Goal: Task Accomplishment & Management: Use online tool/utility

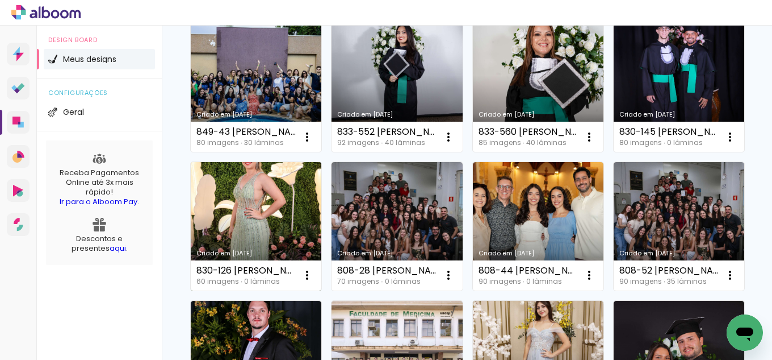
scroll to position [284, 0]
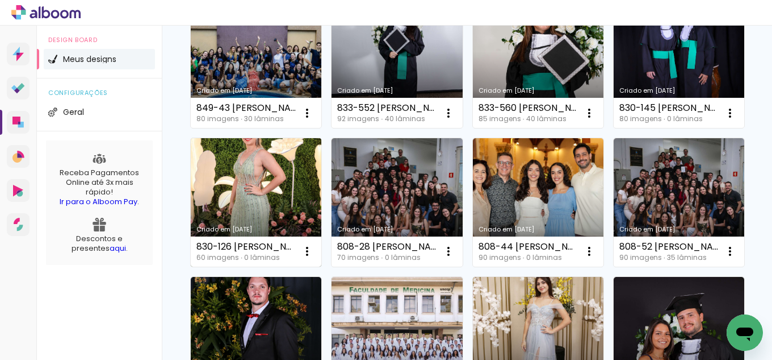
click at [321, 180] on link "Criado em [DATE]" at bounding box center [256, 202] width 131 height 128
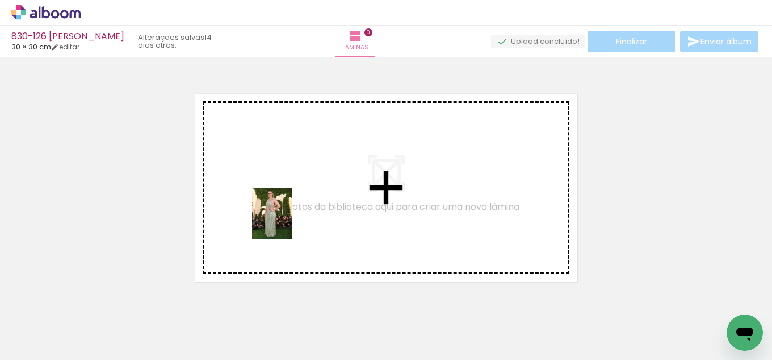
drag, startPoint x: 126, startPoint y: 336, endPoint x: 286, endPoint y: 222, distance: 197.5
click at [286, 222] on quentale-workspace at bounding box center [386, 180] width 772 height 360
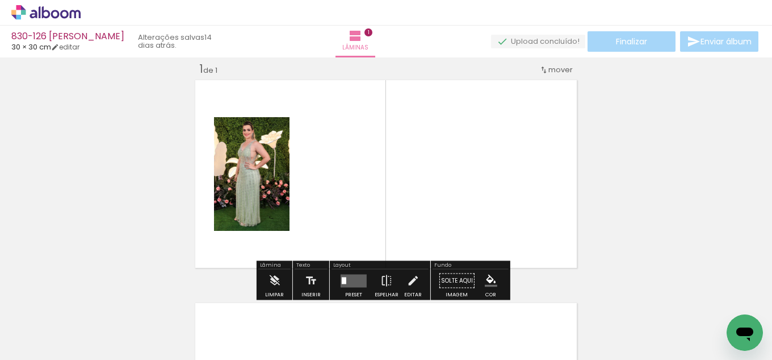
scroll to position [15, 0]
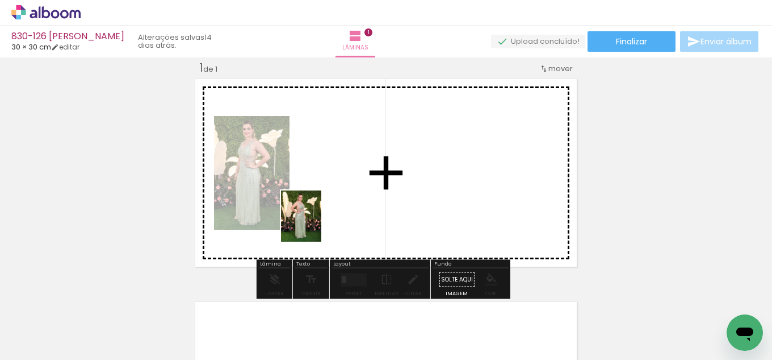
drag, startPoint x: 236, startPoint y: 331, endPoint x: 112, endPoint y: 331, distance: 123.2
click at [324, 212] on quentale-workspace at bounding box center [386, 180] width 772 height 360
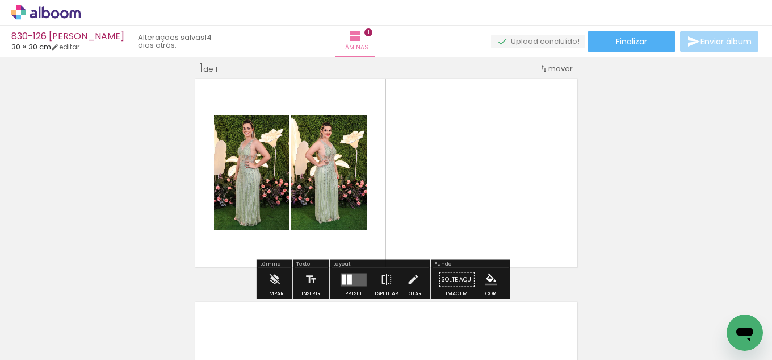
click at [40, 327] on input "Todas as fotos" at bounding box center [31, 325] width 43 height 10
click at [0, 0] on slot "Não utilizadas" at bounding box center [0, 0] width 0 height 0
type input "Não utilizadas"
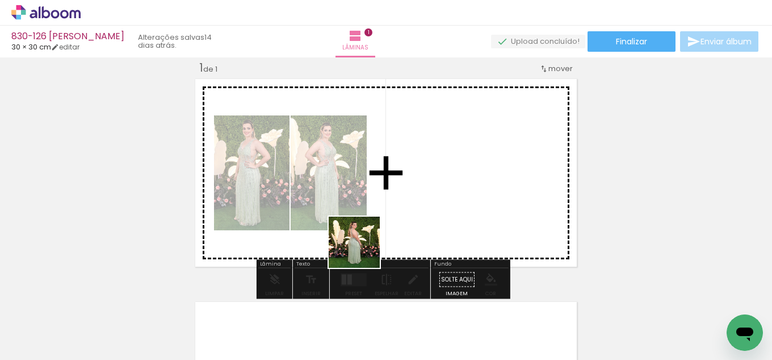
drag, startPoint x: 241, startPoint y: 325, endPoint x: 401, endPoint y: 241, distance: 180.4
click at [443, 187] on quentale-workspace at bounding box center [386, 180] width 772 height 360
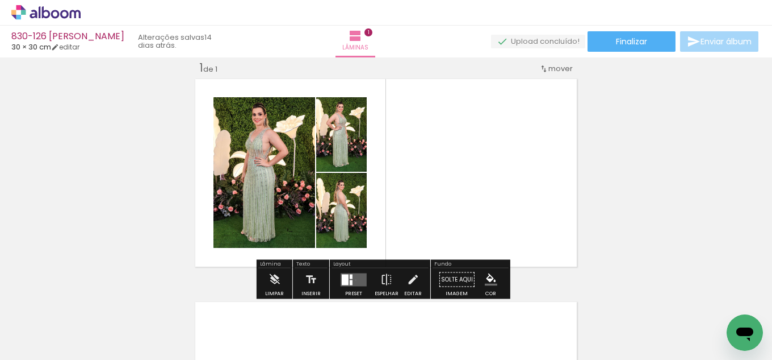
drag, startPoint x: 353, startPoint y: 279, endPoint x: 684, endPoint y: 262, distance: 331.0
click at [360, 279] on quentale-layouter at bounding box center [354, 279] width 26 height 13
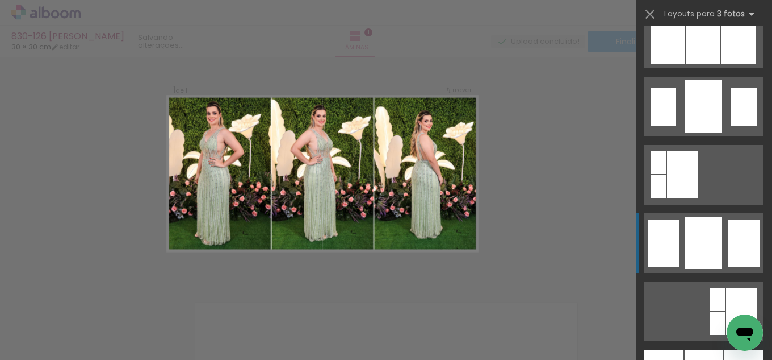
scroll to position [795, 0]
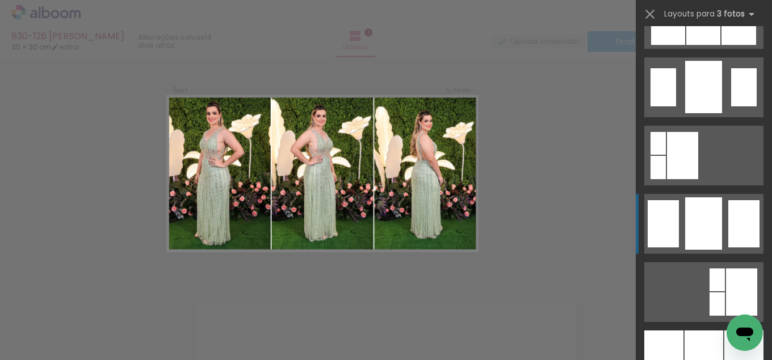
click at [695, 341] on div at bounding box center [704, 360] width 39 height 60
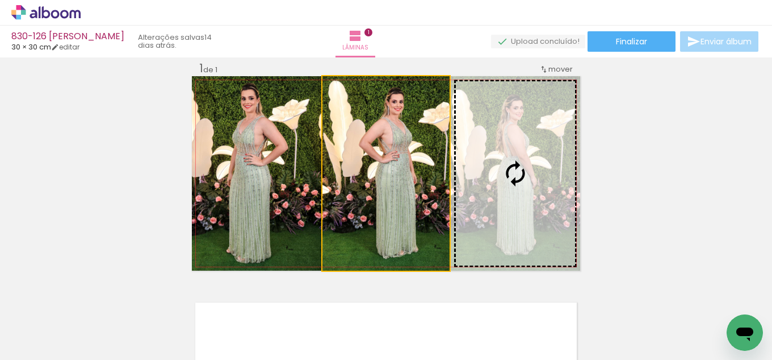
drag, startPoint x: 387, startPoint y: 162, endPoint x: 529, endPoint y: 173, distance: 141.9
click at [582, 157] on div "Inserir lâmina 1 de 1" at bounding box center [386, 270] width 772 height 446
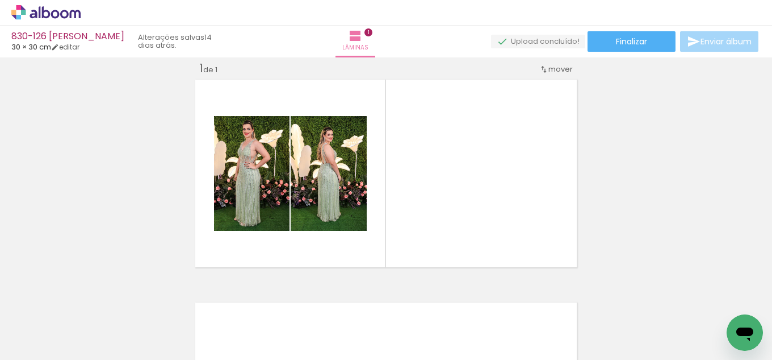
drag, startPoint x: 193, startPoint y: 325, endPoint x: 371, endPoint y: 256, distance: 190.8
click at [349, 265] on quentale-workspace at bounding box center [386, 180] width 772 height 360
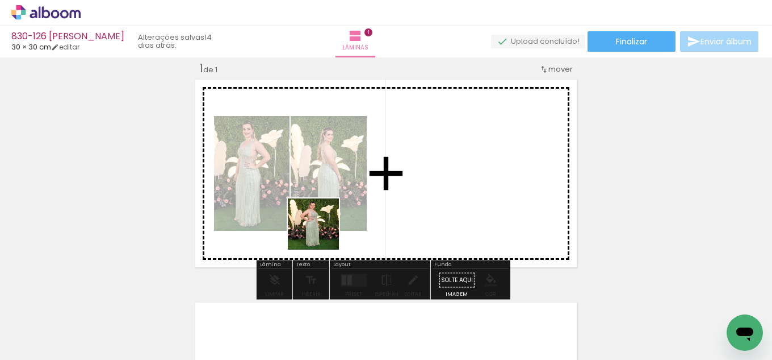
drag, startPoint x: 194, startPoint y: 316, endPoint x: 385, endPoint y: 215, distance: 216.2
click at [385, 215] on quentale-workspace at bounding box center [386, 180] width 772 height 360
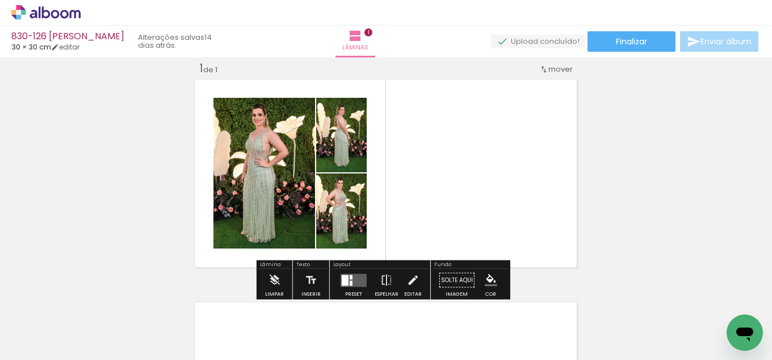
click at [349, 279] on quentale-layouter at bounding box center [354, 279] width 26 height 13
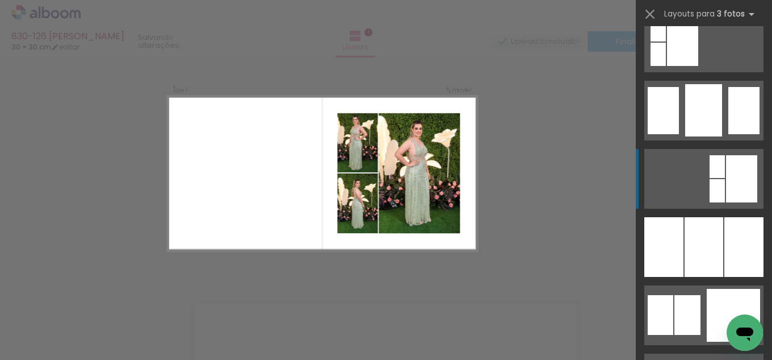
scroll to position [909, 0]
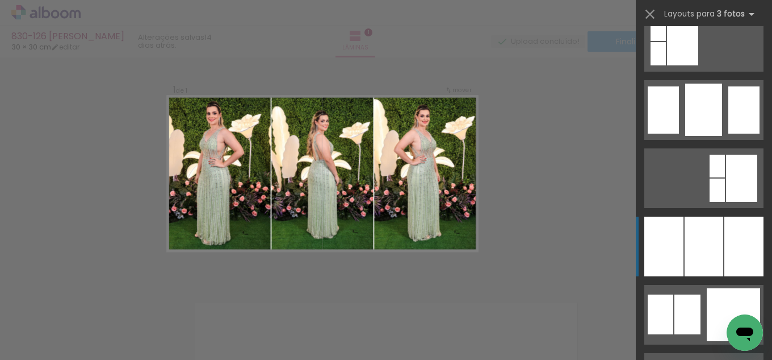
click at [706, 232] on div at bounding box center [704, 246] width 39 height 60
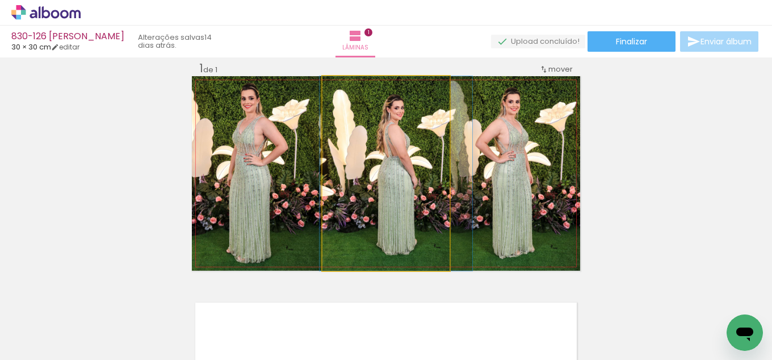
drag, startPoint x: 374, startPoint y: 199, endPoint x: 384, endPoint y: 198, distance: 10.2
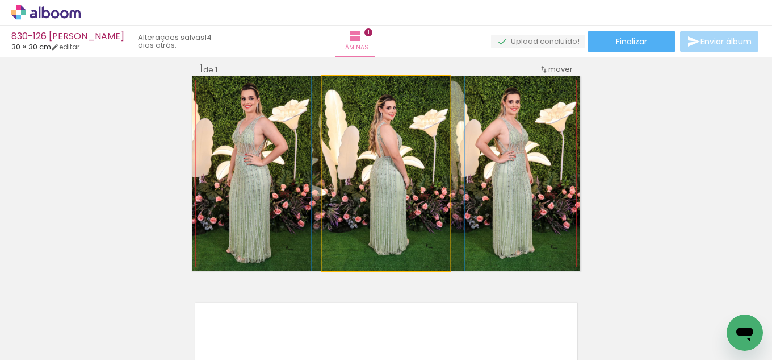
drag, startPoint x: 384, startPoint y: 198, endPoint x: 376, endPoint y: 199, distance: 8.0
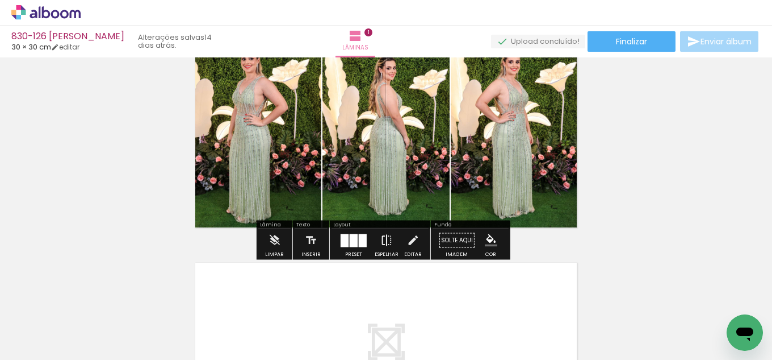
scroll to position [71, 0]
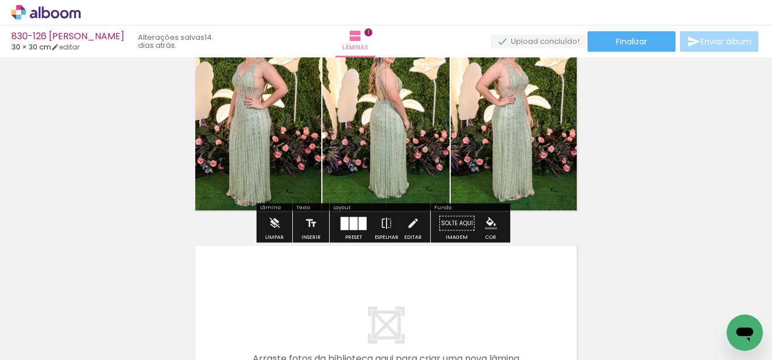
click at [491, 218] on iron-icon "color picker" at bounding box center [491, 223] width 12 height 12
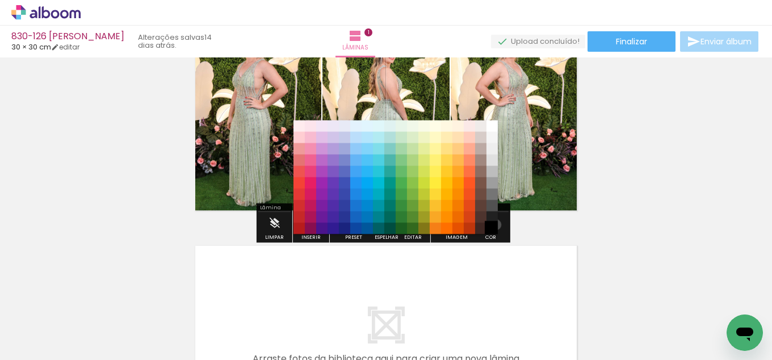
click at [492, 224] on paper-item "#000000" at bounding box center [492, 228] width 11 height 11
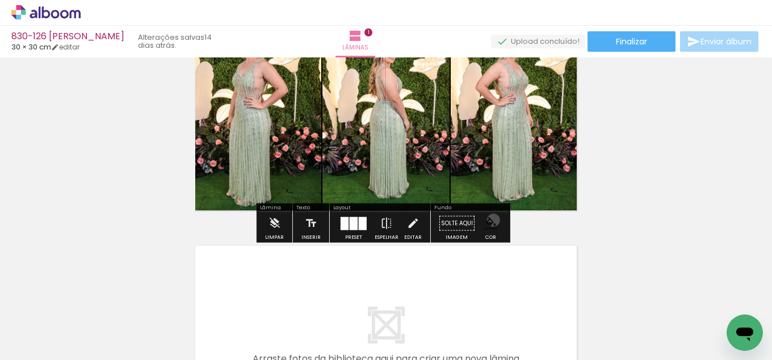
click at [487, 222] on iron-icon "color picker" at bounding box center [491, 223] width 12 height 12
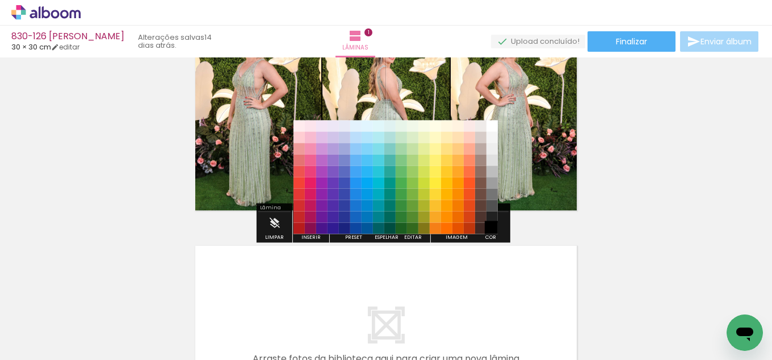
click at [487, 226] on paper-item "#000000" at bounding box center [492, 228] width 11 height 11
click at [687, 157] on div "Inserir lâmina 1 de 1" at bounding box center [386, 213] width 772 height 446
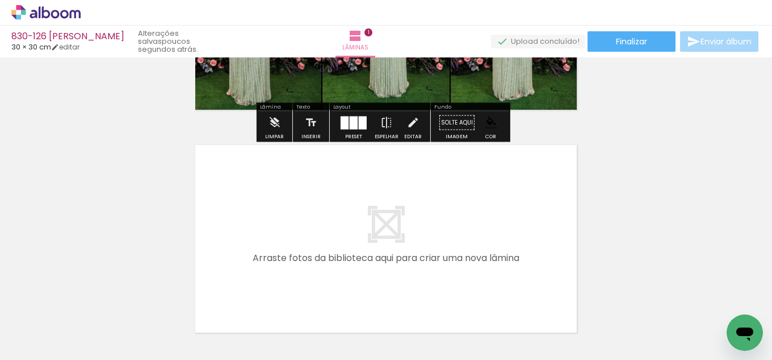
scroll to position [185, 0]
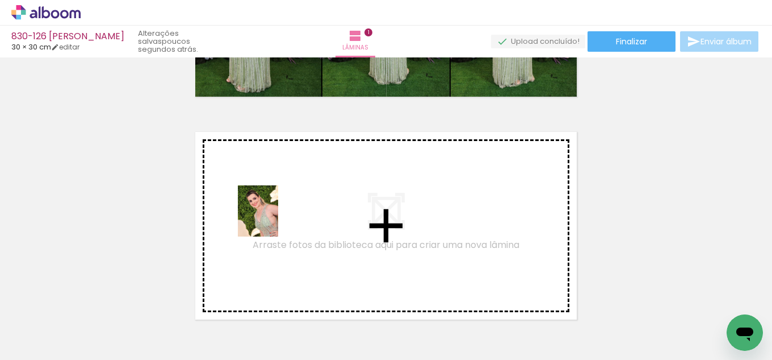
drag, startPoint x: 126, startPoint y: 310, endPoint x: 272, endPoint y: 219, distance: 172.1
click at [272, 219] on quentale-workspace at bounding box center [386, 180] width 772 height 360
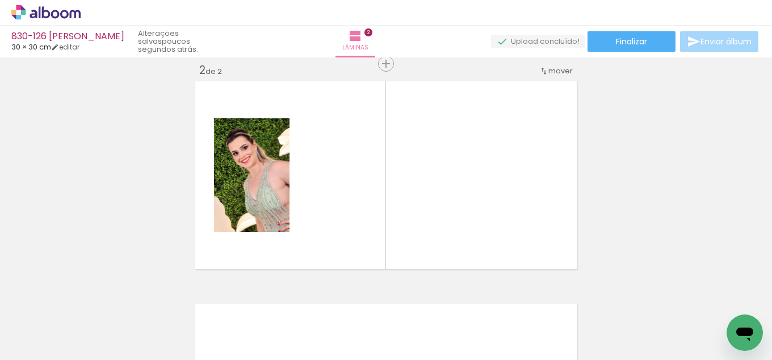
scroll to position [237, 0]
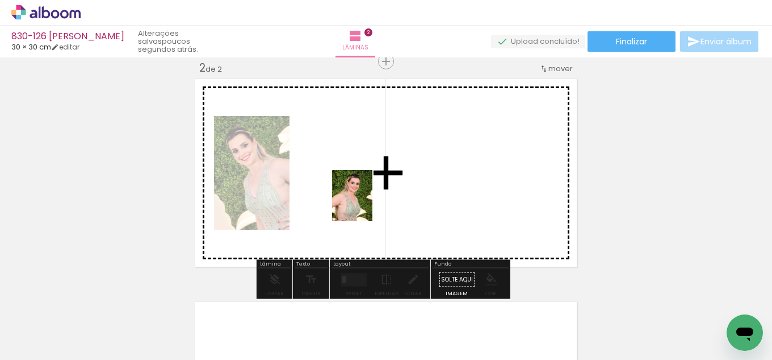
drag, startPoint x: 122, startPoint y: 325, endPoint x: 368, endPoint y: 203, distance: 274.3
click at [368, 203] on quentale-workspace at bounding box center [386, 180] width 772 height 360
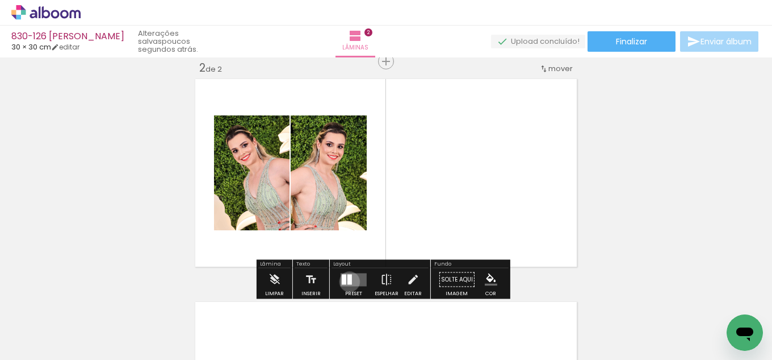
click at [348, 281] on div at bounding box center [350, 279] width 5 height 10
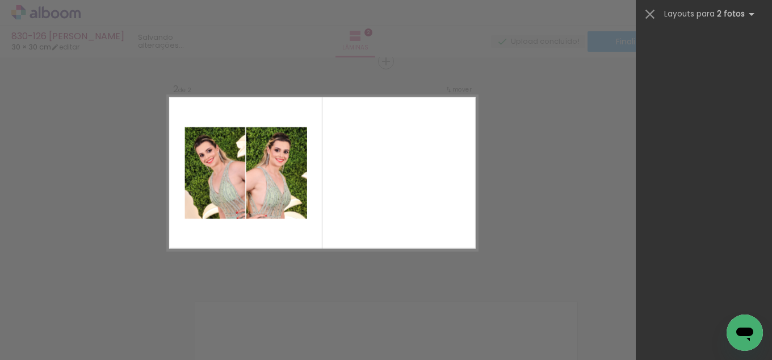
scroll to position [0, 0]
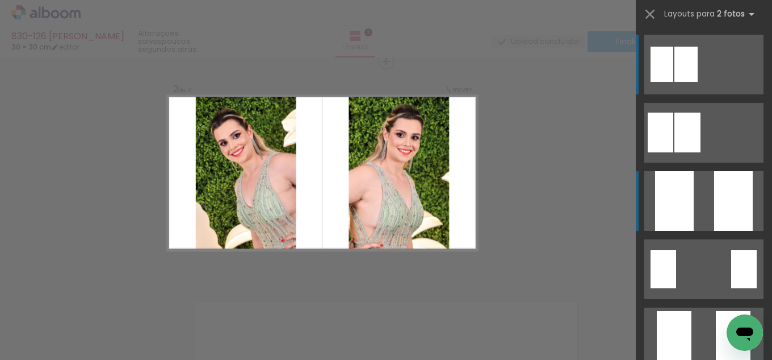
click at [722, 224] on div at bounding box center [734, 201] width 39 height 60
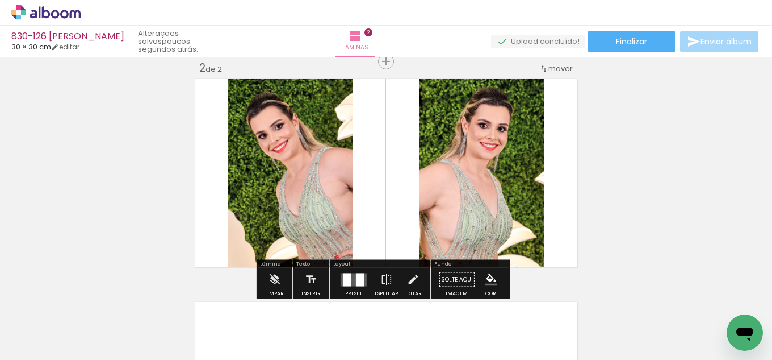
drag, startPoint x: 404, startPoint y: 280, endPoint x: 424, endPoint y: 266, distance: 24.4
click at [407, 280] on iron-icon at bounding box center [413, 279] width 12 height 23
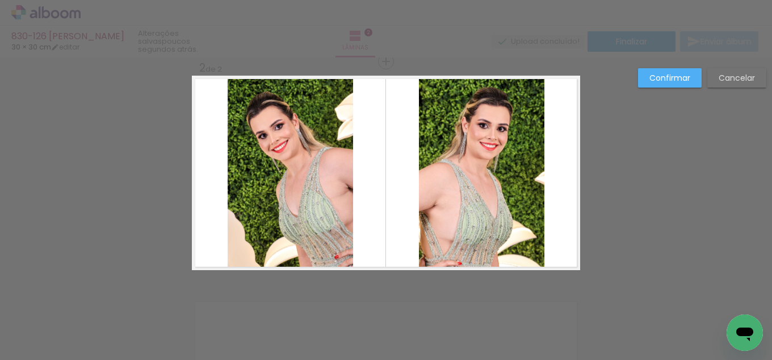
click at [493, 191] on quentale-photo at bounding box center [482, 173] width 126 height 194
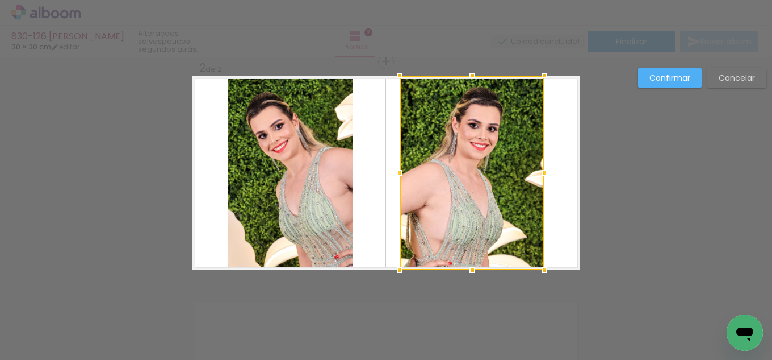
drag, startPoint x: 408, startPoint y: 168, endPoint x: 388, endPoint y: 170, distance: 19.4
click at [388, 170] on div at bounding box center [399, 172] width 23 height 23
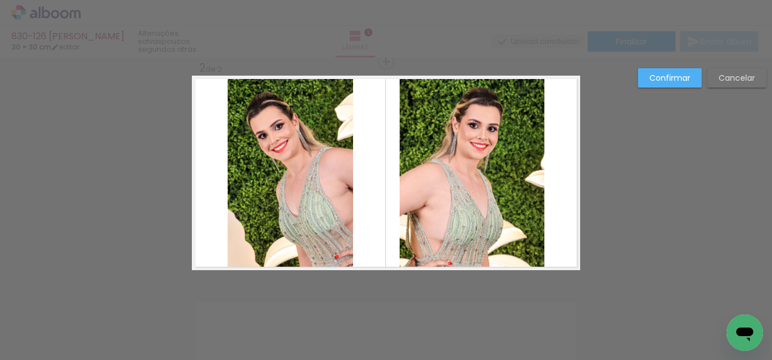
click at [515, 178] on quentale-photo at bounding box center [472, 173] width 145 height 194
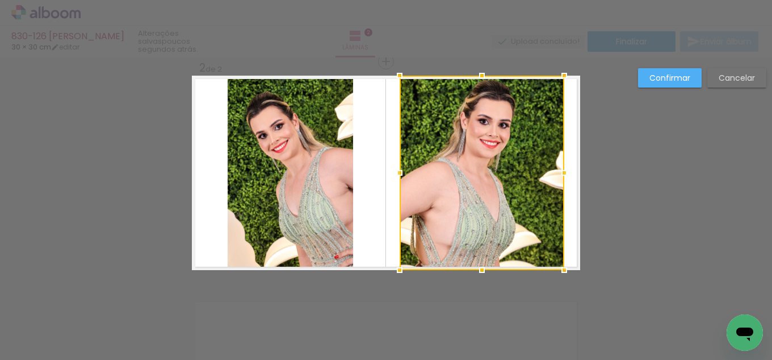
drag, startPoint x: 544, startPoint y: 178, endPoint x: 564, endPoint y: 178, distance: 19.9
click at [564, 178] on div at bounding box center [564, 172] width 23 height 23
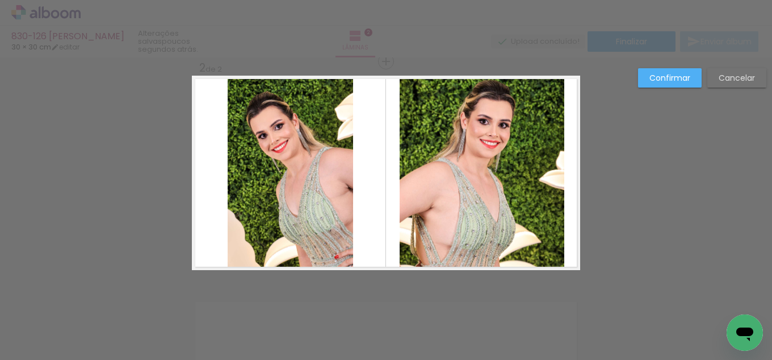
click at [0, 0] on slot "Confirmar" at bounding box center [0, 0] width 0 height 0
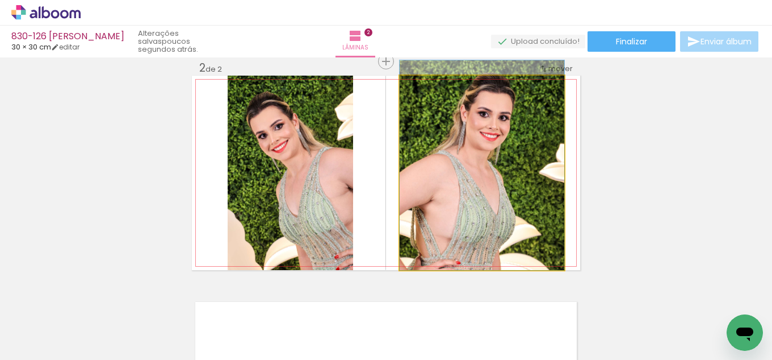
drag, startPoint x: 542, startPoint y: 169, endPoint x: 563, endPoint y: 148, distance: 29.3
click at [563, 148] on quentale-layouter at bounding box center [386, 173] width 388 height 194
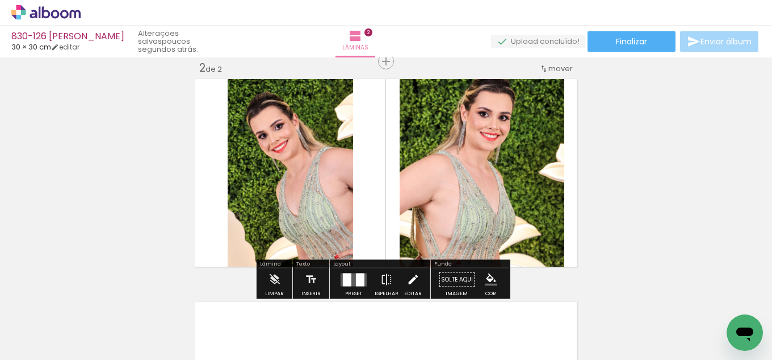
click at [410, 274] on iron-icon at bounding box center [413, 279] width 12 height 23
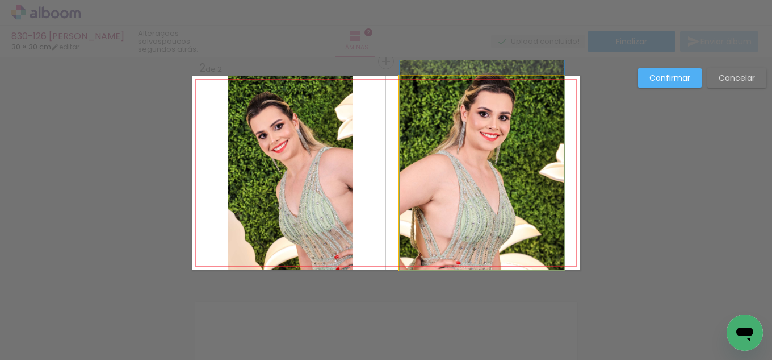
click at [462, 162] on quentale-photo at bounding box center [482, 173] width 165 height 194
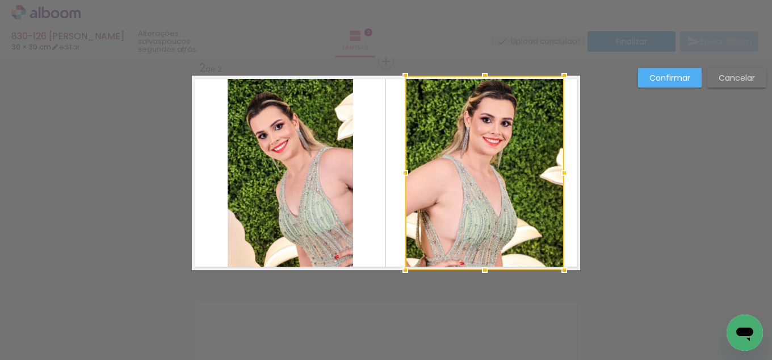
drag, startPoint x: 399, startPoint y: 173, endPoint x: 405, endPoint y: 172, distance: 5.9
click at [405, 172] on div at bounding box center [405, 172] width 23 height 23
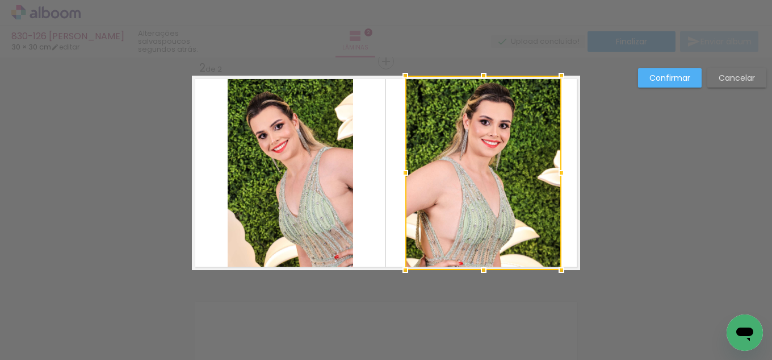
click at [554, 177] on div at bounding box center [561, 172] width 23 height 23
click at [351, 187] on quentale-layouter at bounding box center [386, 173] width 388 height 194
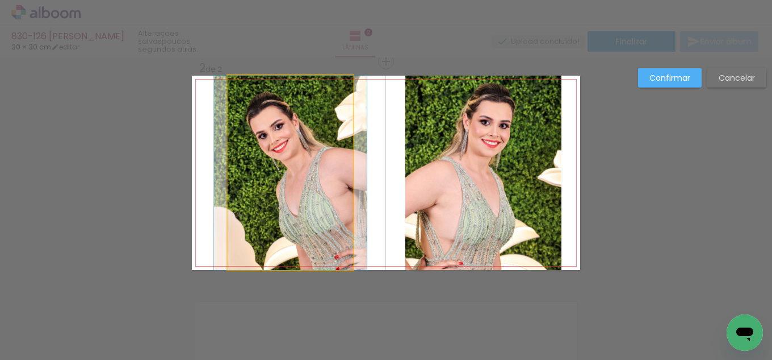
click at [346, 186] on quentale-photo at bounding box center [291, 173] width 126 height 194
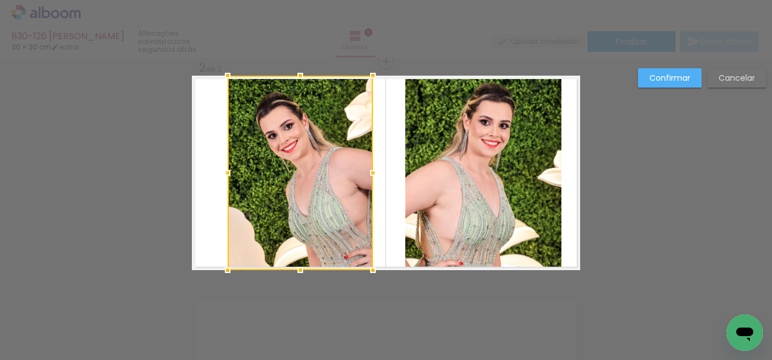
drag, startPoint x: 349, startPoint y: 173, endPoint x: 369, endPoint y: 170, distance: 20.1
click at [369, 170] on div at bounding box center [373, 172] width 23 height 23
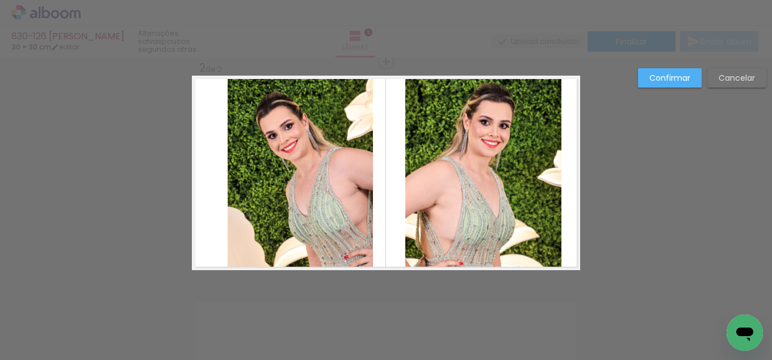
click at [243, 167] on quentale-photo at bounding box center [300, 173] width 145 height 194
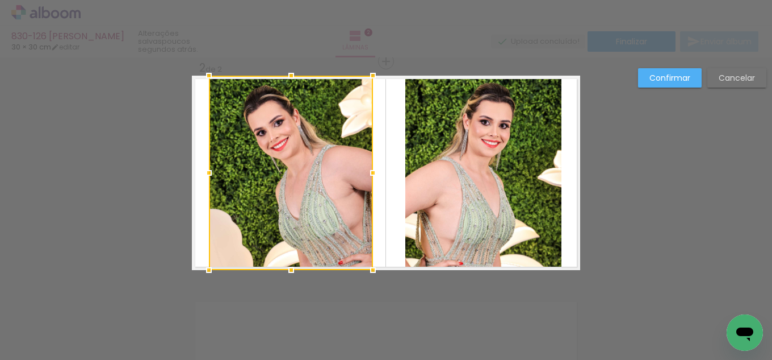
drag, startPoint x: 227, startPoint y: 171, endPoint x: 208, endPoint y: 170, distance: 18.8
click at [208, 170] on div at bounding box center [209, 172] width 23 height 23
click at [0, 0] on slot "Confirmar" at bounding box center [0, 0] width 0 height 0
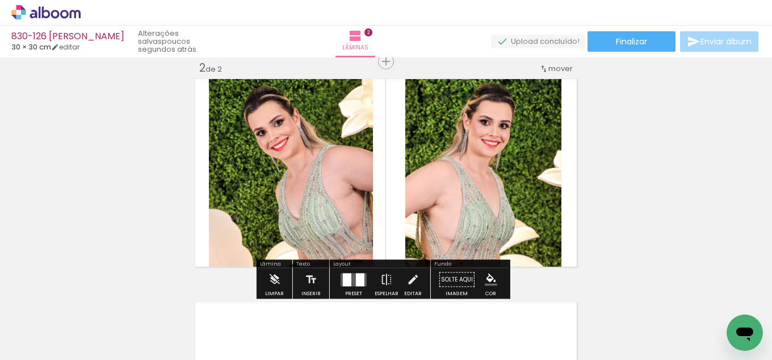
click at [490, 274] on iron-icon "color picker" at bounding box center [491, 279] width 12 height 12
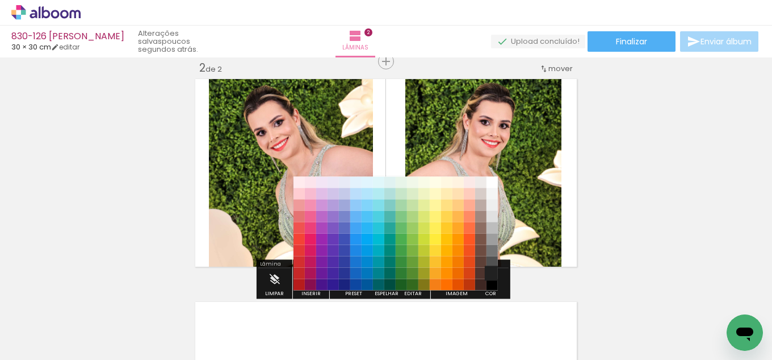
click at [489, 268] on paper-item "#212121" at bounding box center [492, 273] width 11 height 11
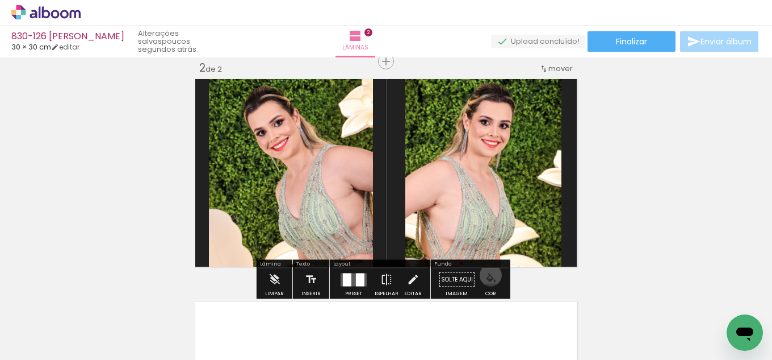
click at [488, 275] on iron-icon "color picker" at bounding box center [491, 279] width 12 height 12
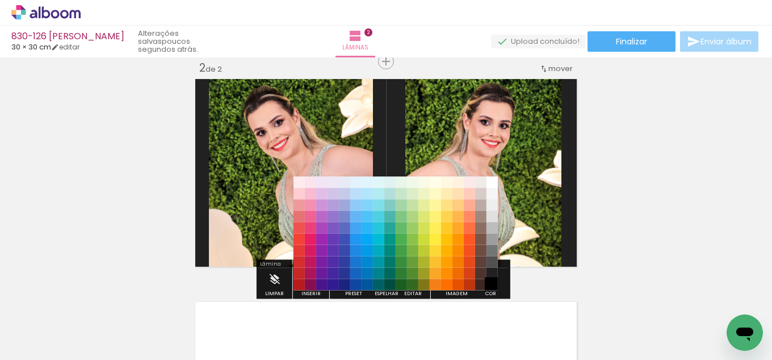
click at [490, 286] on paper-item "#000000" at bounding box center [492, 284] width 11 height 11
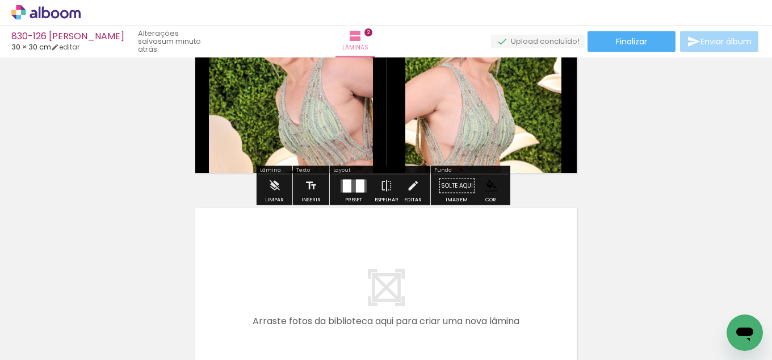
scroll to position [351, 0]
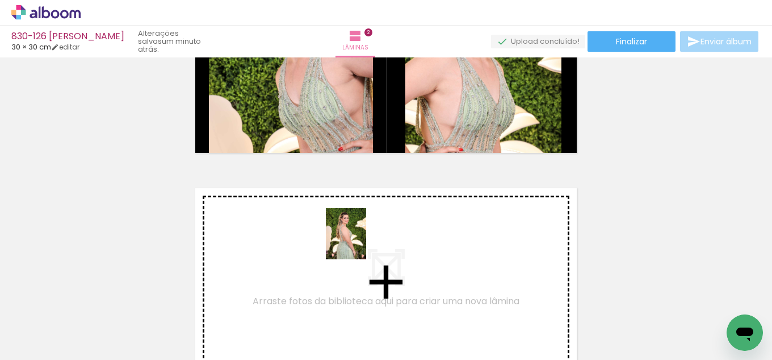
drag, startPoint x: 122, startPoint y: 321, endPoint x: 361, endPoint y: 241, distance: 252.2
click at [361, 241] on quentale-workspace at bounding box center [386, 180] width 772 height 360
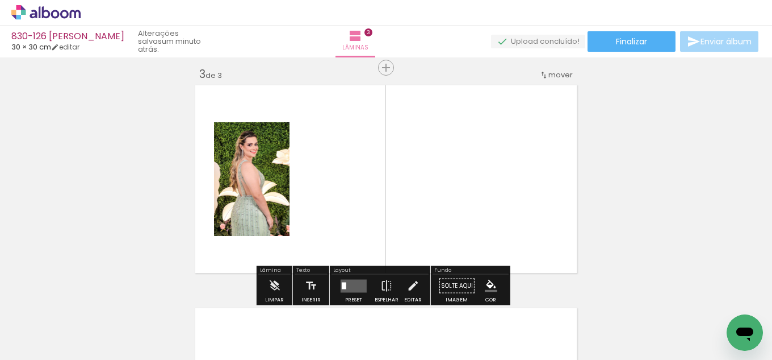
scroll to position [460, 0]
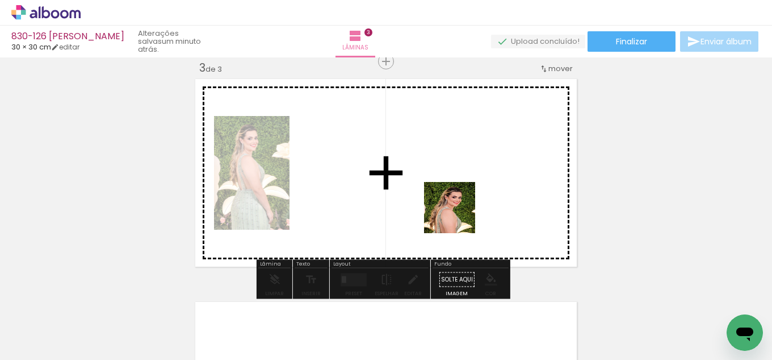
drag, startPoint x: 112, startPoint y: 328, endPoint x: 532, endPoint y: 186, distance: 443.1
click at [532, 186] on quentale-workspace at bounding box center [386, 180] width 772 height 360
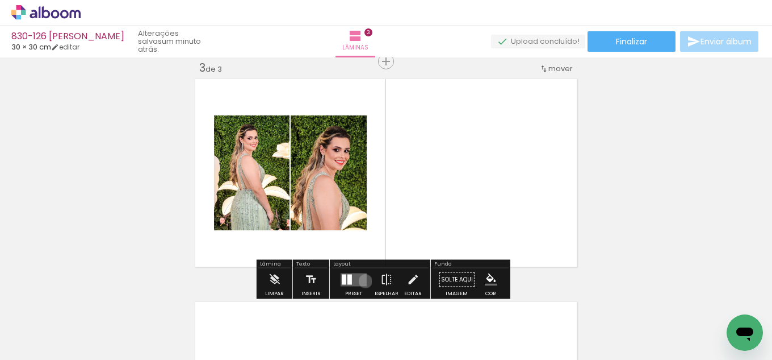
drag, startPoint x: 363, startPoint y: 281, endPoint x: 567, endPoint y: 228, distance: 211.2
click at [365, 281] on div at bounding box center [354, 279] width 31 height 23
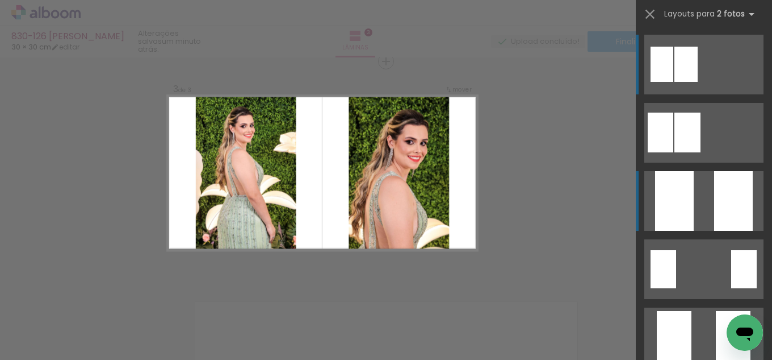
click at [715, 186] on div at bounding box center [734, 201] width 39 height 60
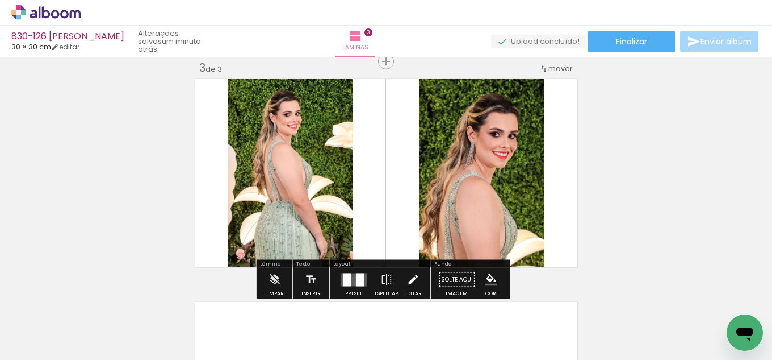
click at [407, 278] on iron-icon at bounding box center [413, 279] width 12 height 23
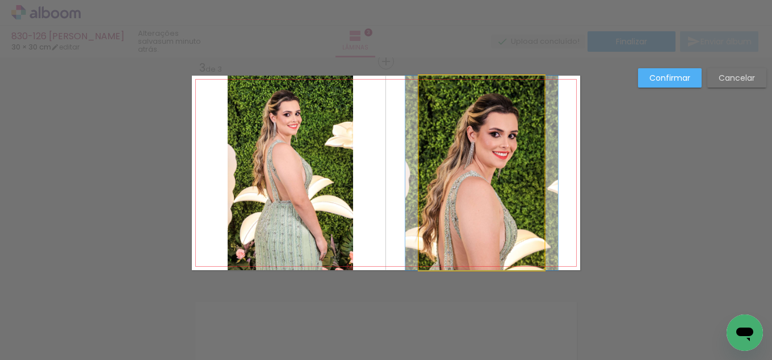
click at [484, 221] on quentale-photo at bounding box center [482, 173] width 126 height 194
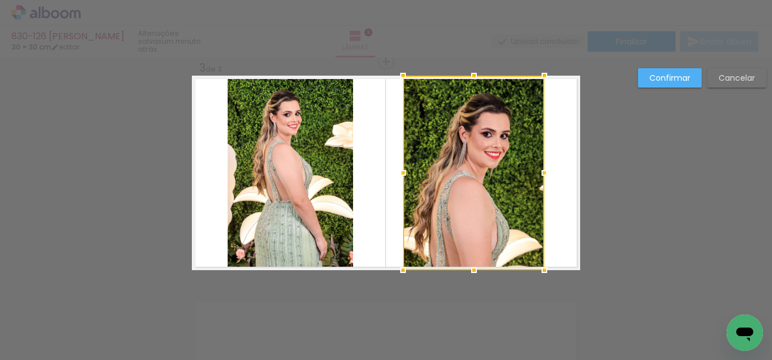
drag, startPoint x: 418, startPoint y: 176, endPoint x: 402, endPoint y: 174, distance: 16.0
click at [402, 174] on div at bounding box center [403, 172] width 23 height 23
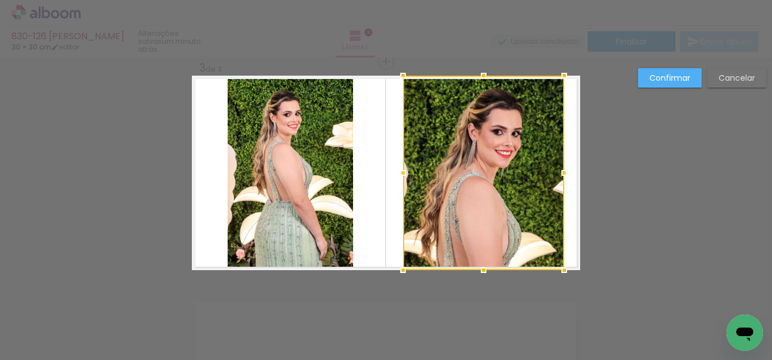
drag, startPoint x: 541, startPoint y: 182, endPoint x: 561, endPoint y: 178, distance: 20.2
click at [561, 178] on div at bounding box center [564, 172] width 23 height 23
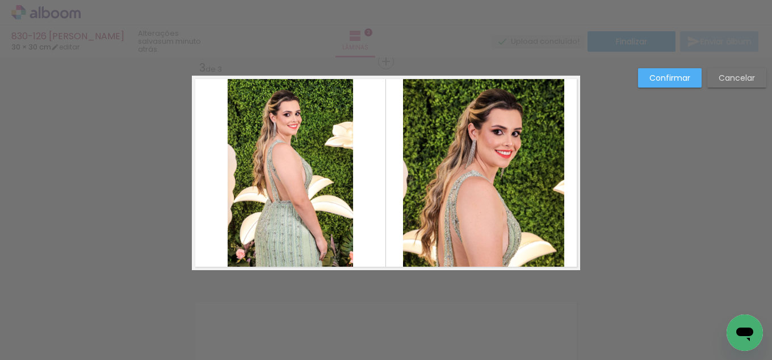
drag, startPoint x: 676, startPoint y: 78, endPoint x: 619, endPoint y: 107, distance: 64.5
click at [0, 0] on slot "Confirmar" at bounding box center [0, 0] width 0 height 0
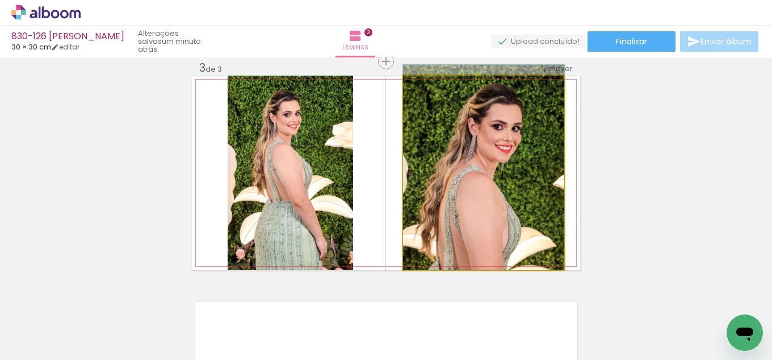
drag, startPoint x: 481, startPoint y: 203, endPoint x: 509, endPoint y: 182, distance: 35.0
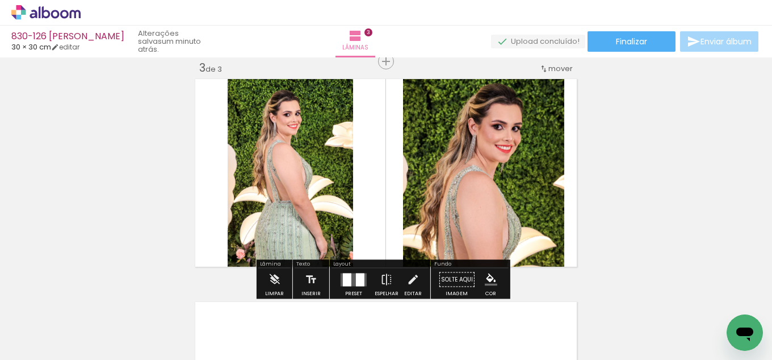
click at [301, 172] on quentale-photo at bounding box center [291, 173] width 126 height 194
click at [407, 273] on iron-icon at bounding box center [413, 279] width 12 height 23
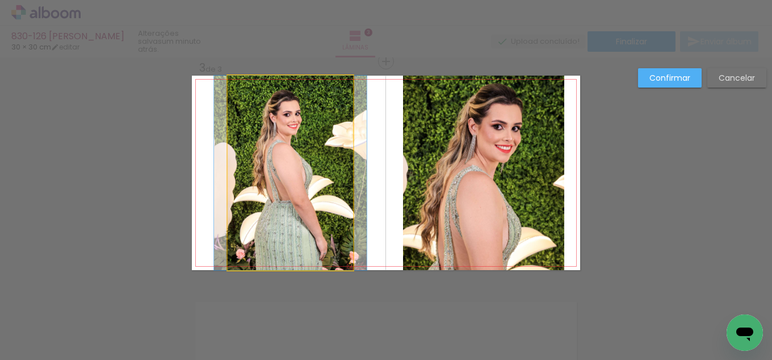
click at [335, 205] on quentale-photo at bounding box center [291, 173] width 126 height 194
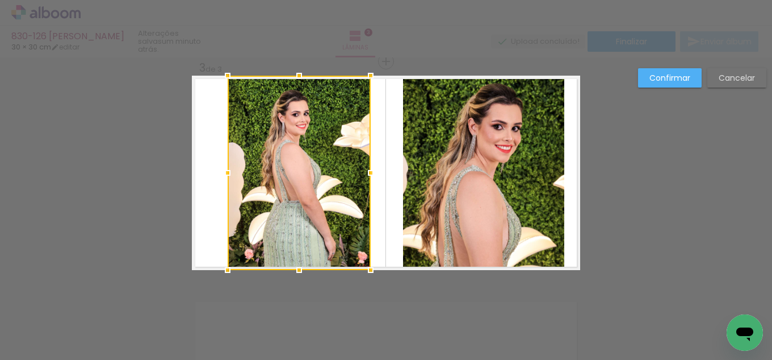
drag, startPoint x: 353, startPoint y: 171, endPoint x: 370, endPoint y: 177, distance: 18.5
click at [370, 177] on div at bounding box center [371, 172] width 23 height 23
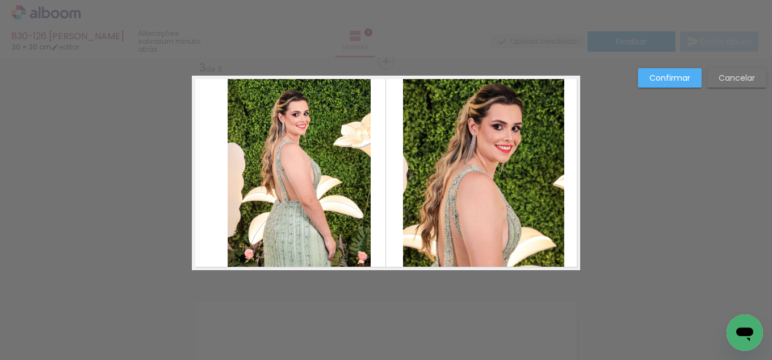
click at [250, 172] on quentale-photo at bounding box center [299, 173] width 143 height 194
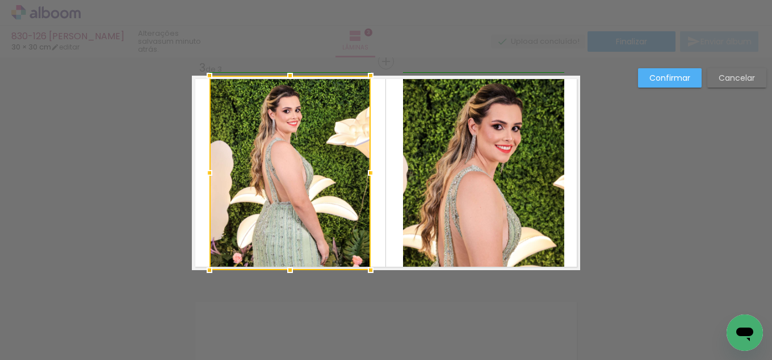
drag, startPoint x: 224, startPoint y: 172, endPoint x: 206, endPoint y: 172, distance: 17.6
click at [206, 172] on div at bounding box center [209, 172] width 23 height 23
click at [676, 84] on paper-button "Confirmar" at bounding box center [670, 77] width 64 height 19
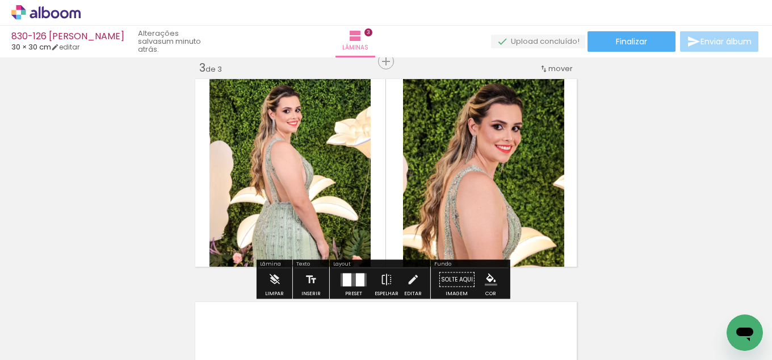
click at [488, 273] on iron-icon "color picker" at bounding box center [491, 279] width 12 height 12
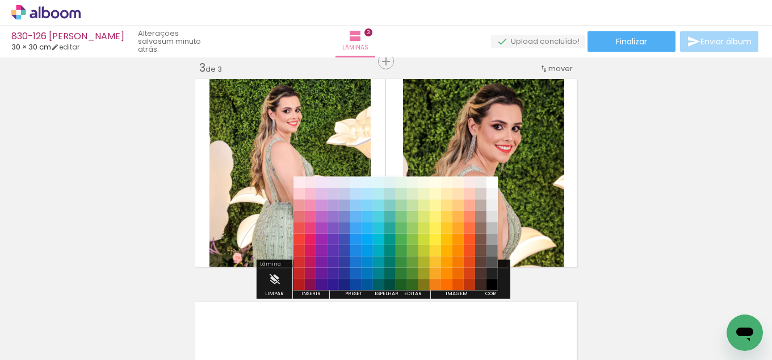
click at [488, 273] on paper-item "#212121" at bounding box center [492, 273] width 11 height 11
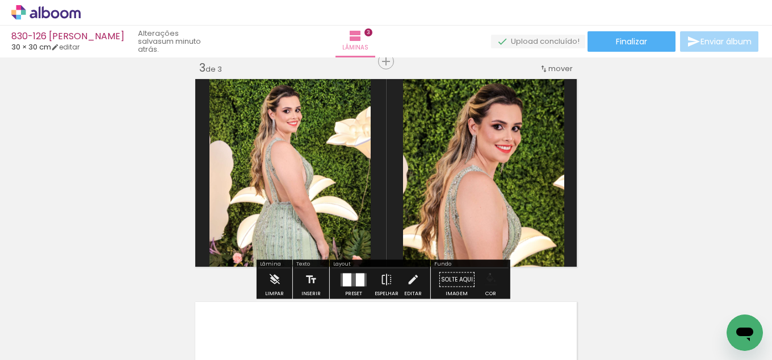
click at [486, 274] on iron-icon "color picker" at bounding box center [491, 279] width 12 height 12
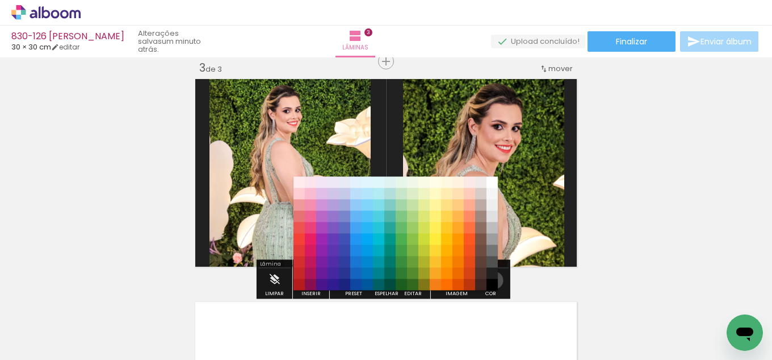
click at [491, 279] on paper-item "#212121" at bounding box center [492, 273] width 11 height 11
click at [491, 287] on paper-item "#000000" at bounding box center [492, 284] width 11 height 11
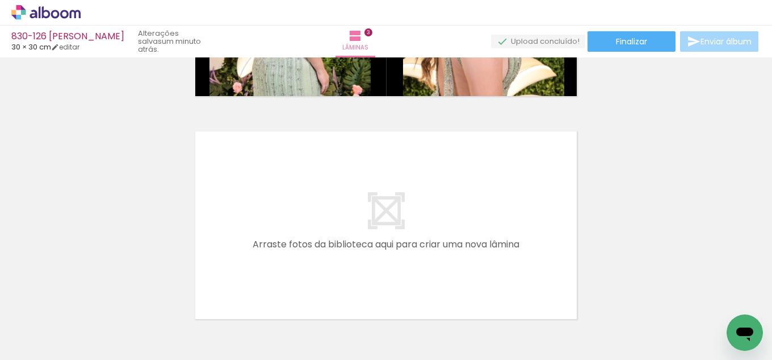
scroll to position [687, 0]
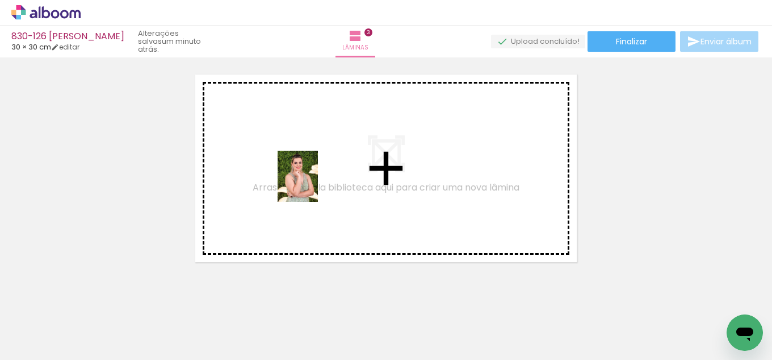
drag, startPoint x: 119, startPoint y: 321, endPoint x: 312, endPoint y: 185, distance: 236.2
click at [312, 185] on quentale-workspace at bounding box center [386, 180] width 772 height 360
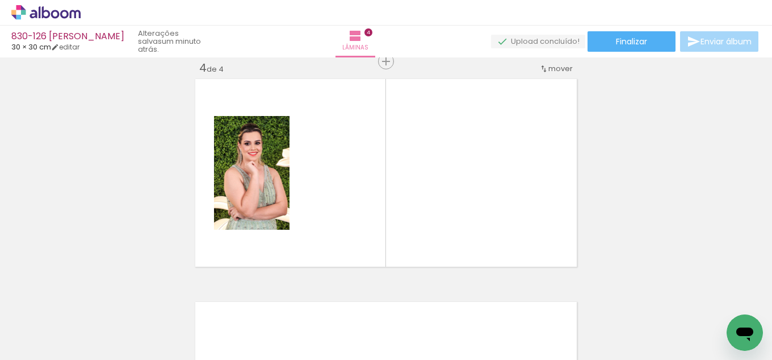
scroll to position [683, 0]
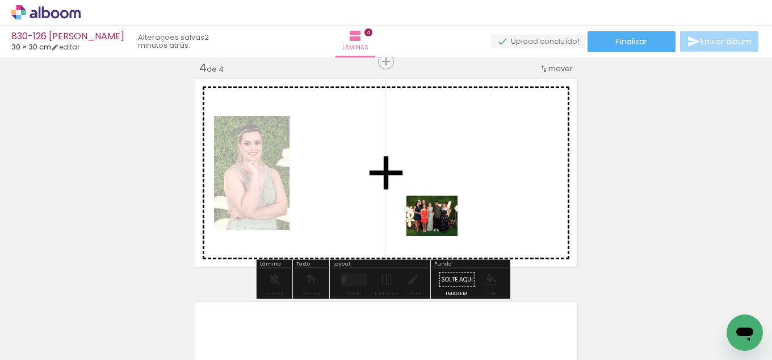
drag, startPoint x: 418, startPoint y: 323, endPoint x: 429, endPoint y: 265, distance: 58.5
click at [441, 232] on quentale-workspace at bounding box center [386, 180] width 772 height 360
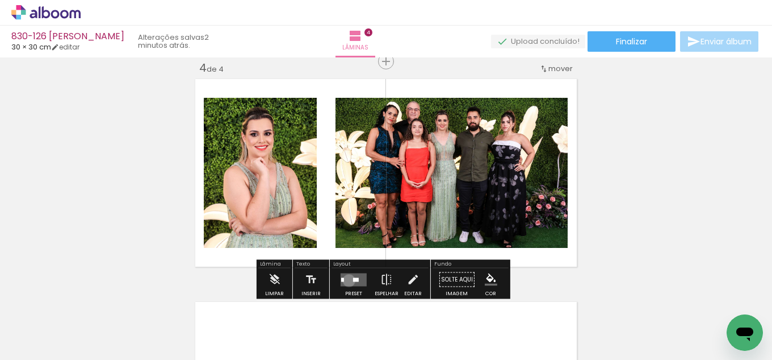
click at [346, 280] on quentale-layouter at bounding box center [354, 279] width 26 height 13
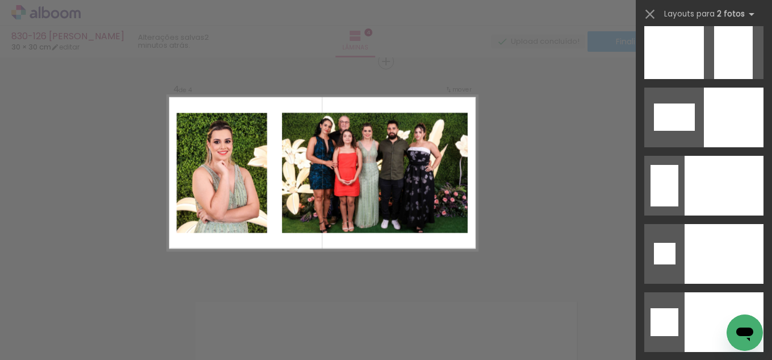
scroll to position [4720, 0]
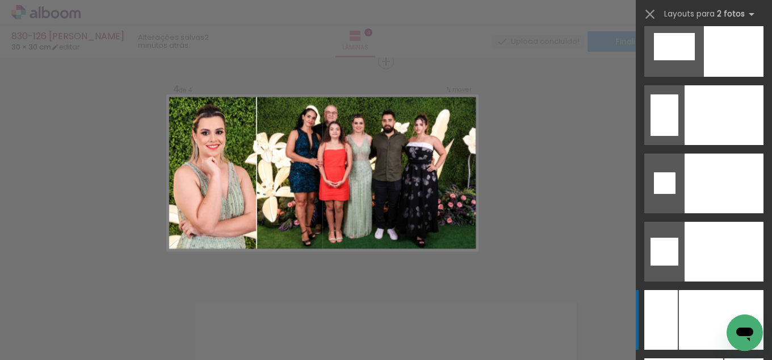
click at [721, 318] on div at bounding box center [721, 320] width 85 height 60
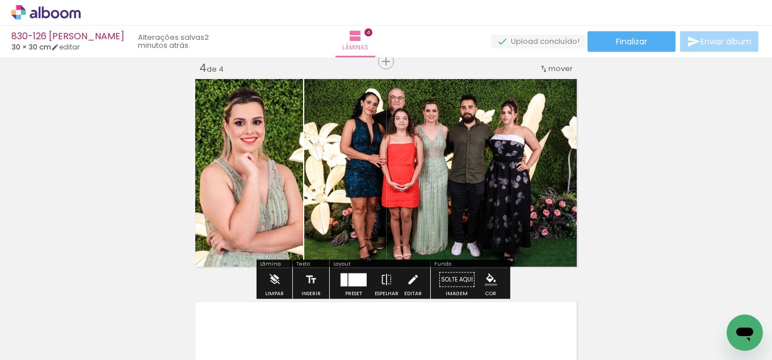
click at [412, 279] on iron-icon at bounding box center [413, 279] width 12 height 23
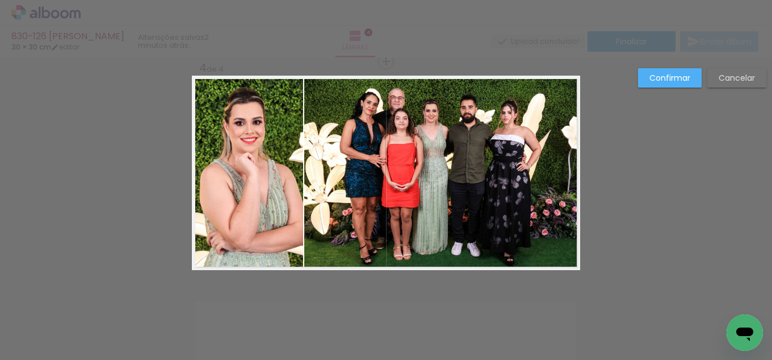
click at [384, 203] on quentale-photo at bounding box center [442, 173] width 276 height 194
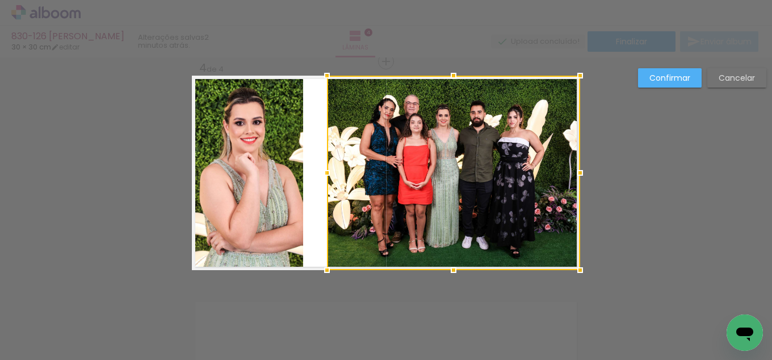
drag, startPoint x: 295, startPoint y: 173, endPoint x: 317, endPoint y: 169, distance: 22.4
click at [317, 169] on div at bounding box center [327, 172] width 23 height 23
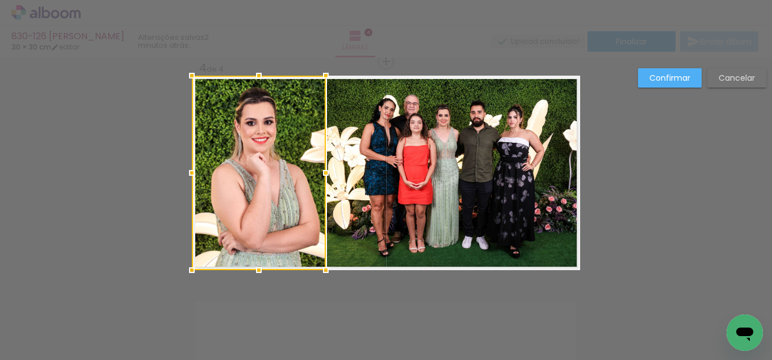
drag, startPoint x: 303, startPoint y: 173, endPoint x: 325, endPoint y: 166, distance: 23.9
click at [325, 166] on div at bounding box center [326, 172] width 23 height 23
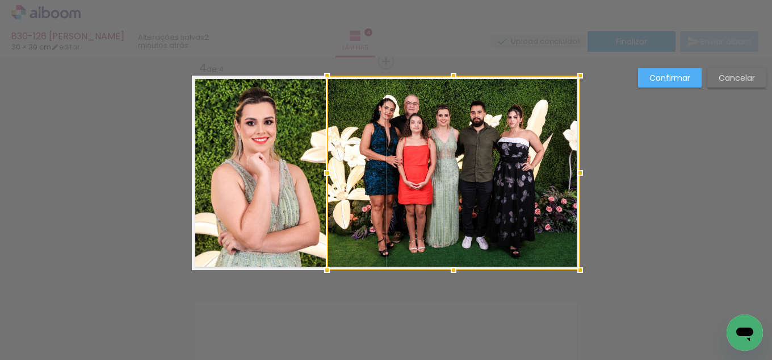
drag, startPoint x: 367, startPoint y: 170, endPoint x: 361, endPoint y: 177, distance: 8.8
click at [367, 171] on div at bounding box center [453, 173] width 253 height 194
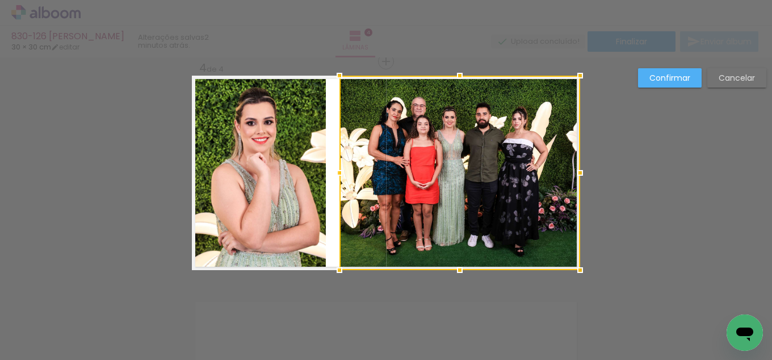
drag, startPoint x: 327, startPoint y: 176, endPoint x: 340, endPoint y: 173, distance: 12.8
click at [340, 173] on div at bounding box center [339, 172] width 23 height 23
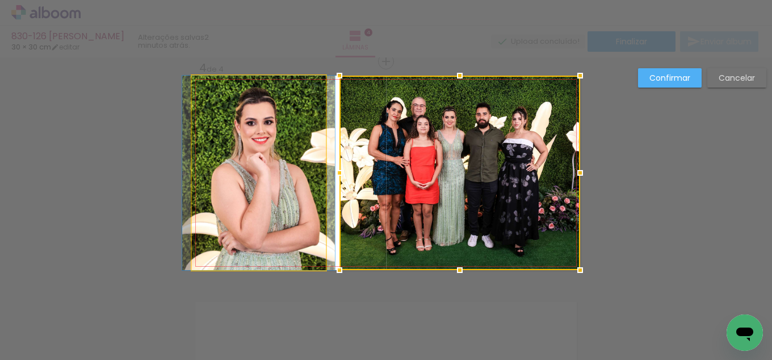
click at [317, 178] on quentale-photo at bounding box center [259, 173] width 134 height 194
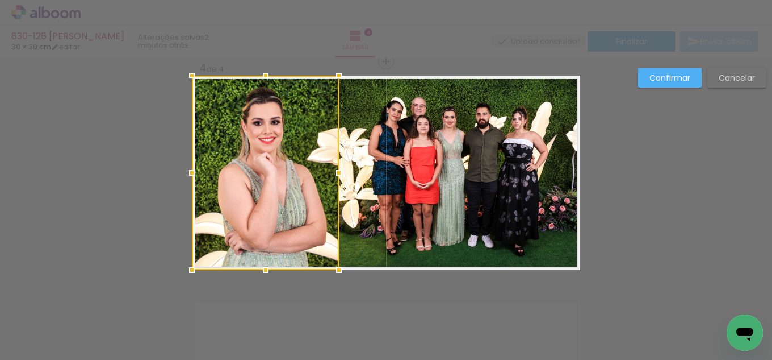
drag, startPoint x: 324, startPoint y: 175, endPoint x: 337, endPoint y: 174, distance: 13.1
click at [337, 174] on div at bounding box center [339, 172] width 23 height 23
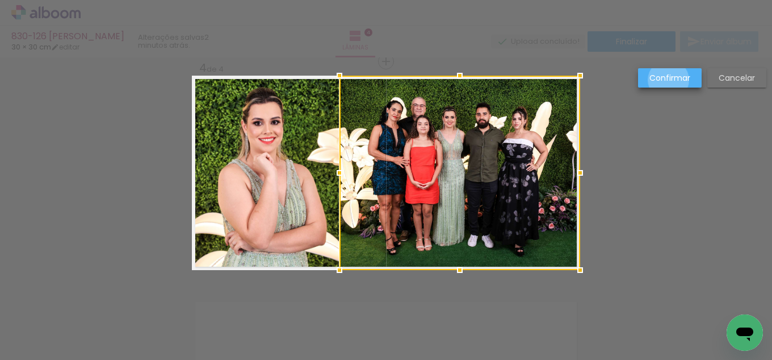
click at [0, 0] on slot "Confirmar" at bounding box center [0, 0] width 0 height 0
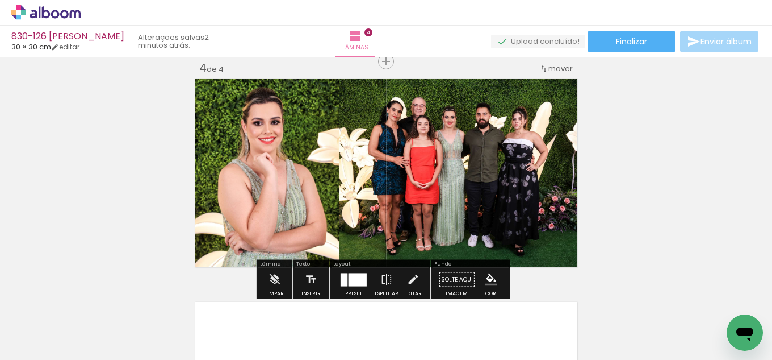
drag, startPoint x: 487, startPoint y: 266, endPoint x: 487, endPoint y: 273, distance: 7.4
click at [487, 271] on div "Fundo Solte aqui Imagem Cor" at bounding box center [471, 279] width 80 height 39
click at [487, 273] on iron-icon "color picker" at bounding box center [491, 279] width 12 height 12
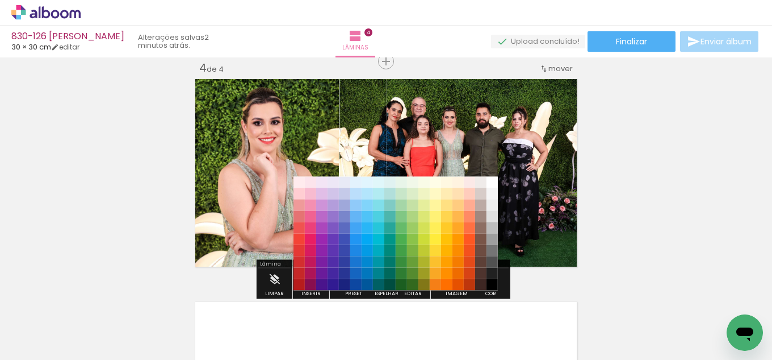
drag, startPoint x: 498, startPoint y: 265, endPoint x: 491, endPoint y: 271, distance: 9.6
click at [497, 265] on paper-item "#515151" at bounding box center [492, 261] width 11 height 11
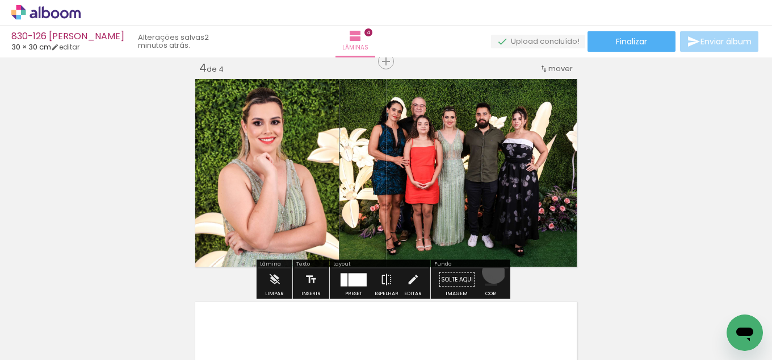
click at [490, 271] on paper-menu-button "#ffebee #ffcdd2 #ef9a9a #e57373 #ef5350 #f44336 #e53935 #d32f2f #c62828 #b71c1c…" at bounding box center [492, 280] width 22 height 22
click at [489, 281] on iron-icon "color picker" at bounding box center [491, 279] width 12 height 12
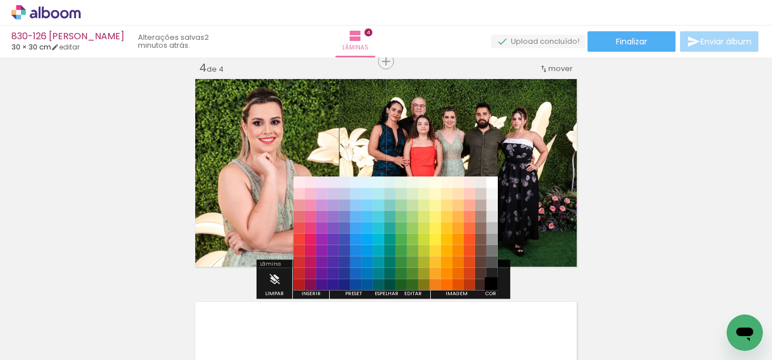
click at [489, 284] on paper-item "#000000" at bounding box center [492, 284] width 11 height 11
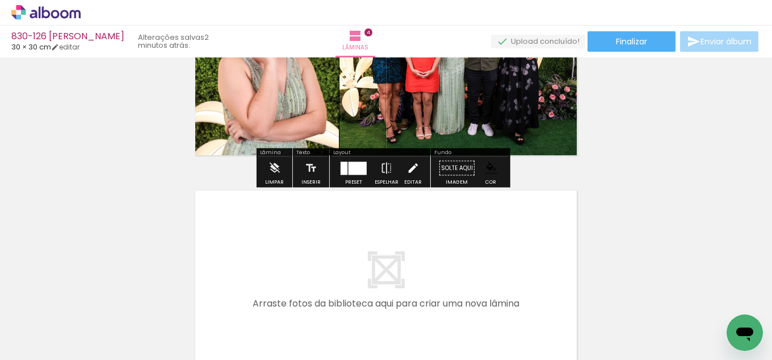
scroll to position [796, 0]
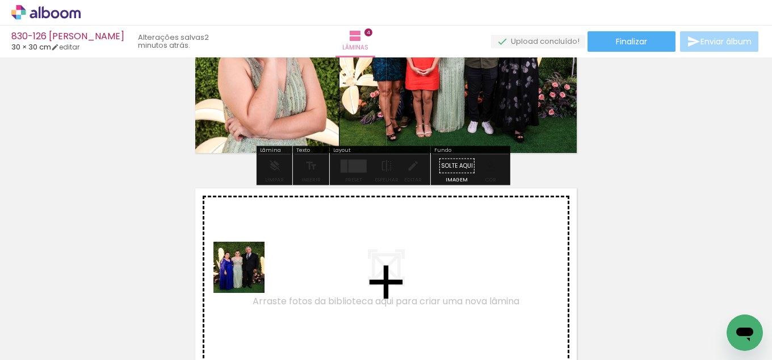
drag, startPoint x: 120, startPoint y: 339, endPoint x: 289, endPoint y: 264, distance: 184.8
click at [289, 264] on quentale-workspace at bounding box center [386, 180] width 772 height 360
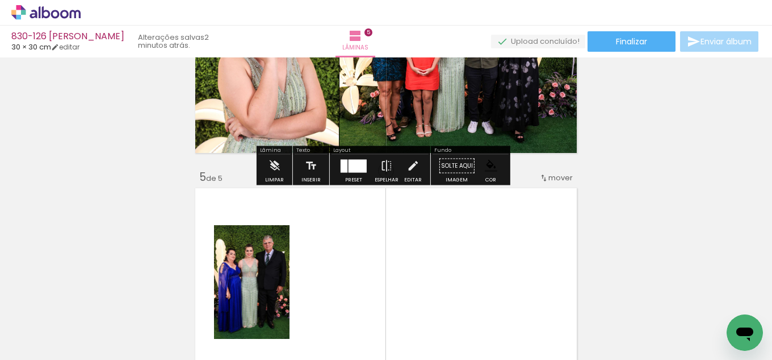
scroll to position [905, 0]
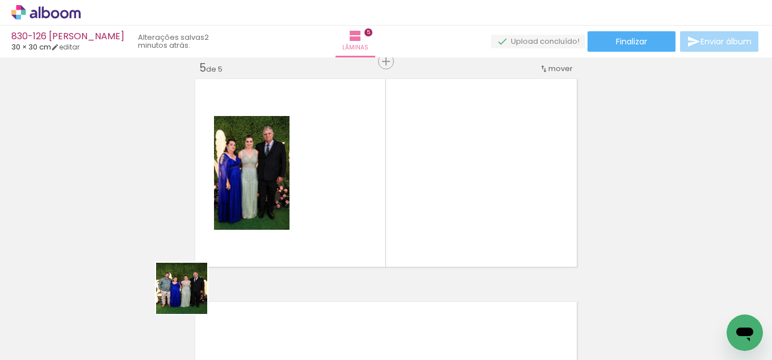
drag, startPoint x: 124, startPoint y: 315, endPoint x: 392, endPoint y: 247, distance: 276.5
click at [400, 237] on quentale-workspace at bounding box center [386, 180] width 772 height 360
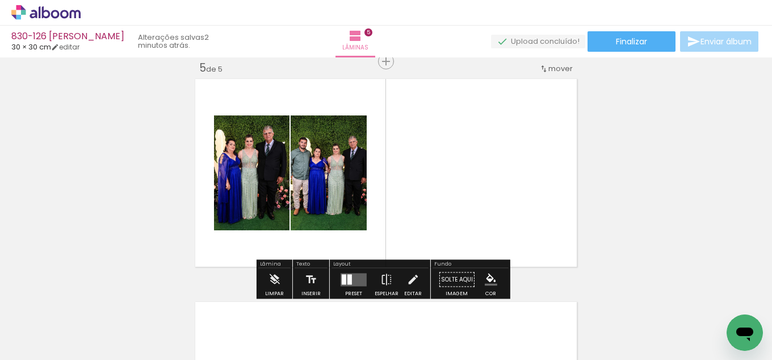
click at [354, 277] on quentale-layouter at bounding box center [354, 279] width 26 height 13
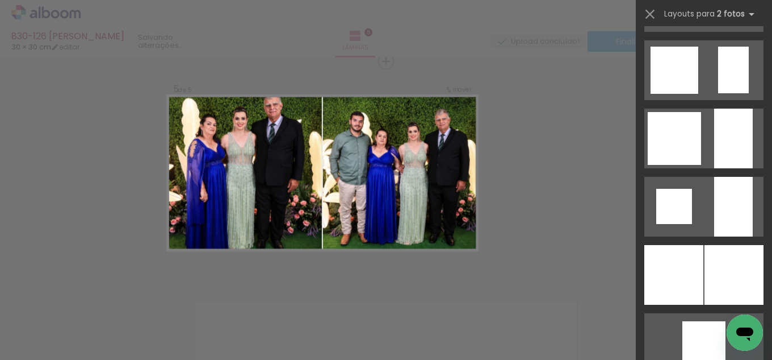
scroll to position [1022, 0]
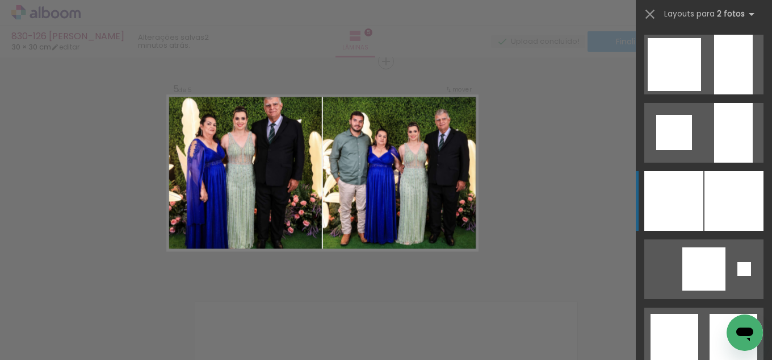
click at [723, 220] on div at bounding box center [734, 201] width 59 height 60
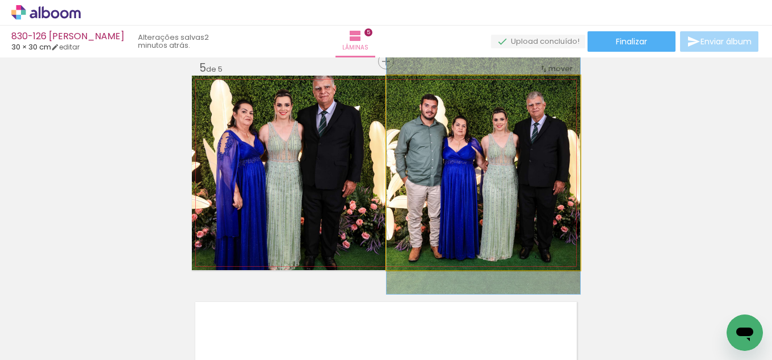
drag, startPoint x: 428, startPoint y: 236, endPoint x: 436, endPoint y: 235, distance: 8.1
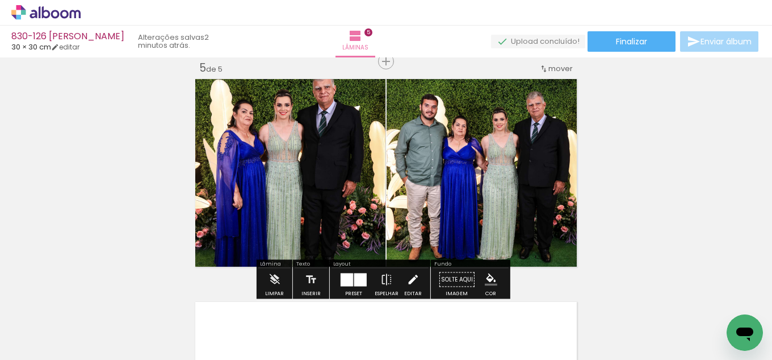
click at [408, 277] on iron-icon at bounding box center [413, 279] width 12 height 23
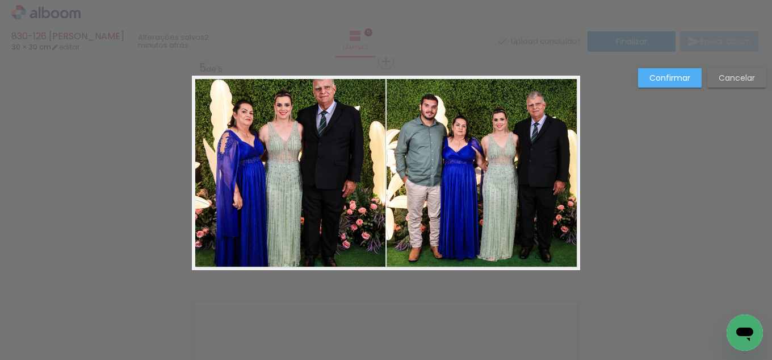
click at [273, 181] on quentale-photo at bounding box center [289, 173] width 194 height 194
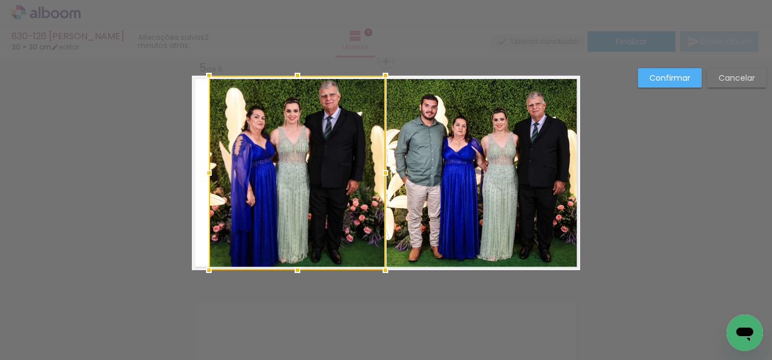
drag, startPoint x: 180, startPoint y: 175, endPoint x: 216, endPoint y: 172, distance: 36.5
click at [200, 172] on div at bounding box center [209, 172] width 23 height 23
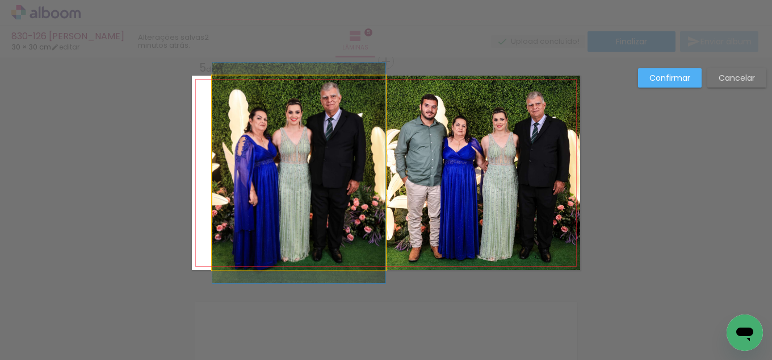
click at [362, 170] on quentale-photo at bounding box center [298, 173] width 173 height 194
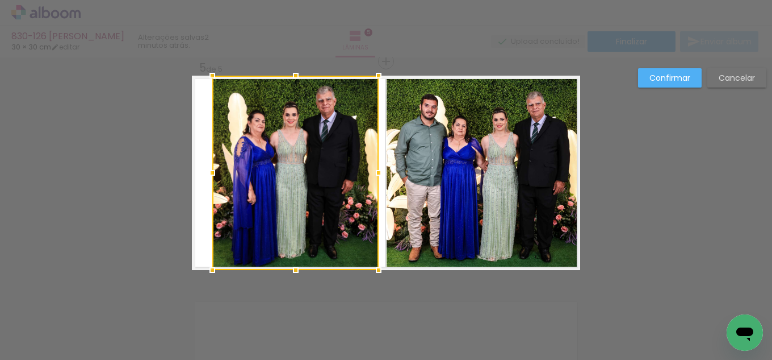
drag, startPoint x: 384, startPoint y: 170, endPoint x: 377, endPoint y: 169, distance: 6.9
click at [377, 169] on div at bounding box center [378, 172] width 23 height 23
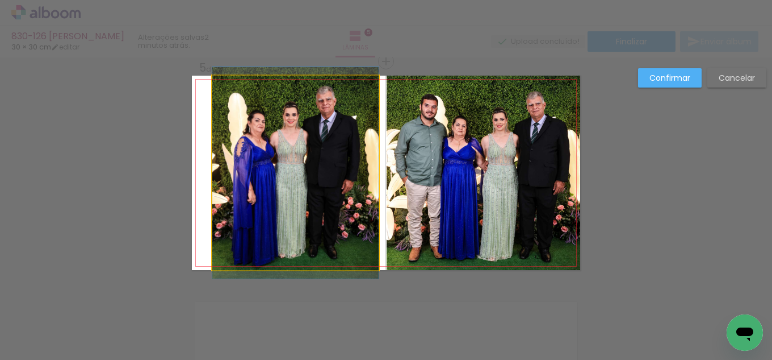
click at [244, 157] on quentale-photo at bounding box center [295, 173] width 166 height 194
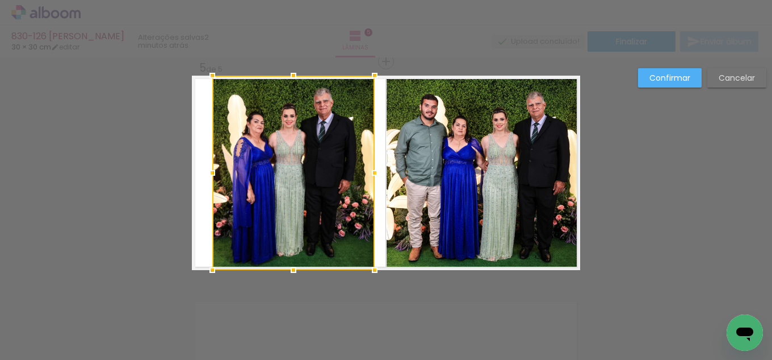
click at [367, 174] on div at bounding box center [374, 172] width 23 height 23
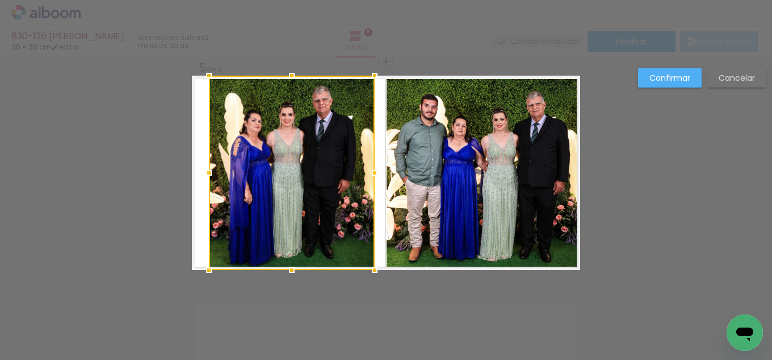
click at [204, 172] on div at bounding box center [209, 172] width 23 height 23
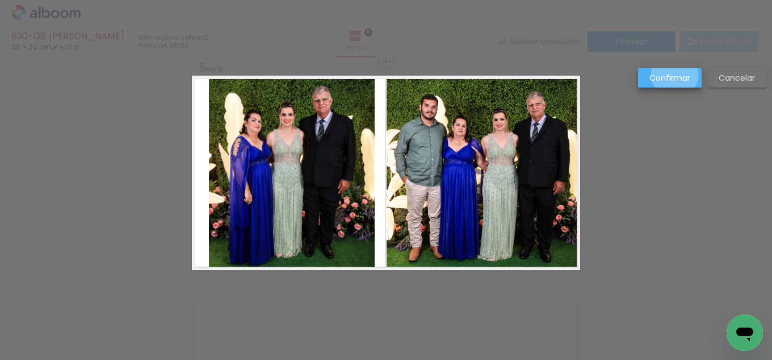
click at [0, 0] on slot "Confirmar" at bounding box center [0, 0] width 0 height 0
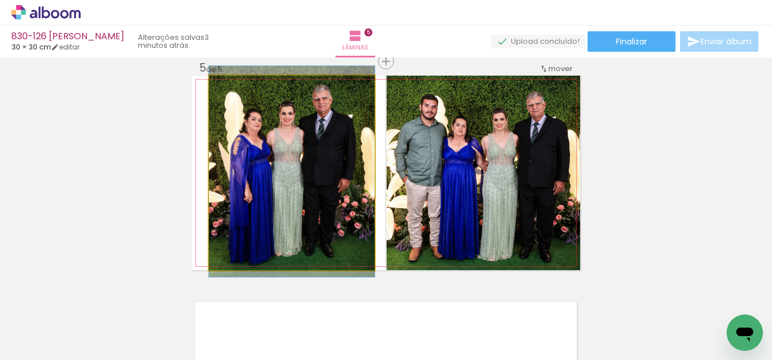
drag, startPoint x: 262, startPoint y: 221, endPoint x: 278, endPoint y: 218, distance: 16.3
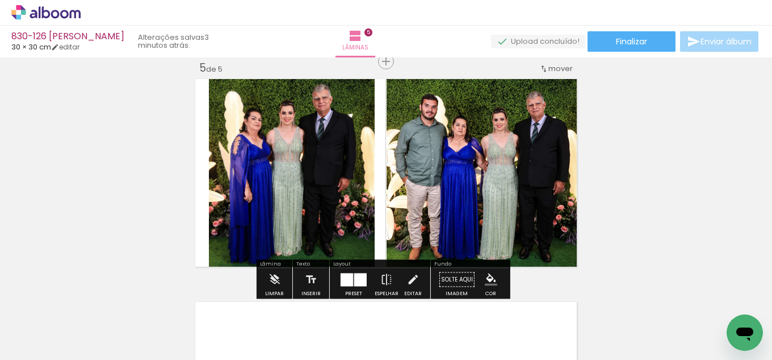
drag, startPoint x: 422, startPoint y: 275, endPoint x: 433, endPoint y: 246, distance: 30.4
click at [423, 275] on div "Preset Espelhar Editar" at bounding box center [380, 282] width 97 height 29
click at [411, 276] on iron-icon at bounding box center [413, 279] width 12 height 23
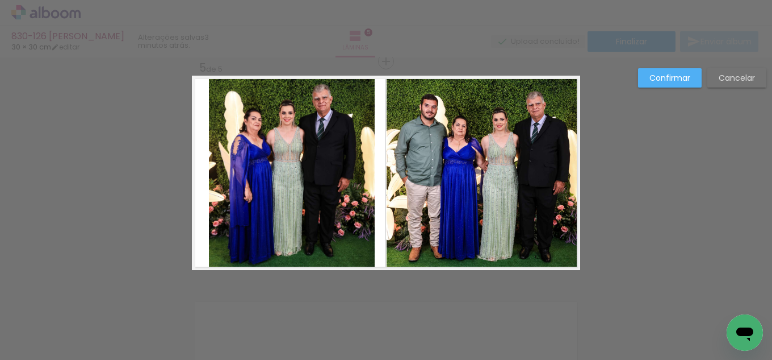
click at [418, 214] on quentale-photo at bounding box center [484, 173] width 194 height 194
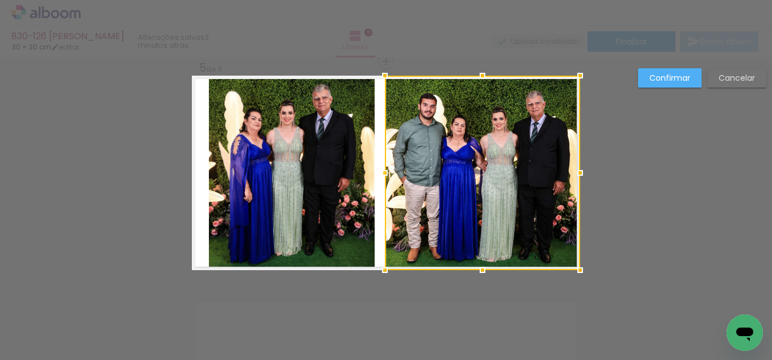
click at [379, 172] on div at bounding box center [385, 172] width 23 height 23
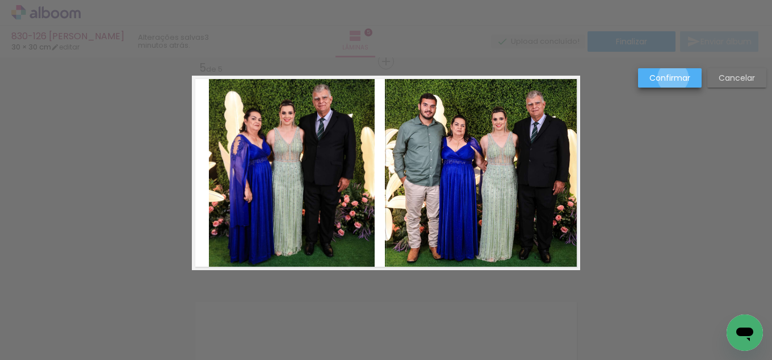
click at [0, 0] on slot "Confirmar" at bounding box center [0, 0] width 0 height 0
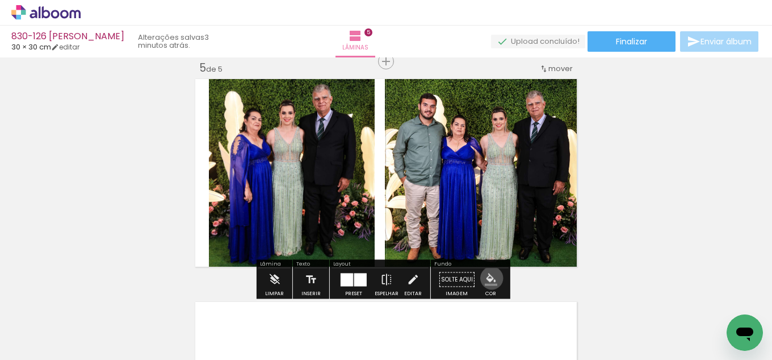
click at [488, 278] on iron-icon "color picker" at bounding box center [491, 279] width 12 height 12
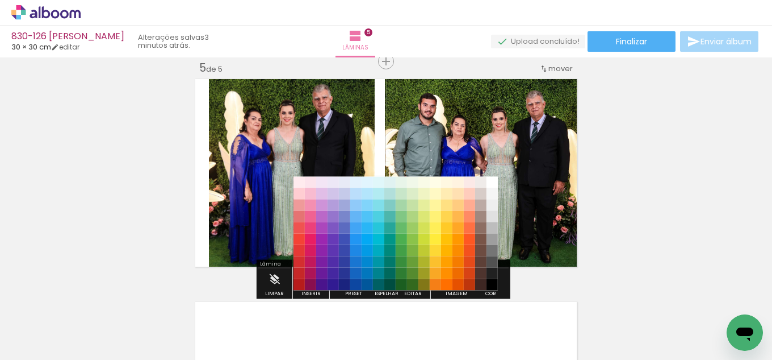
click at [491, 268] on paper-item "#212121" at bounding box center [492, 273] width 11 height 11
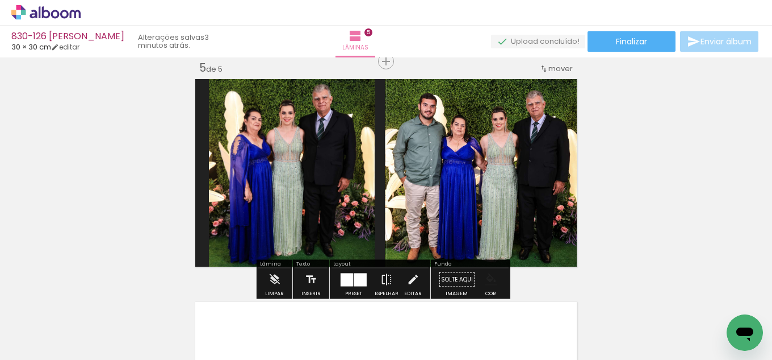
click at [486, 277] on iron-icon "color picker" at bounding box center [491, 279] width 12 height 12
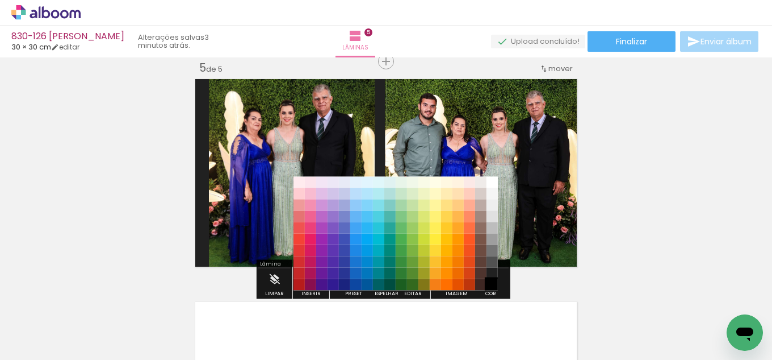
click at [491, 283] on paper-item "#000000" at bounding box center [492, 284] width 11 height 11
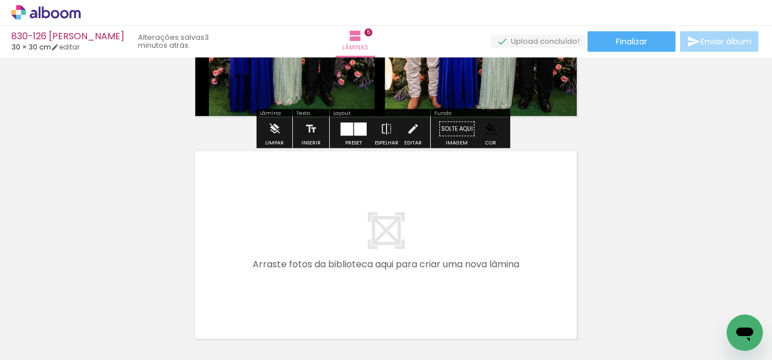
scroll to position [1076, 0]
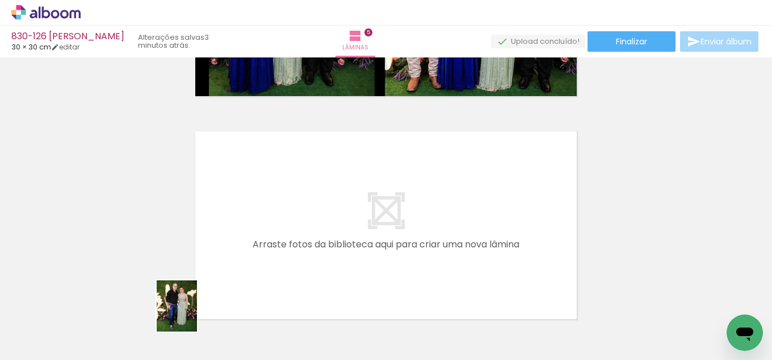
click at [191, 319] on div at bounding box center [177, 321] width 44 height 56
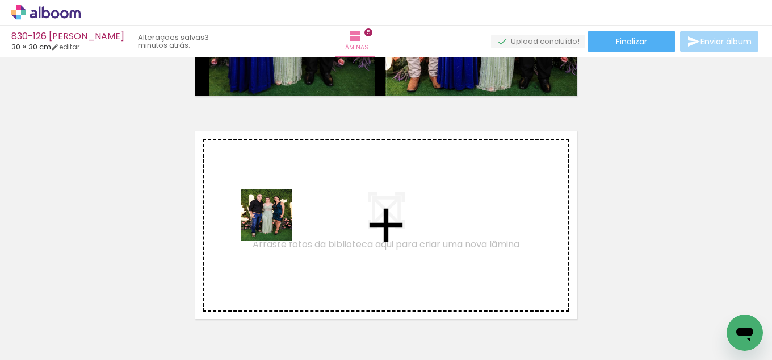
drag, startPoint x: 251, startPoint y: 316, endPoint x: 315, endPoint y: 291, distance: 68.1
click at [279, 220] on quentale-workspace at bounding box center [386, 180] width 772 height 360
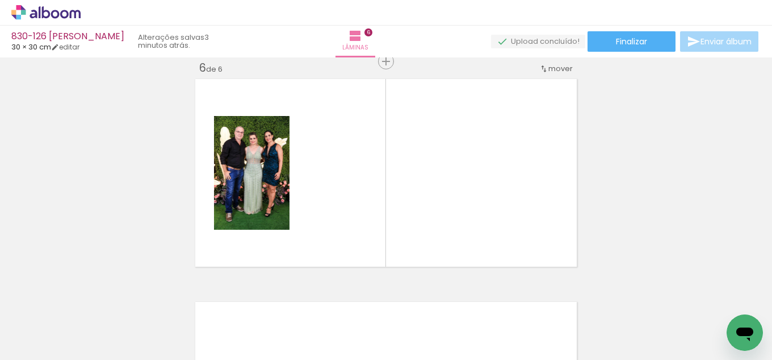
scroll to position [1128, 0]
drag, startPoint x: 329, startPoint y: 286, endPoint x: 404, endPoint y: 256, distance: 80.6
click at [394, 200] on quentale-workspace at bounding box center [386, 180] width 772 height 360
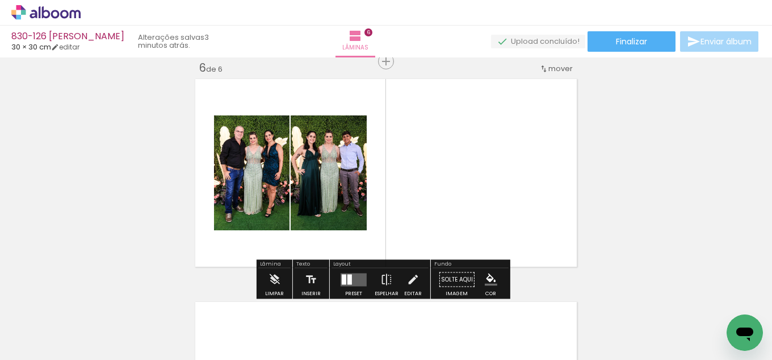
click at [349, 281] on div at bounding box center [350, 279] width 5 height 10
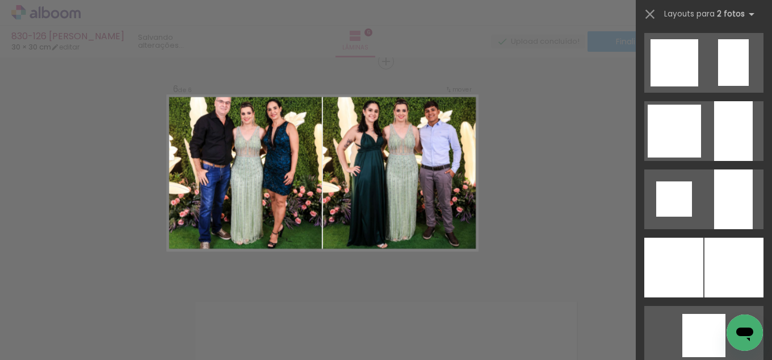
scroll to position [1079, 0]
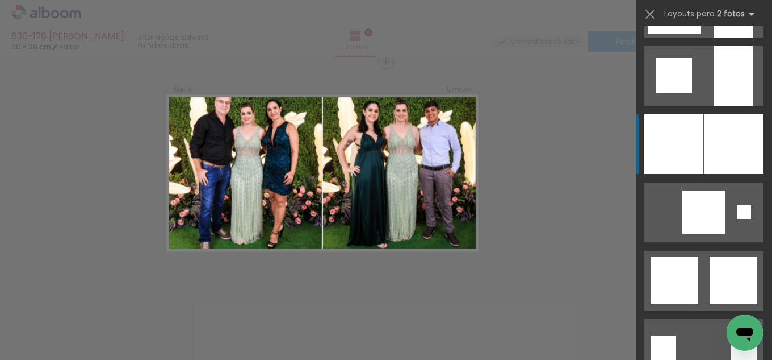
click at [754, 139] on div at bounding box center [734, 144] width 59 height 60
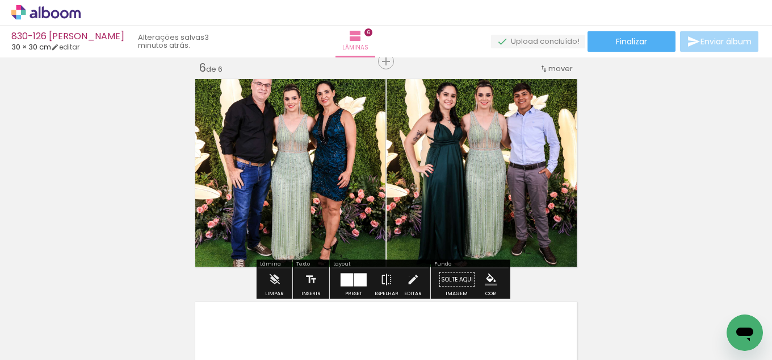
drag, startPoint x: 407, startPoint y: 276, endPoint x: 416, endPoint y: 237, distance: 40.2
click at [407, 276] on iron-icon at bounding box center [413, 279] width 12 height 23
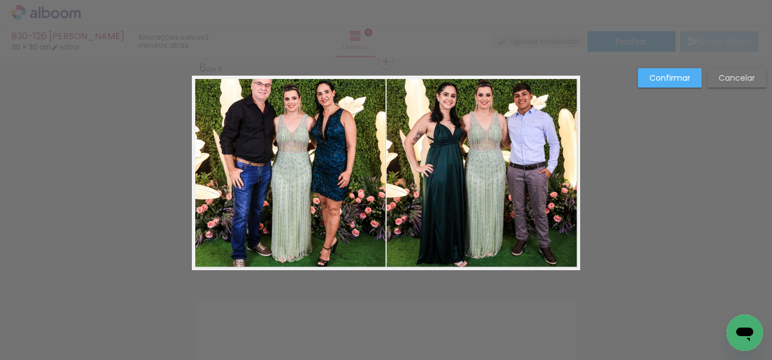
click at [416, 224] on quentale-photo at bounding box center [484, 173] width 194 height 194
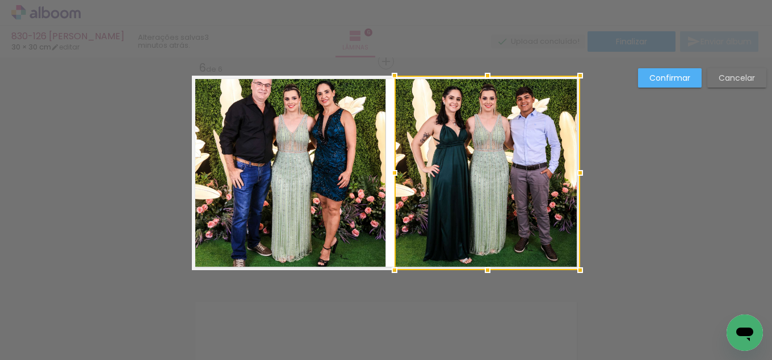
drag, startPoint x: 386, startPoint y: 174, endPoint x: 394, endPoint y: 173, distance: 8.0
click at [394, 173] on div at bounding box center [394, 172] width 23 height 23
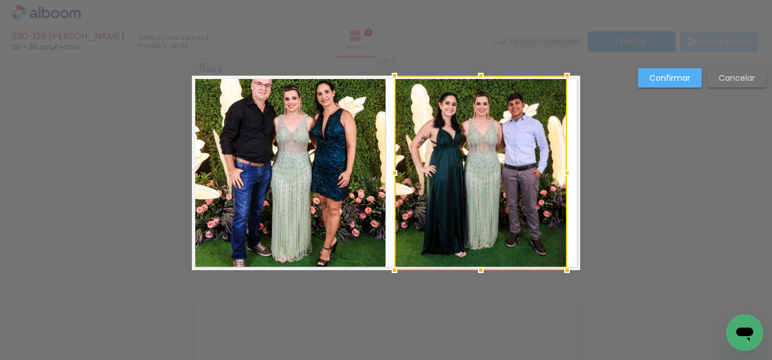
drag, startPoint x: 575, startPoint y: 179, endPoint x: 562, endPoint y: 179, distance: 13.1
click at [562, 179] on div at bounding box center [567, 172] width 23 height 23
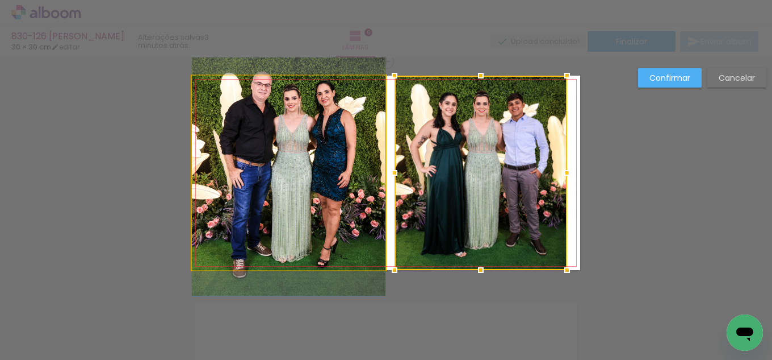
click at [313, 174] on quentale-photo at bounding box center [289, 173] width 194 height 194
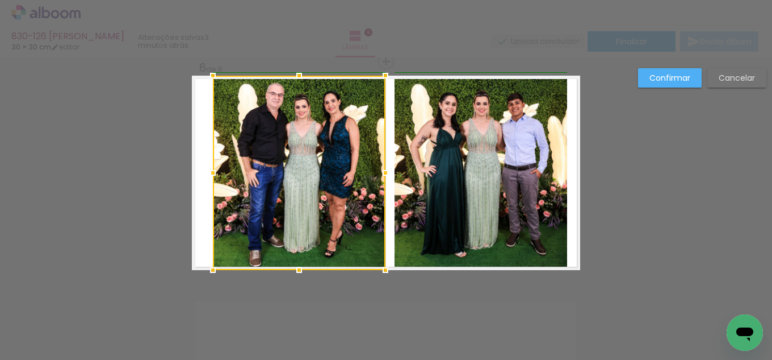
drag, startPoint x: 189, startPoint y: 171, endPoint x: 220, endPoint y: 173, distance: 31.3
click at [208, 173] on div at bounding box center [213, 172] width 23 height 23
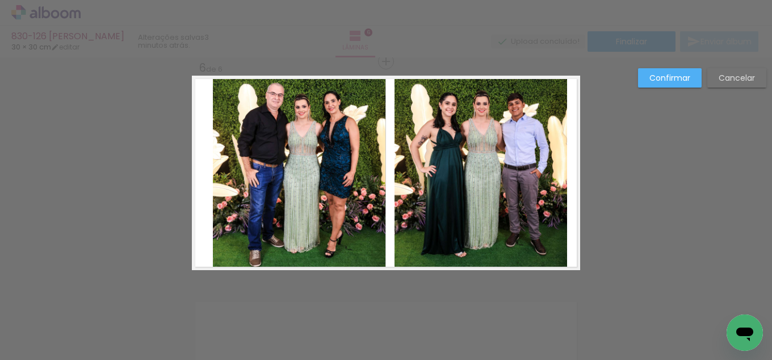
click at [386, 173] on quentale-layouter at bounding box center [386, 173] width 388 height 194
click at [362, 175] on quentale-photo at bounding box center [299, 173] width 173 height 194
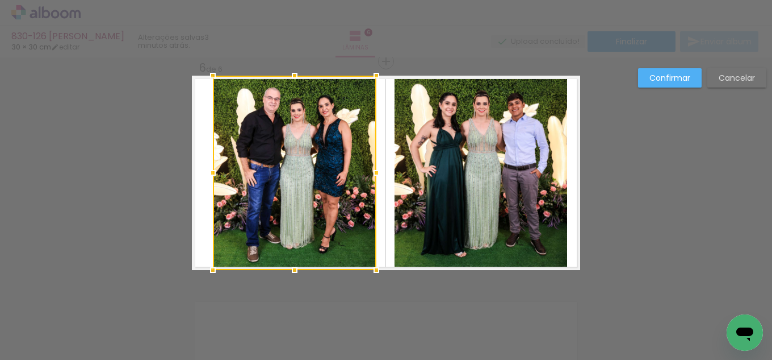
drag, startPoint x: 375, startPoint y: 174, endPoint x: 367, endPoint y: 172, distance: 7.7
click at [367, 172] on div at bounding box center [376, 172] width 23 height 23
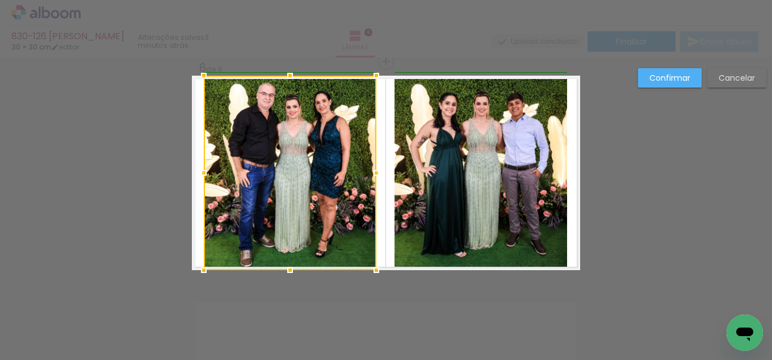
drag, startPoint x: 214, startPoint y: 174, endPoint x: 207, endPoint y: 174, distance: 7.4
click at [207, 174] on div at bounding box center [204, 172] width 23 height 23
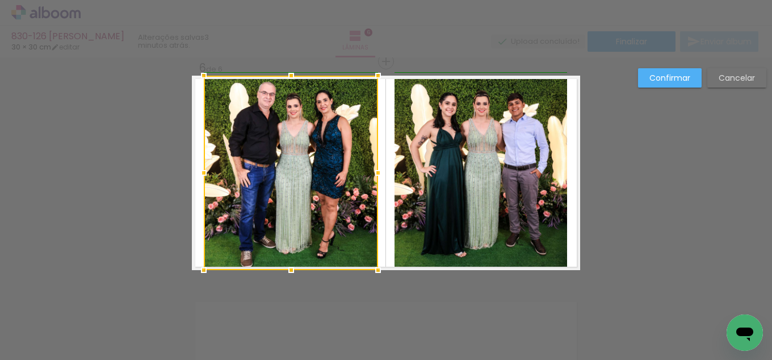
drag, startPoint x: 373, startPoint y: 174, endPoint x: 386, endPoint y: 189, distance: 19.3
click at [371, 174] on div at bounding box center [378, 172] width 23 height 23
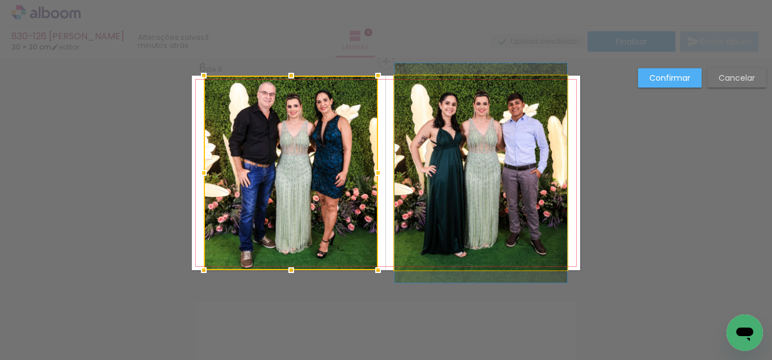
drag, startPoint x: 434, startPoint y: 158, endPoint x: 396, endPoint y: 157, distance: 38.1
click at [433, 157] on quentale-photo at bounding box center [481, 173] width 173 height 194
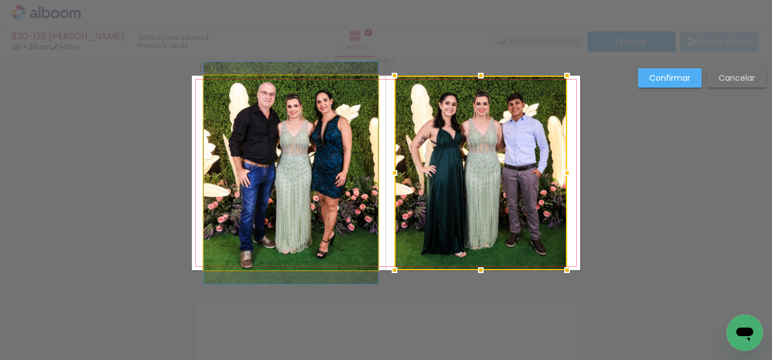
click at [367, 153] on quentale-photo at bounding box center [291, 173] width 174 height 194
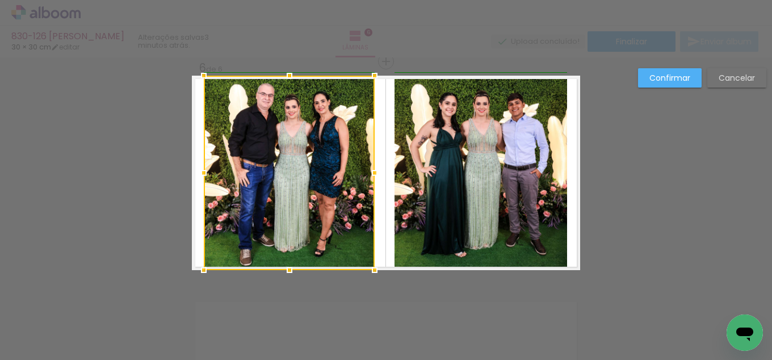
click at [371, 170] on div at bounding box center [374, 172] width 23 height 23
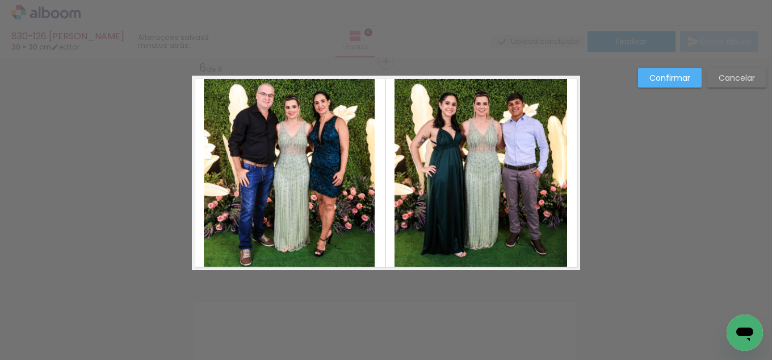
drag, startPoint x: 199, startPoint y: 209, endPoint x: 206, endPoint y: 205, distance: 8.4
click at [199, 209] on quentale-layouter at bounding box center [386, 173] width 388 height 194
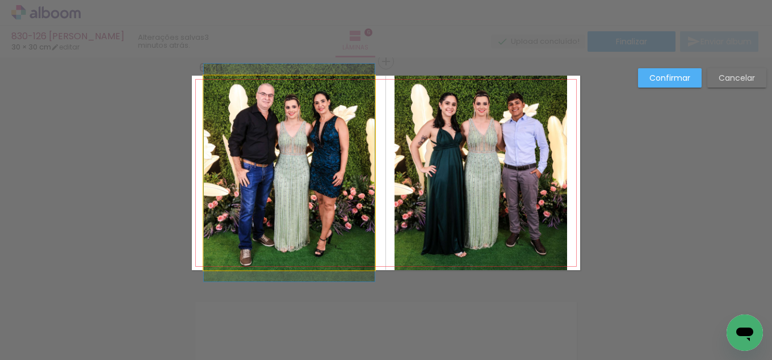
click at [249, 176] on quentale-photo at bounding box center [289, 173] width 171 height 194
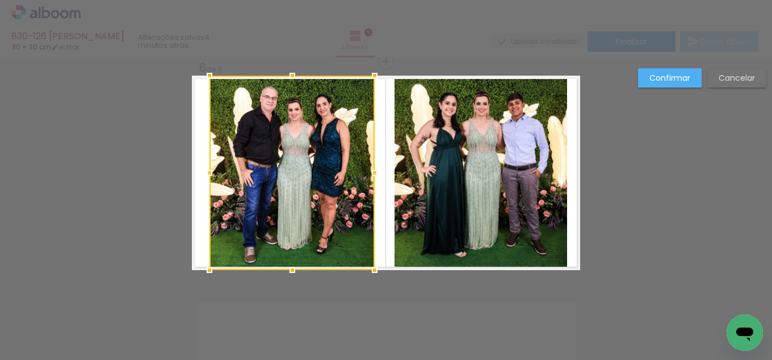
drag, startPoint x: 199, startPoint y: 173, endPoint x: 220, endPoint y: 169, distance: 21.5
click at [206, 173] on div at bounding box center [209, 172] width 23 height 23
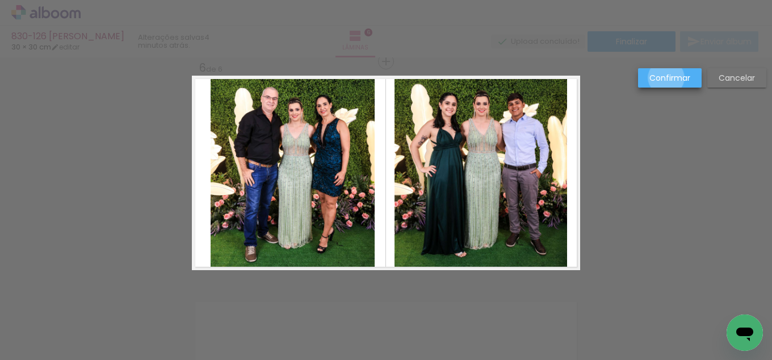
click at [0, 0] on slot "Confirmar" at bounding box center [0, 0] width 0 height 0
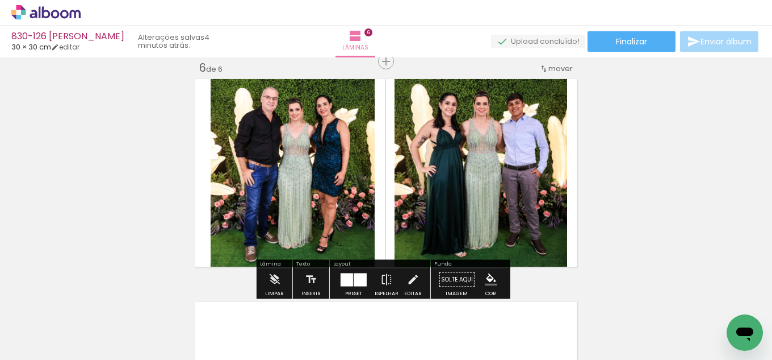
click at [486, 277] on iron-icon "color picker" at bounding box center [491, 279] width 12 height 12
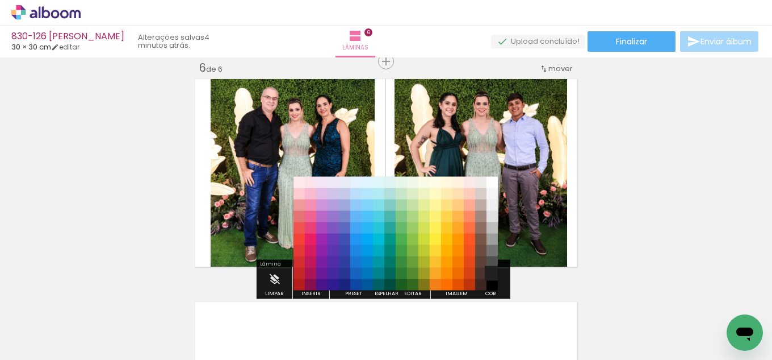
click at [487, 274] on paper-item "#212121" at bounding box center [492, 273] width 11 height 11
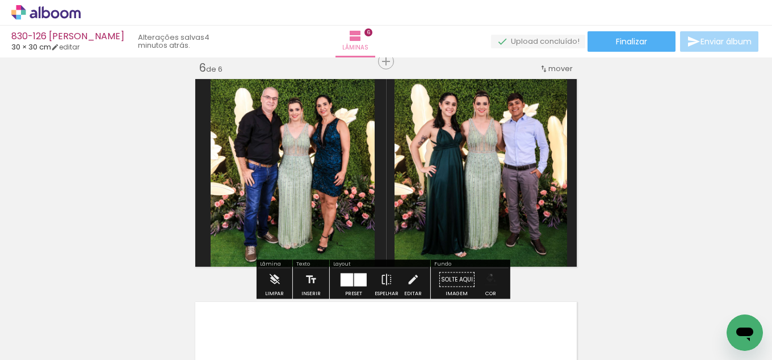
click at [487, 275] on iron-icon "color picker" at bounding box center [491, 279] width 12 height 12
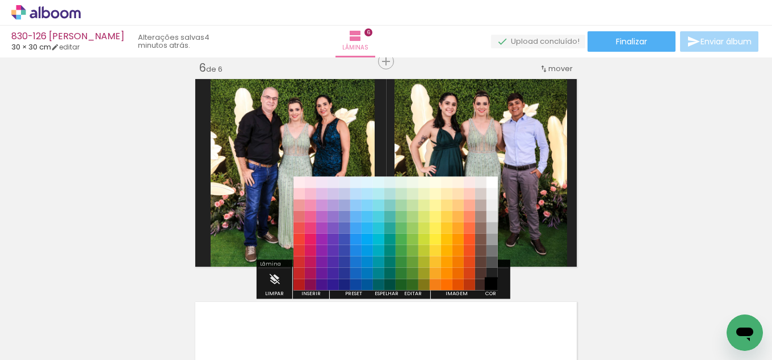
click at [492, 282] on paper-item "#000000" at bounding box center [492, 284] width 11 height 11
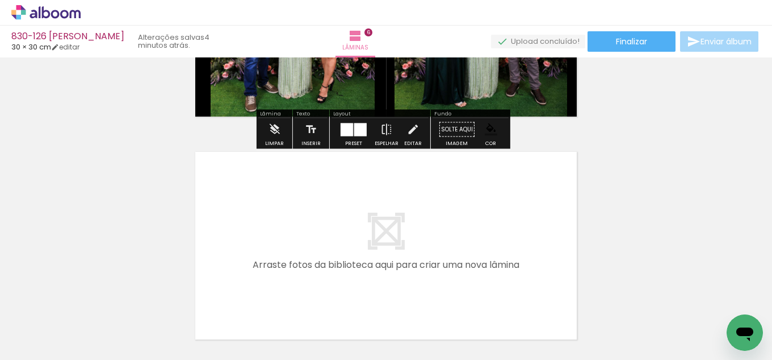
scroll to position [1298, 0]
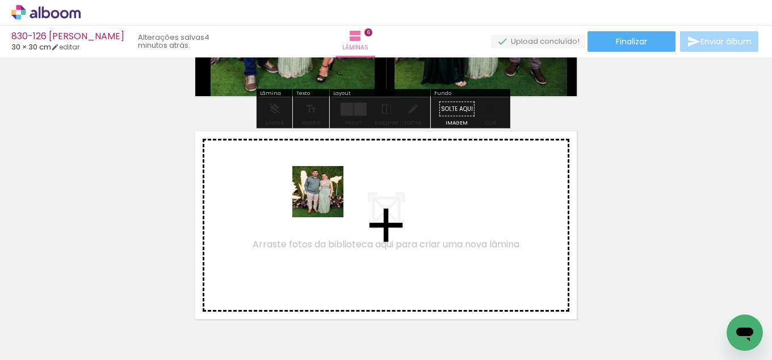
drag, startPoint x: 160, startPoint y: 286, endPoint x: 334, endPoint y: 197, distance: 195.3
click at [334, 197] on quentale-workspace at bounding box center [386, 180] width 772 height 360
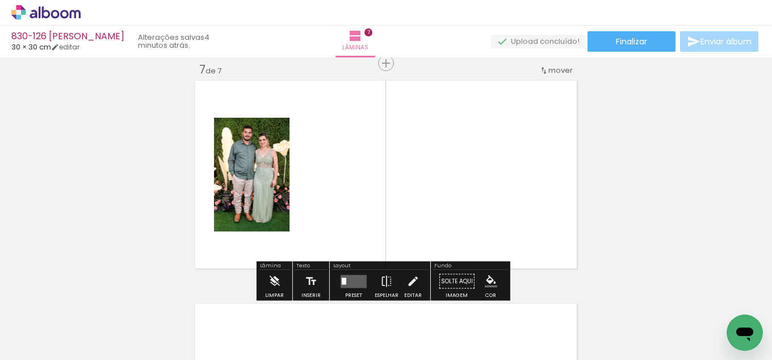
scroll to position [1351, 0]
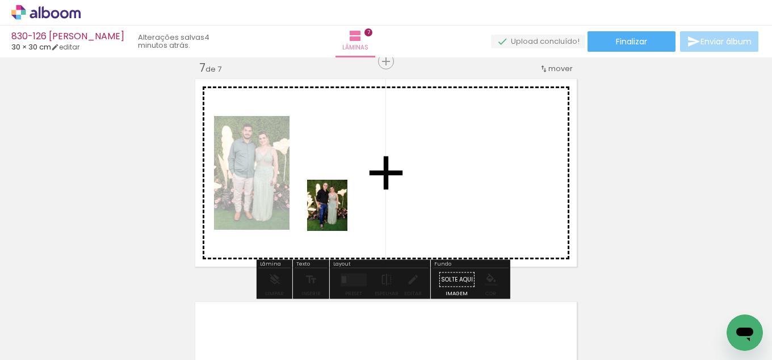
drag, startPoint x: 122, startPoint y: 321, endPoint x: 377, endPoint y: 212, distance: 277.1
click at [346, 212] on quentale-workspace at bounding box center [386, 180] width 772 height 360
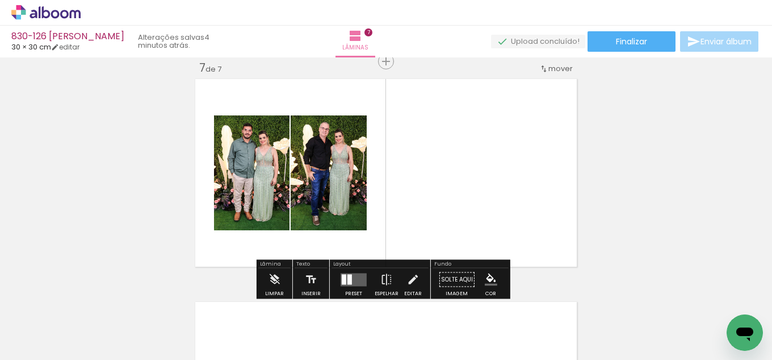
click at [358, 279] on quentale-layouter at bounding box center [354, 279] width 26 height 13
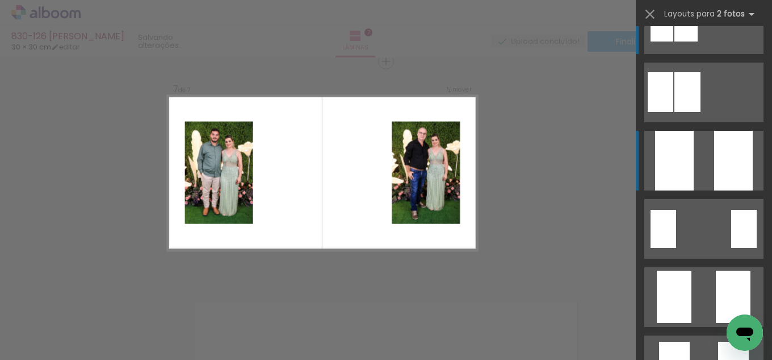
scroll to position [57, 0]
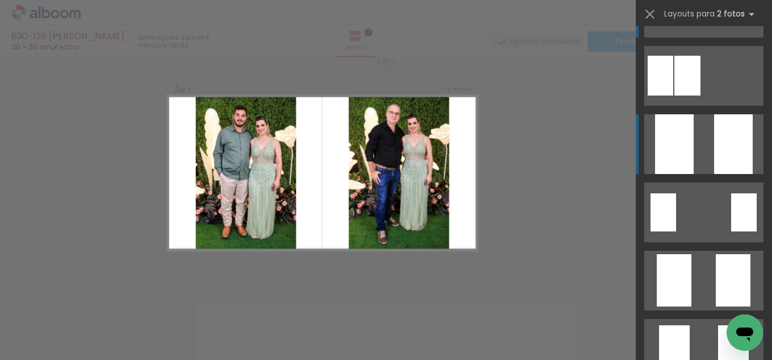
click at [705, 137] on quentale-layouter at bounding box center [704, 144] width 119 height 60
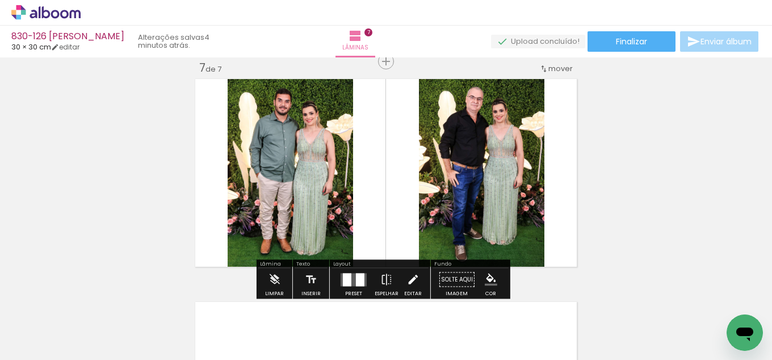
click at [402, 285] on paper-button "Editar" at bounding box center [413, 282] width 23 height 29
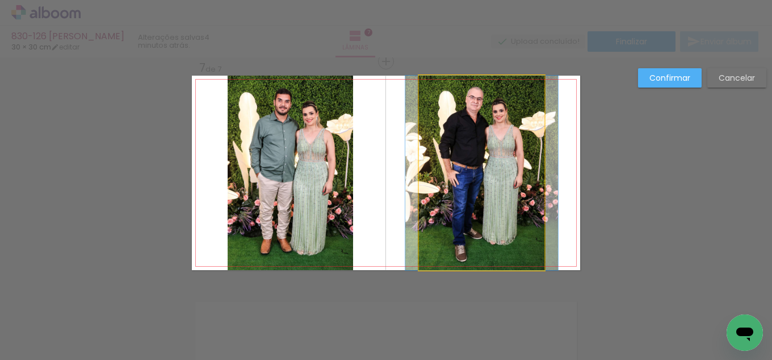
click at [473, 193] on quentale-photo at bounding box center [482, 173] width 126 height 194
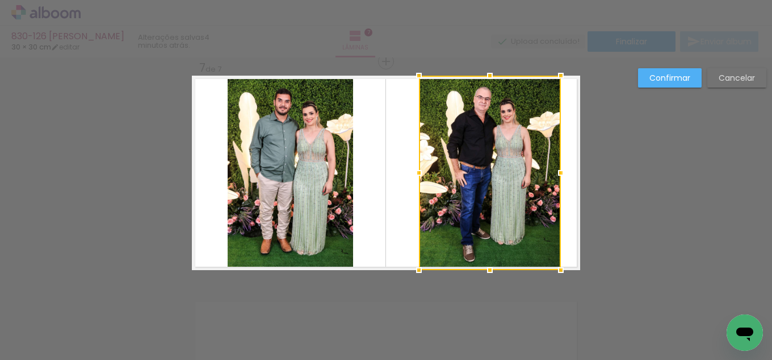
drag, startPoint x: 541, startPoint y: 177, endPoint x: 558, endPoint y: 177, distance: 16.5
click at [558, 177] on div at bounding box center [561, 172] width 23 height 23
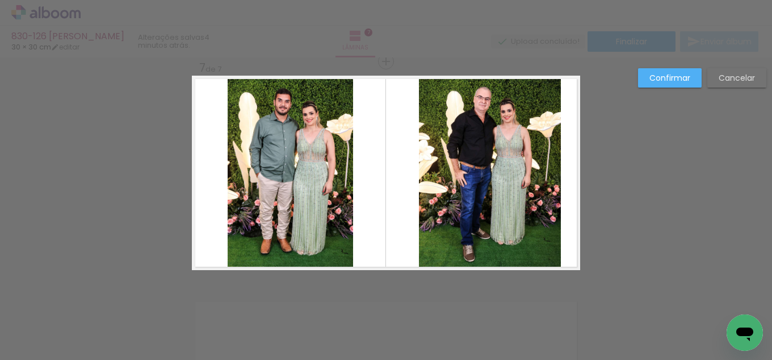
drag, startPoint x: 476, startPoint y: 195, endPoint x: 449, endPoint y: 199, distance: 27.1
click at [476, 195] on quentale-photo at bounding box center [490, 173] width 142 height 194
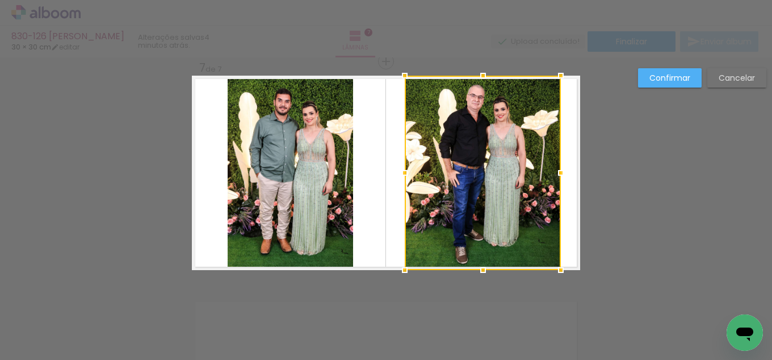
drag, startPoint x: 414, startPoint y: 177, endPoint x: 400, endPoint y: 177, distance: 14.2
click at [400, 177] on div at bounding box center [405, 172] width 23 height 23
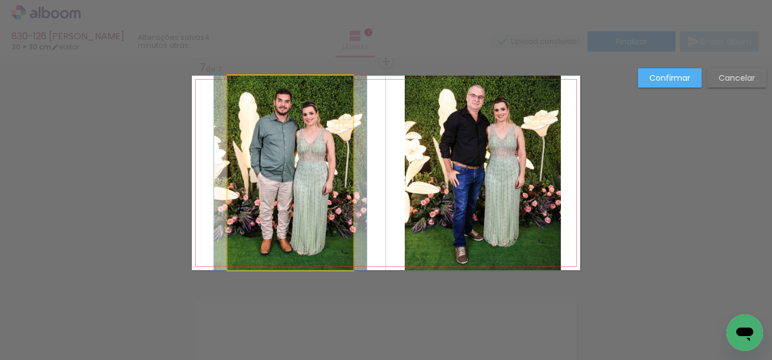
drag, startPoint x: 308, startPoint y: 173, endPoint x: 341, endPoint y: 173, distance: 32.9
click at [309, 173] on quentale-photo at bounding box center [291, 173] width 126 height 194
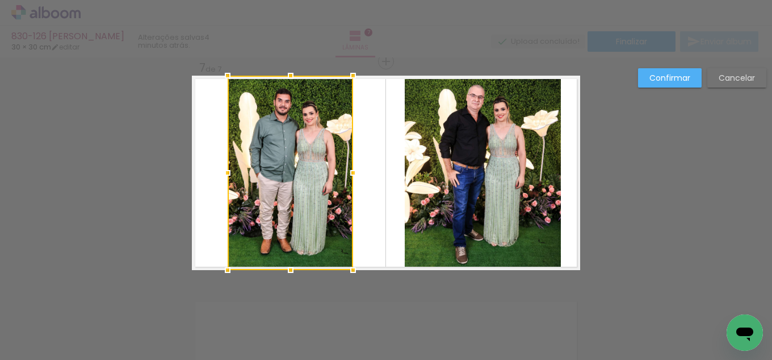
click at [362, 174] on quentale-layouter at bounding box center [386, 173] width 388 height 194
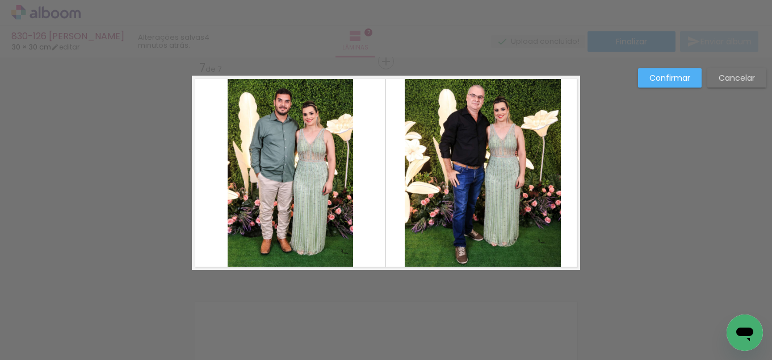
click at [332, 174] on quentale-photo at bounding box center [291, 173] width 126 height 194
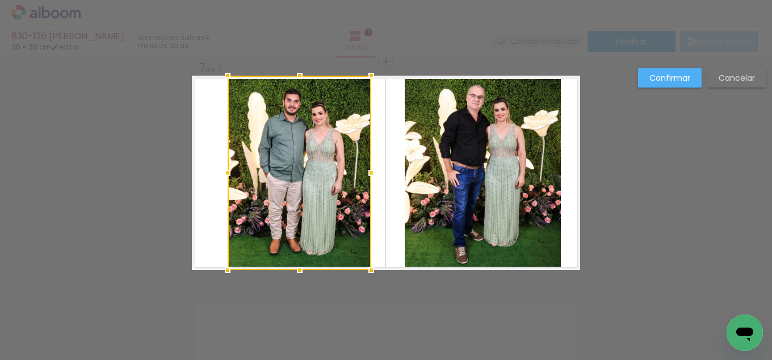
drag, startPoint x: 350, startPoint y: 171, endPoint x: 368, endPoint y: 170, distance: 18.2
click at [368, 170] on div at bounding box center [371, 172] width 23 height 23
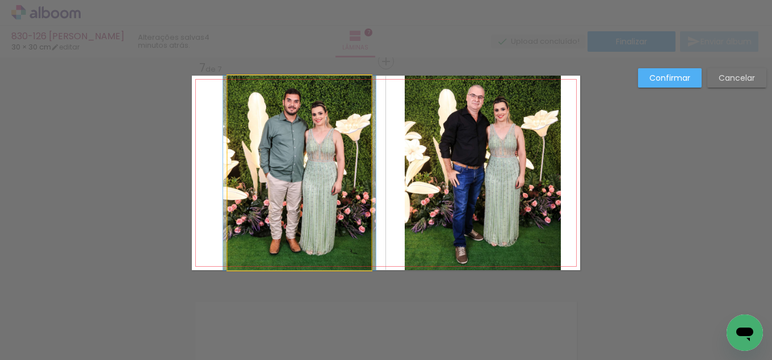
click at [250, 173] on quentale-photo at bounding box center [300, 173] width 144 height 194
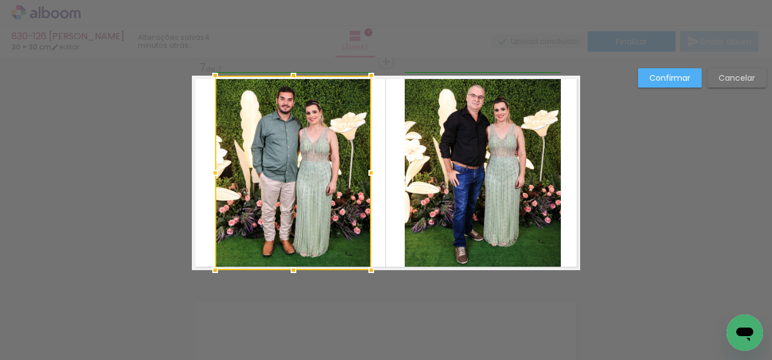
drag, startPoint x: 219, startPoint y: 177, endPoint x: 204, endPoint y: 175, distance: 14.9
click at [204, 175] on div at bounding box center [215, 172] width 23 height 23
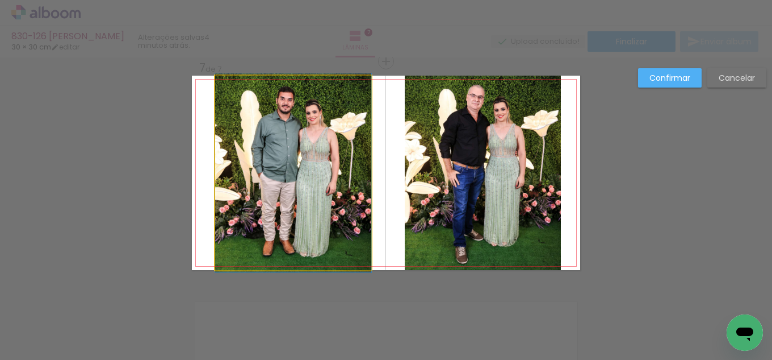
click at [266, 190] on quentale-photo at bounding box center [293, 173] width 156 height 194
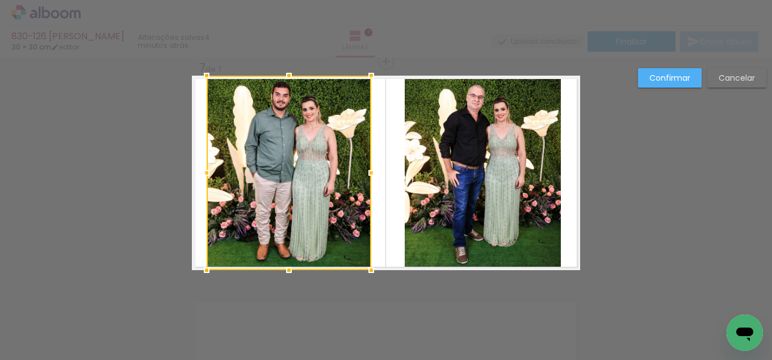
drag, startPoint x: 208, startPoint y: 169, endPoint x: 202, endPoint y: 169, distance: 6.2
click at [202, 169] on div at bounding box center [206, 172] width 23 height 23
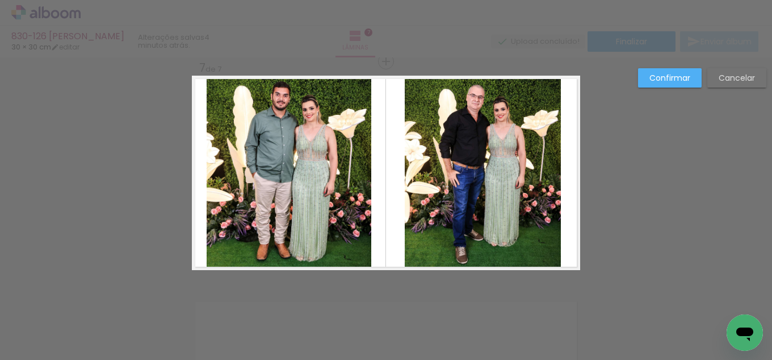
click at [0, 0] on slot "Confirmar" at bounding box center [0, 0] width 0 height 0
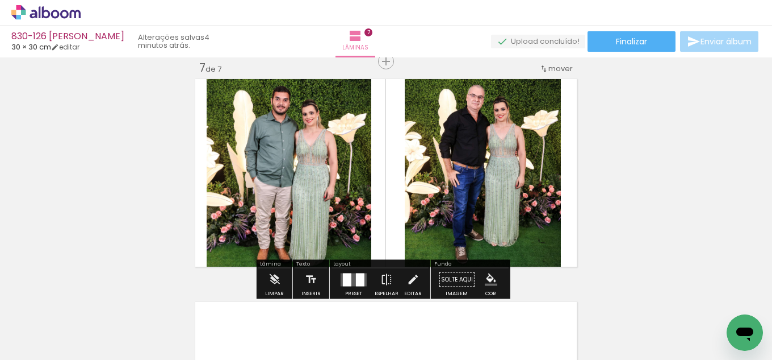
click at [487, 281] on iron-icon "color picker" at bounding box center [491, 279] width 12 height 12
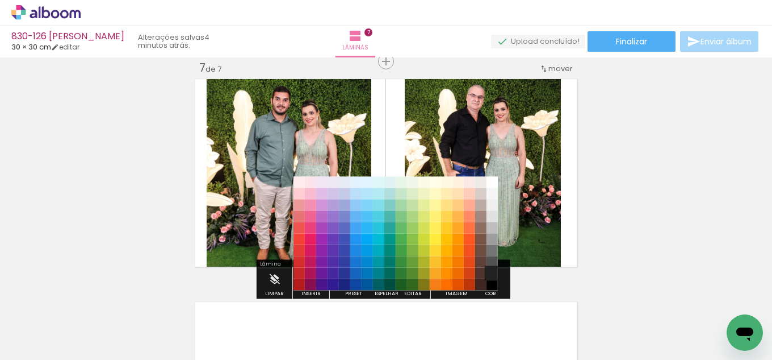
click at [489, 269] on paper-item "#212121" at bounding box center [492, 273] width 11 height 11
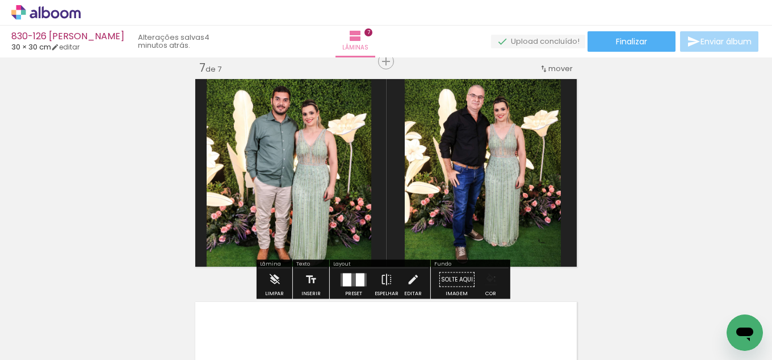
click at [491, 277] on iron-icon "color picker" at bounding box center [491, 279] width 12 height 12
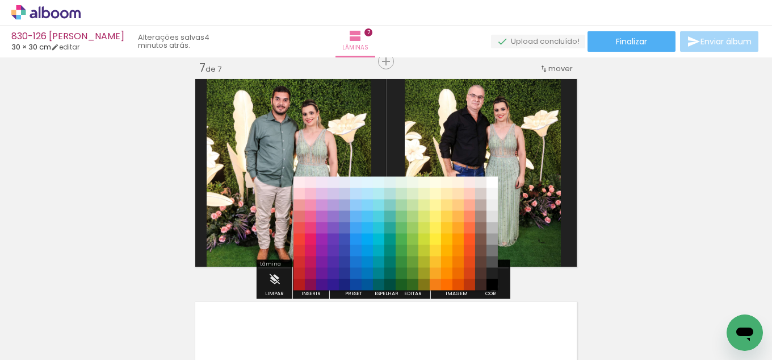
click at [490, 286] on paper-item "#000000" at bounding box center [492, 284] width 11 height 11
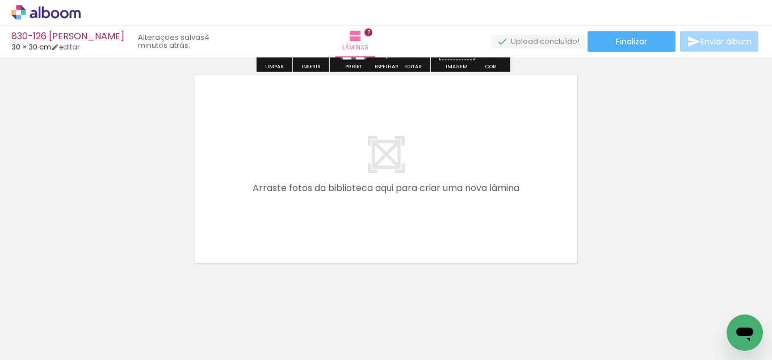
scroll to position [1578, 0]
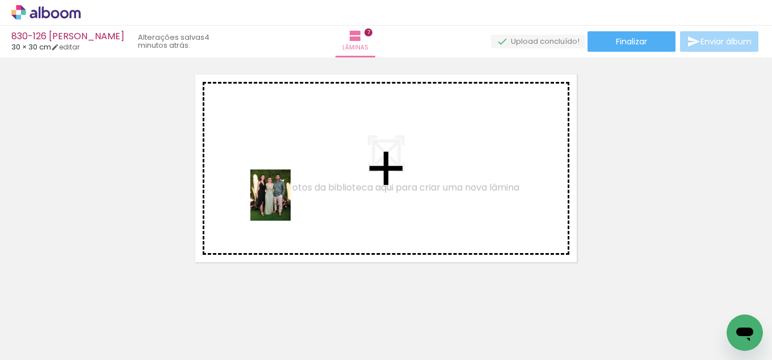
drag, startPoint x: 128, startPoint y: 317, endPoint x: 167, endPoint y: 321, distance: 39.4
click at [292, 195] on quentale-workspace at bounding box center [386, 180] width 772 height 360
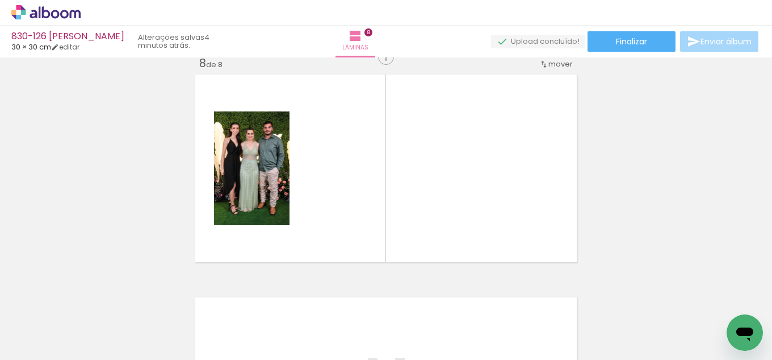
scroll to position [1573, 0]
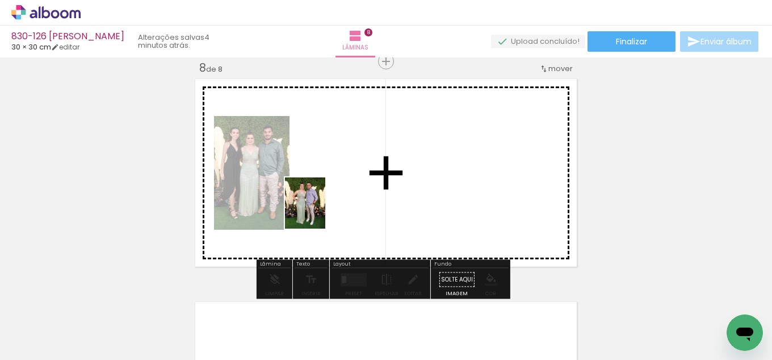
drag, startPoint x: 174, startPoint y: 280, endPoint x: 358, endPoint y: 241, distance: 188.0
click at [343, 203] on quentale-workspace at bounding box center [386, 180] width 772 height 360
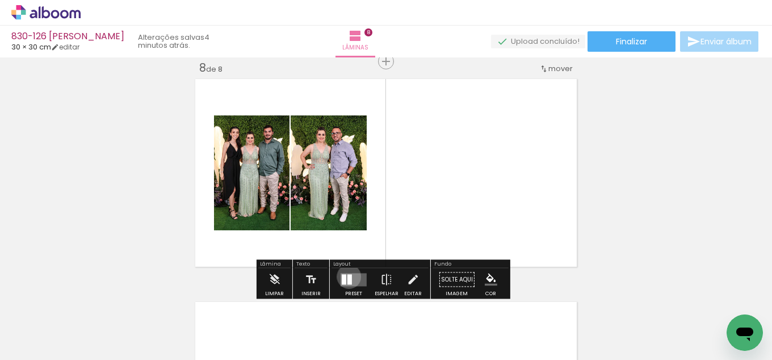
click at [348, 276] on div at bounding box center [350, 279] width 5 height 10
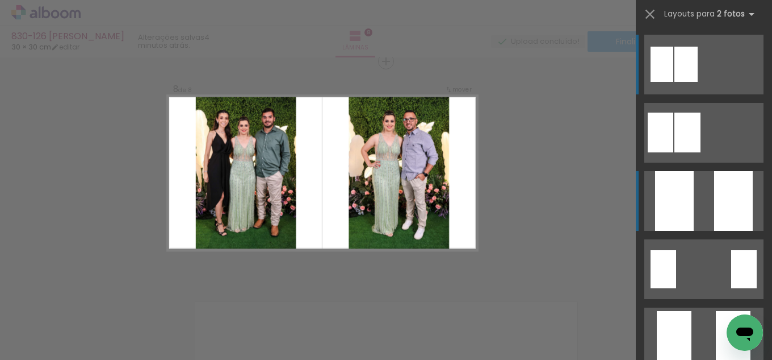
click at [703, 187] on quentale-layouter at bounding box center [704, 201] width 119 height 60
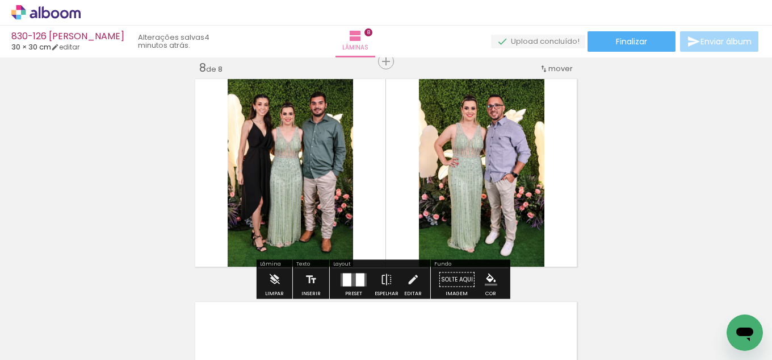
click at [413, 279] on iron-icon at bounding box center [413, 279] width 12 height 23
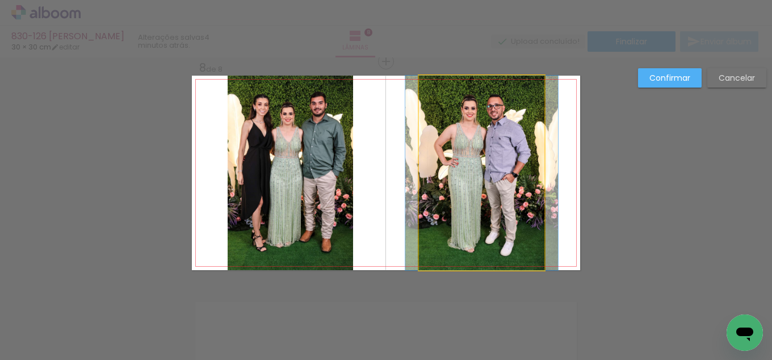
drag, startPoint x: 443, startPoint y: 198, endPoint x: 431, endPoint y: 190, distance: 14.8
click at [444, 198] on quentale-photo at bounding box center [482, 173] width 126 height 194
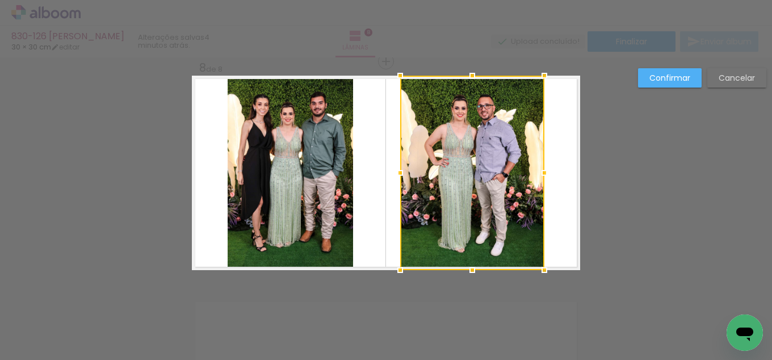
drag, startPoint x: 415, startPoint y: 173, endPoint x: 396, endPoint y: 175, distance: 18.8
click at [396, 175] on div at bounding box center [400, 172] width 23 height 23
click at [492, 191] on div at bounding box center [472, 173] width 144 height 194
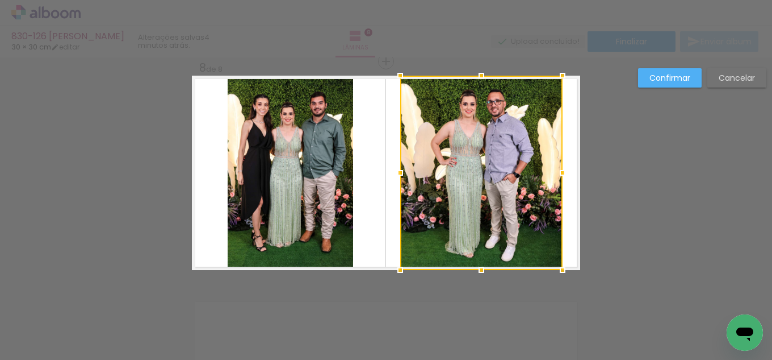
drag, startPoint x: 541, startPoint y: 175, endPoint x: 559, endPoint y: 173, distance: 17.8
click at [559, 173] on div at bounding box center [562, 172] width 23 height 23
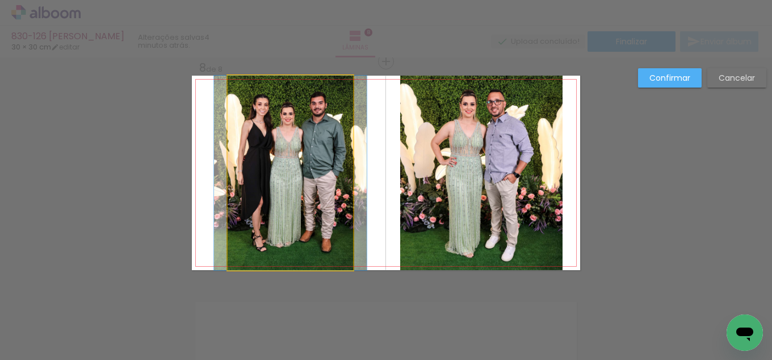
click at [325, 183] on quentale-photo at bounding box center [291, 173] width 126 height 194
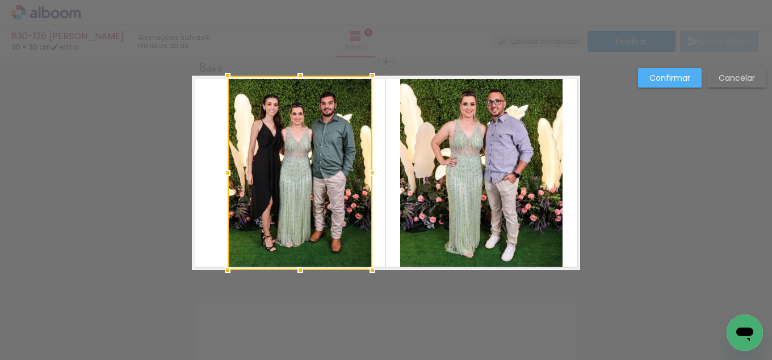
drag, startPoint x: 348, startPoint y: 181, endPoint x: 367, endPoint y: 179, distance: 19.3
click at [367, 179] on div at bounding box center [372, 172] width 23 height 23
click at [273, 176] on div at bounding box center [300, 173] width 145 height 194
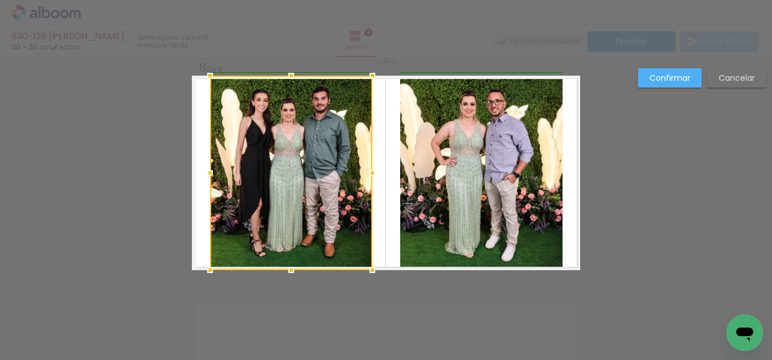
drag, startPoint x: 224, startPoint y: 168, endPoint x: 208, endPoint y: 172, distance: 16.4
click at [207, 168] on div at bounding box center [210, 172] width 23 height 23
click at [0, 0] on slot "Confirmar" at bounding box center [0, 0] width 0 height 0
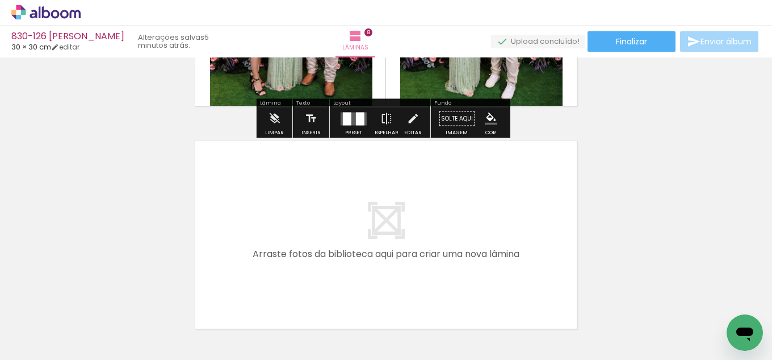
scroll to position [1761, 0]
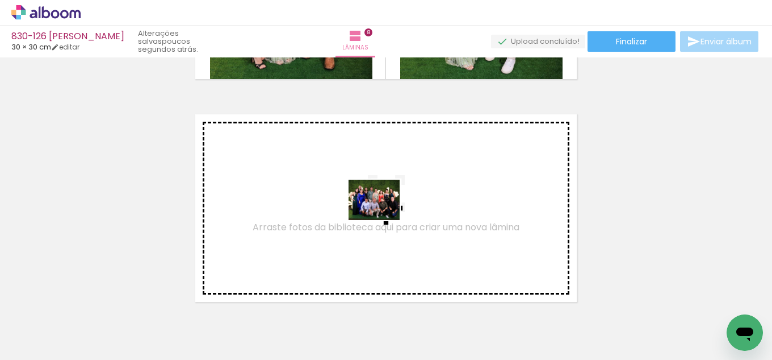
drag, startPoint x: 95, startPoint y: 315, endPoint x: 383, endPoint y: 214, distance: 305.4
click at [383, 214] on quentale-workspace at bounding box center [386, 180] width 772 height 360
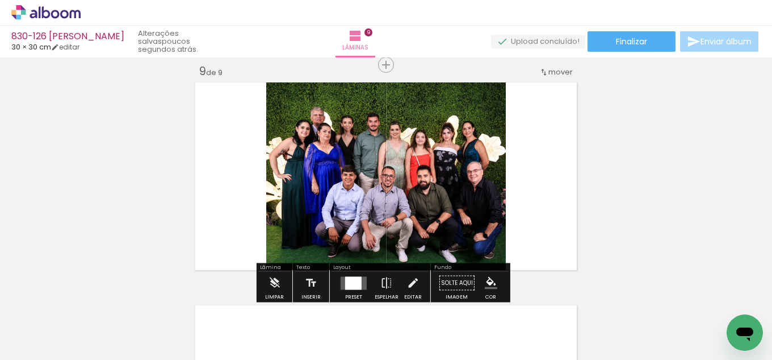
scroll to position [1796, 0]
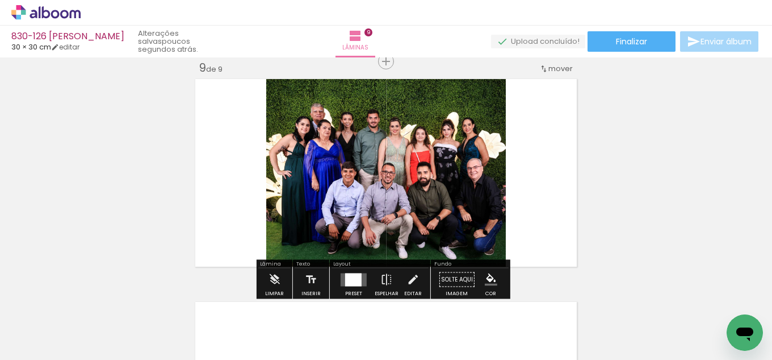
click at [350, 284] on div at bounding box center [353, 279] width 16 height 13
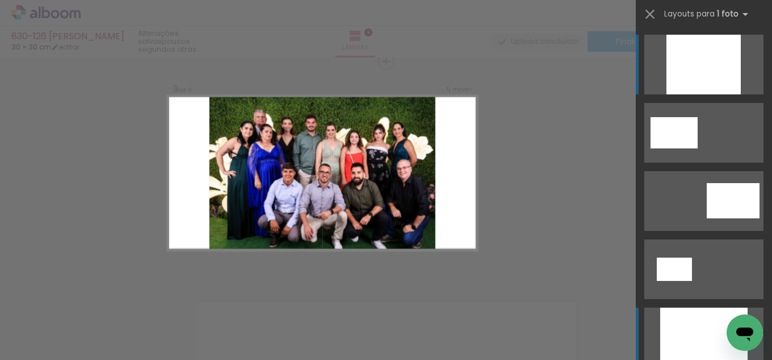
click at [691, 345] on div at bounding box center [704, 337] width 87 height 60
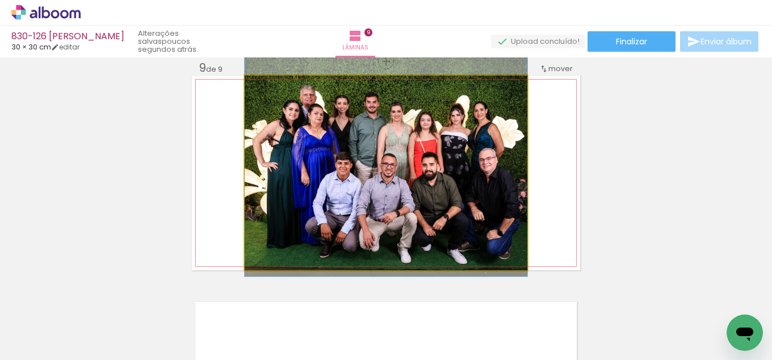
drag, startPoint x: 416, startPoint y: 216, endPoint x: 420, endPoint y: 208, distance: 8.9
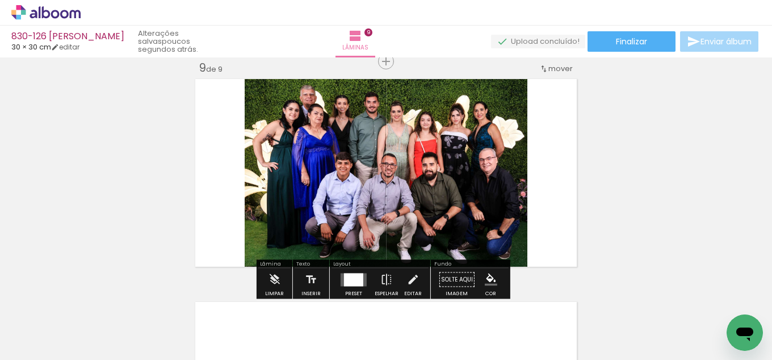
click at [485, 276] on iron-icon "color picker" at bounding box center [491, 279] width 12 height 12
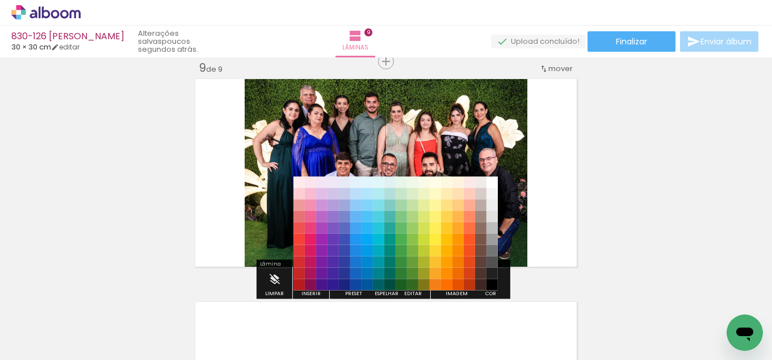
click at [490, 275] on paper-item "#212121" at bounding box center [492, 273] width 11 height 11
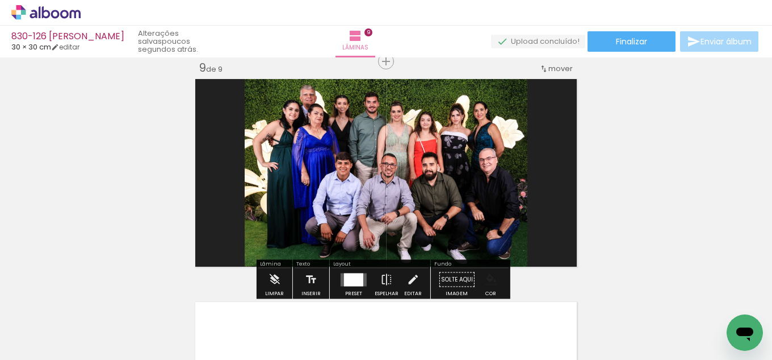
click at [491, 278] on iron-icon "color picker" at bounding box center [491, 279] width 12 height 12
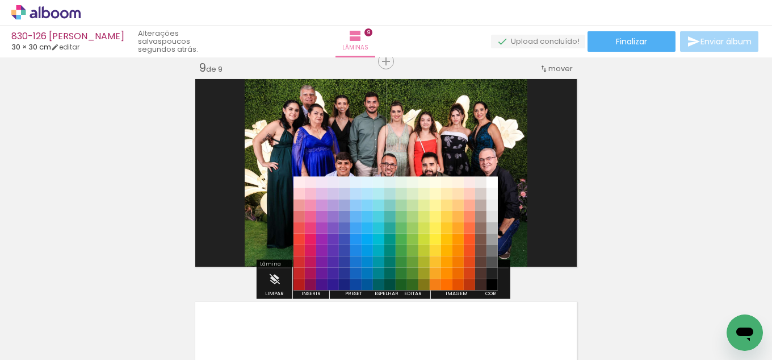
click at [491, 284] on paper-item "#000000" at bounding box center [492, 284] width 11 height 11
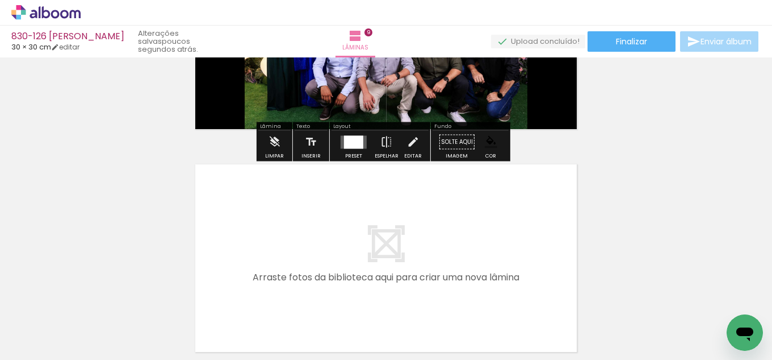
scroll to position [1966, 0]
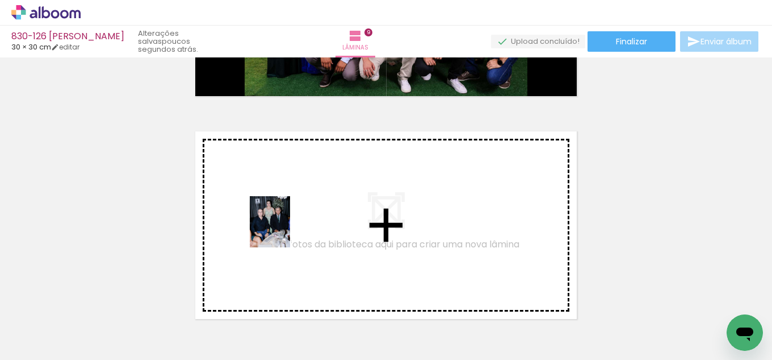
drag, startPoint x: 128, startPoint y: 322, endPoint x: 306, endPoint y: 222, distance: 204.7
click at [306, 222] on quentale-workspace at bounding box center [386, 180] width 772 height 360
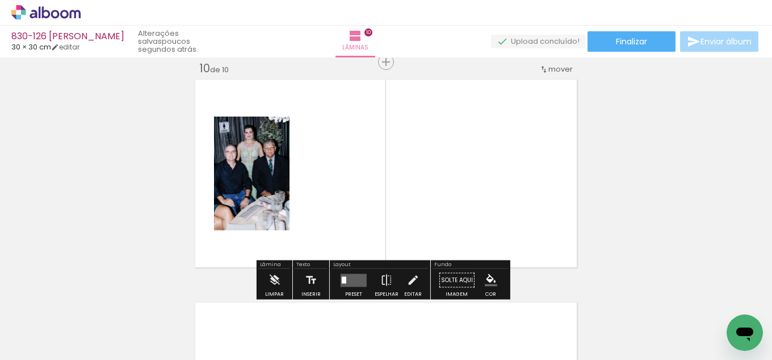
scroll to position [2019, 0]
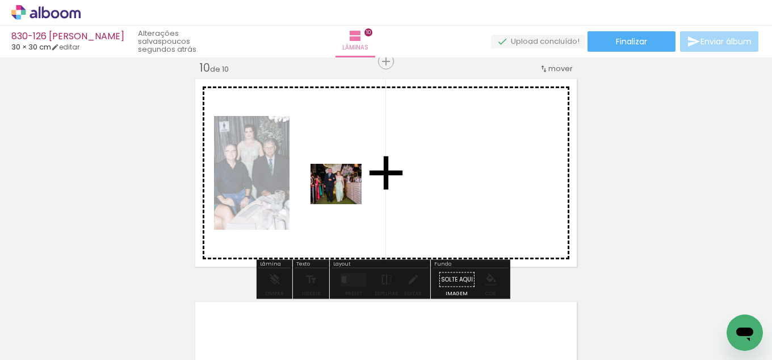
drag, startPoint x: 138, startPoint y: 327, endPoint x: 351, endPoint y: 195, distance: 250.5
click at [351, 195] on quentale-workspace at bounding box center [386, 180] width 772 height 360
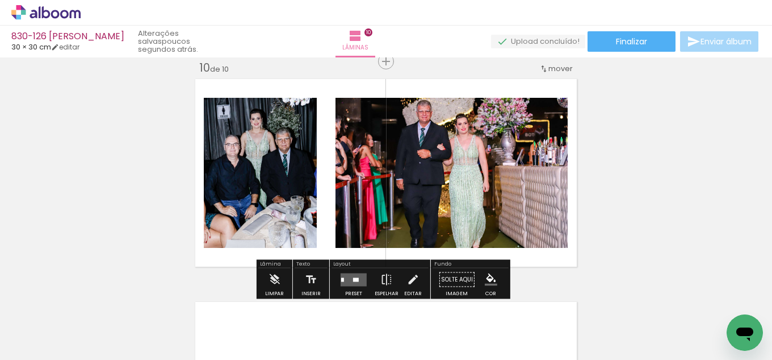
click at [356, 274] on quentale-layouter at bounding box center [354, 279] width 26 height 13
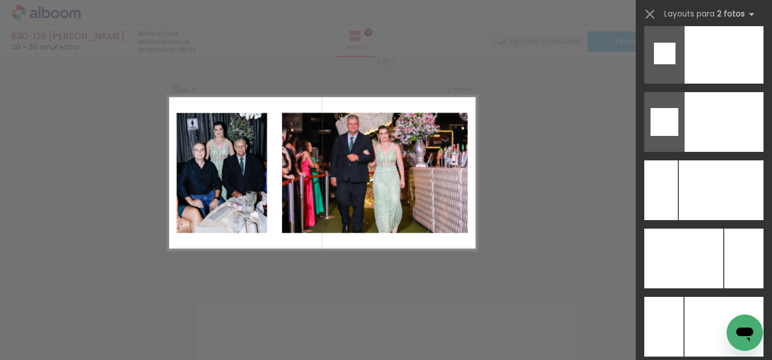
scroll to position [4885, 0]
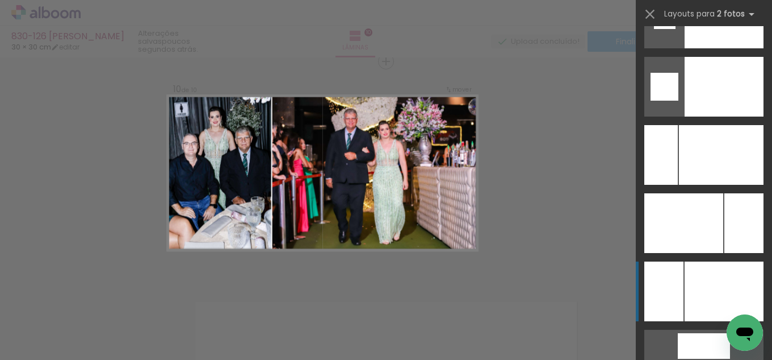
click at [736, 285] on div at bounding box center [724, 291] width 79 height 60
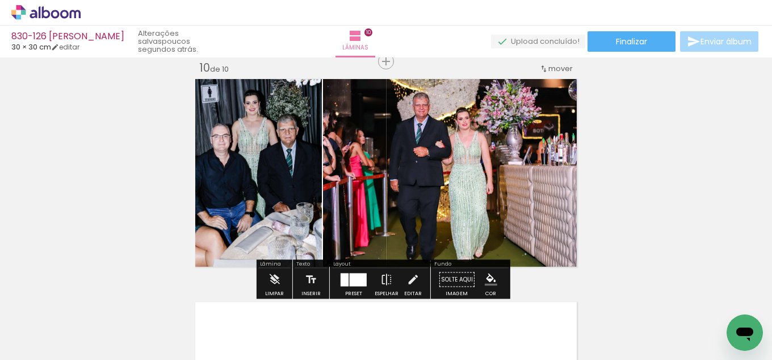
click at [409, 280] on iron-icon at bounding box center [413, 279] width 12 height 23
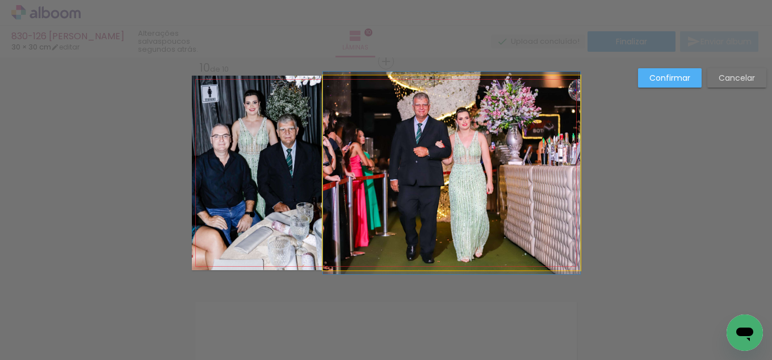
click at [377, 202] on quentale-photo at bounding box center [451, 173] width 257 height 194
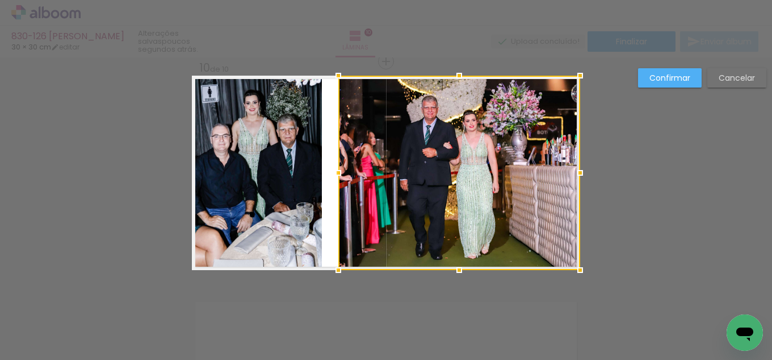
drag, startPoint x: 318, startPoint y: 170, endPoint x: 333, endPoint y: 169, distance: 15.3
click at [333, 169] on div at bounding box center [338, 172] width 23 height 23
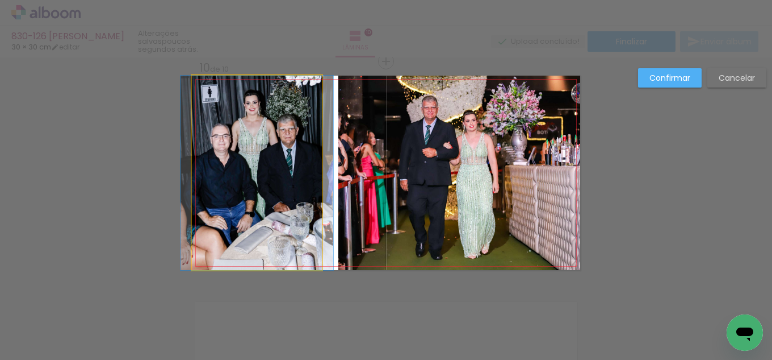
click at [282, 172] on quentale-photo at bounding box center [257, 173] width 130 height 194
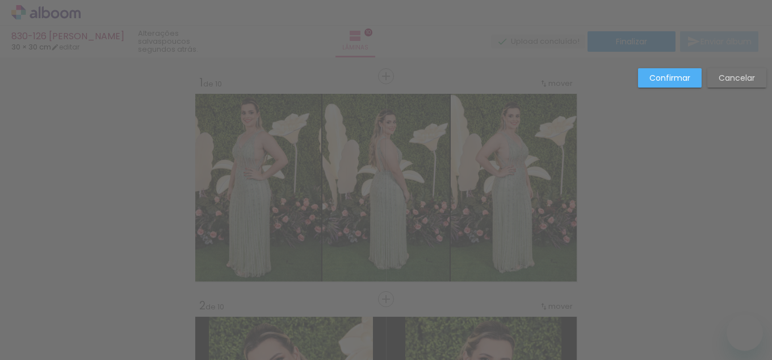
click at [0, 0] on slot "Confirmar" at bounding box center [0, 0] width 0 height 0
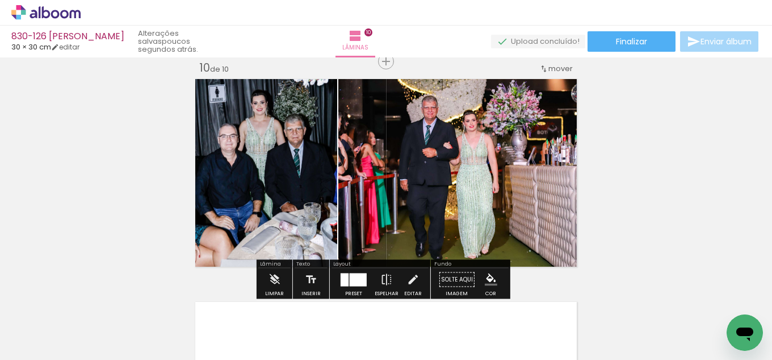
scroll to position [4885, 0]
click at [486, 281] on iron-icon "color picker" at bounding box center [491, 279] width 12 height 12
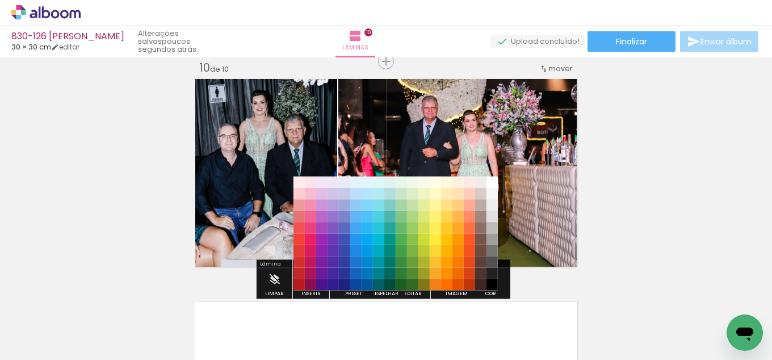
click at [494, 268] on paper-item "#212121" at bounding box center [492, 273] width 11 height 11
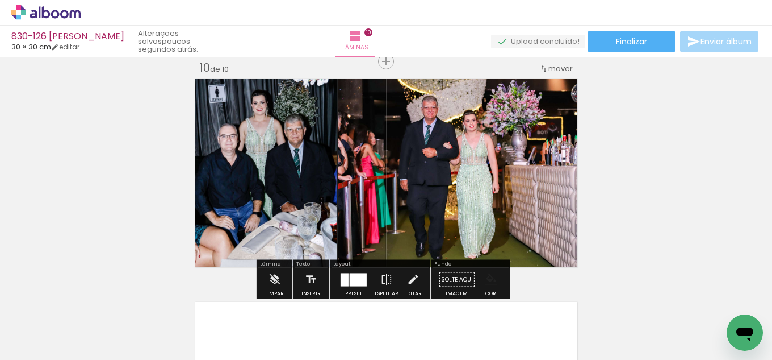
click at [486, 285] on iron-icon "color picker" at bounding box center [491, 279] width 12 height 12
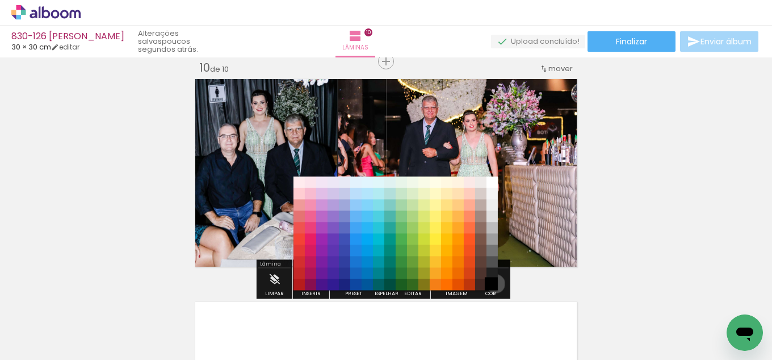
click at [492, 283] on paper-item "#000000" at bounding box center [492, 284] width 11 height 11
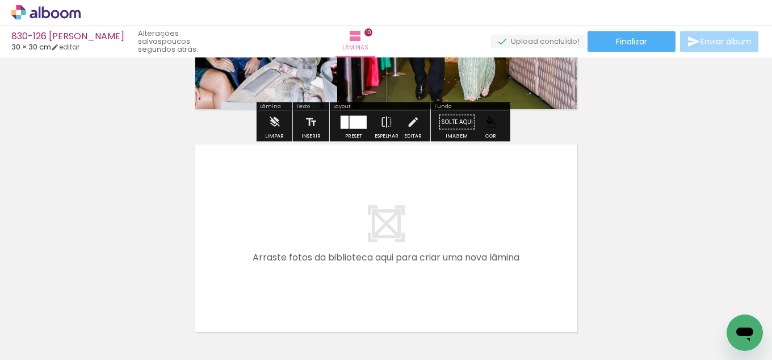
scroll to position [2189, 0]
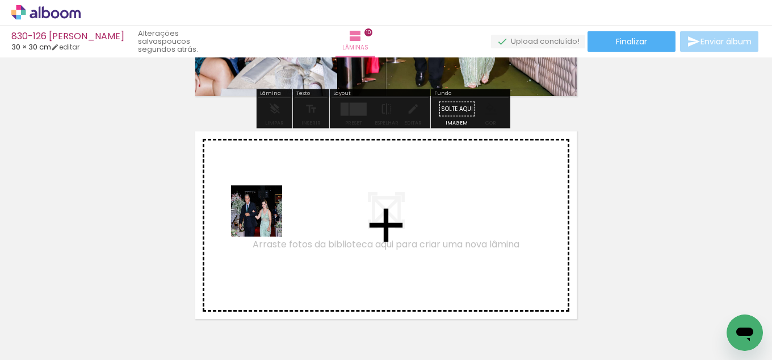
drag, startPoint x: 122, startPoint y: 313, endPoint x: 266, endPoint y: 219, distance: 172.3
click at [266, 219] on quentale-workspace at bounding box center [386, 180] width 772 height 360
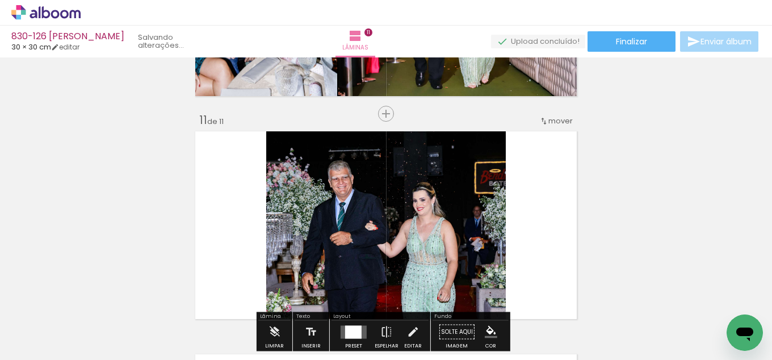
scroll to position [2241, 0]
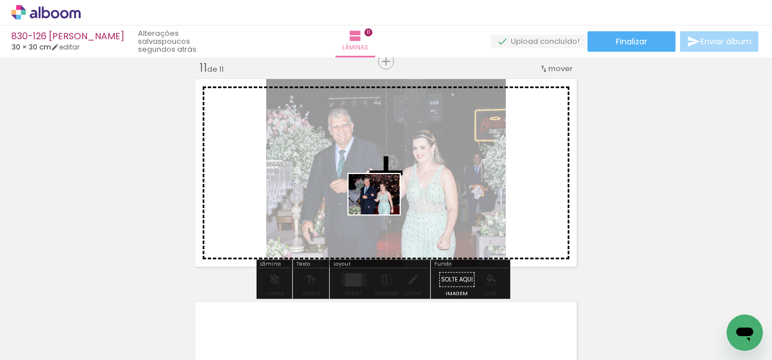
drag, startPoint x: 122, startPoint y: 324, endPoint x: 410, endPoint y: 222, distance: 305.0
click at [391, 206] on quentale-workspace at bounding box center [386, 180] width 772 height 360
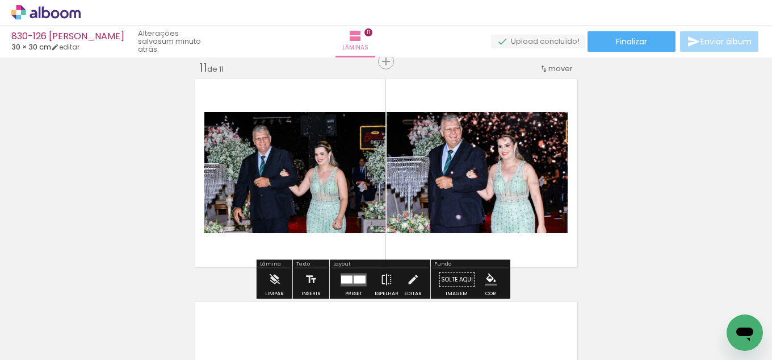
click at [365, 278] on div at bounding box center [354, 279] width 31 height 23
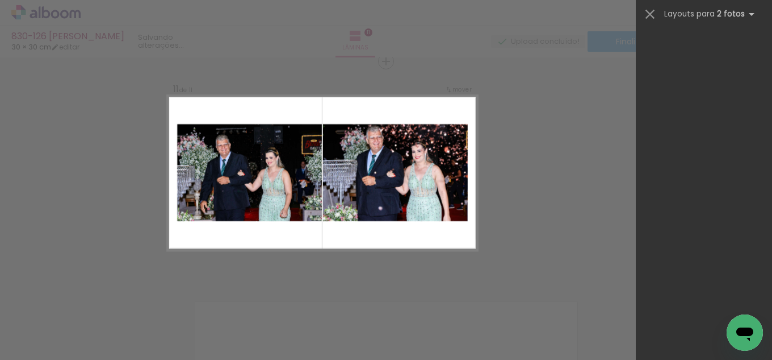
scroll to position [0, 0]
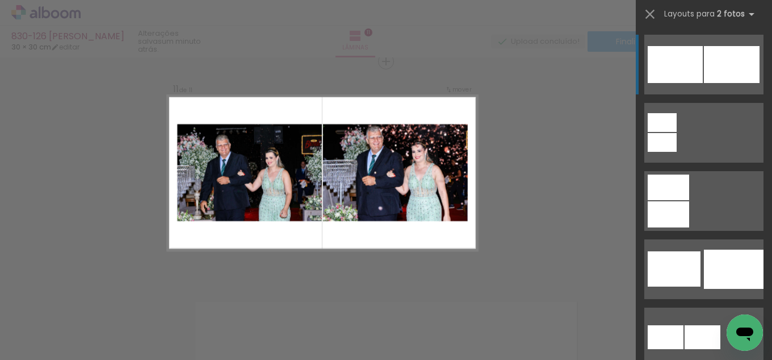
drag, startPoint x: 764, startPoint y: 52, endPoint x: 765, endPoint y: 82, distance: 29.6
click at [765, 85] on div at bounding box center [704, 192] width 136 height 333
drag, startPoint x: 763, startPoint y: 45, endPoint x: 772, endPoint y: 100, distance: 55.3
click at [770, 105] on div at bounding box center [704, 192] width 136 height 333
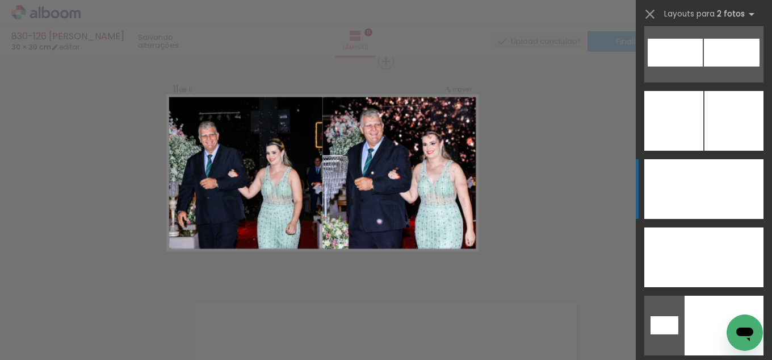
scroll to position [4982, 0]
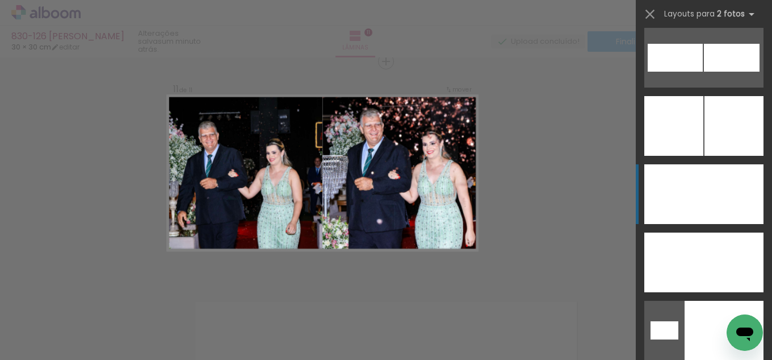
click at [696, 177] on div at bounding box center [675, 194] width 60 height 60
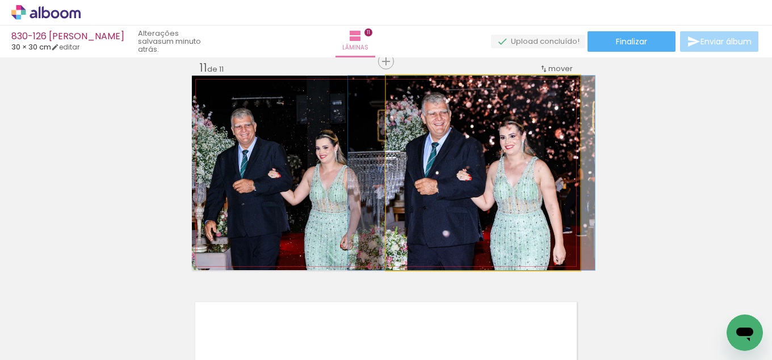
drag, startPoint x: 534, startPoint y: 200, endPoint x: 523, endPoint y: 191, distance: 14.9
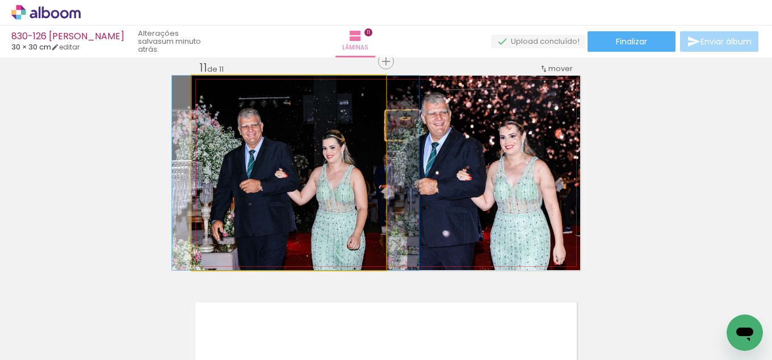
drag, startPoint x: 306, startPoint y: 204, endPoint x: 316, endPoint y: 200, distance: 11.0
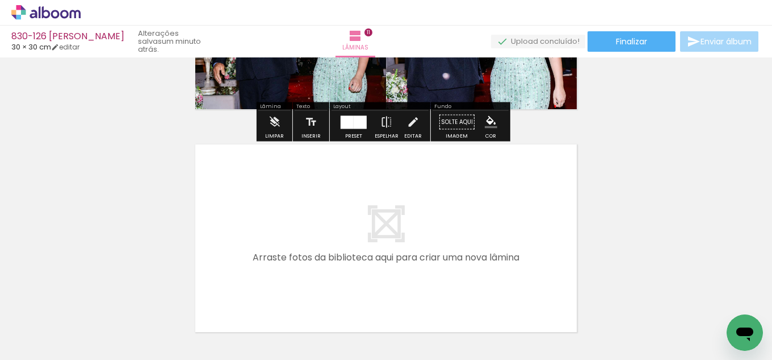
scroll to position [2412, 0]
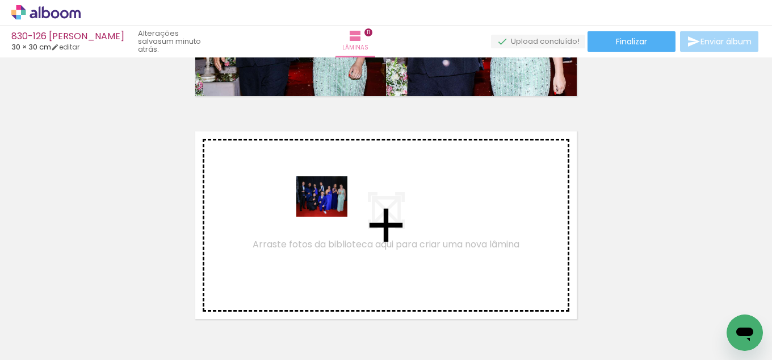
drag, startPoint x: 129, startPoint y: 324, endPoint x: 331, endPoint y: 210, distance: 231.7
click at [331, 210] on quentale-workspace at bounding box center [386, 180] width 772 height 360
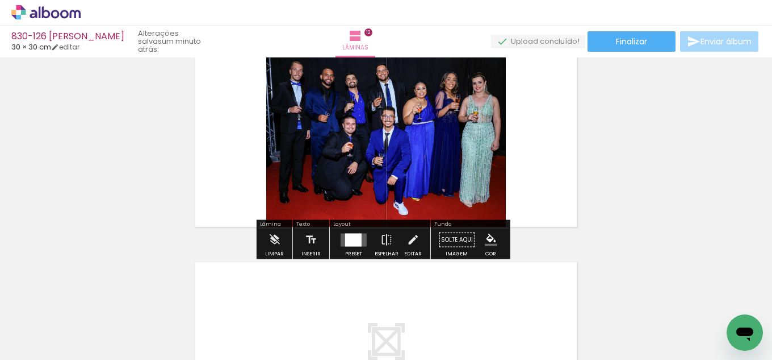
scroll to position [2521, 0]
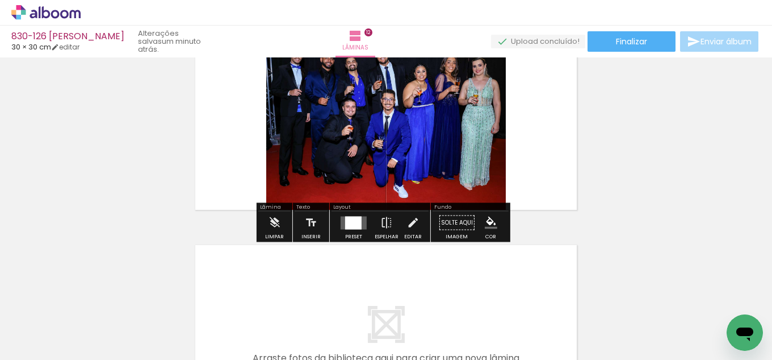
click at [356, 224] on div at bounding box center [353, 222] width 16 height 13
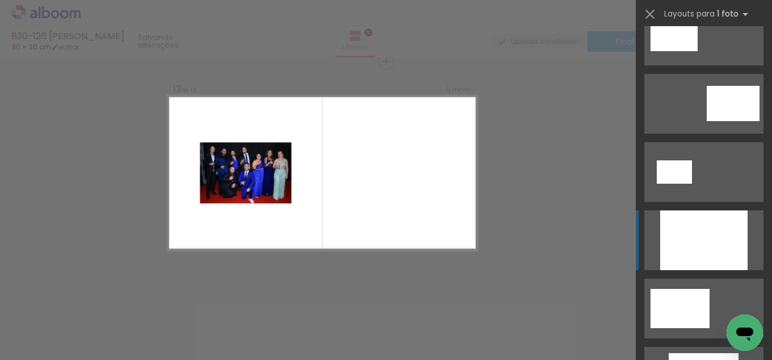
scroll to position [114, 0]
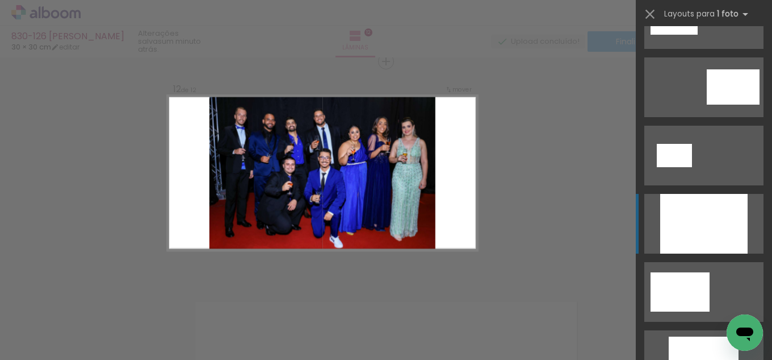
click at [697, 233] on div at bounding box center [704, 224] width 87 height 60
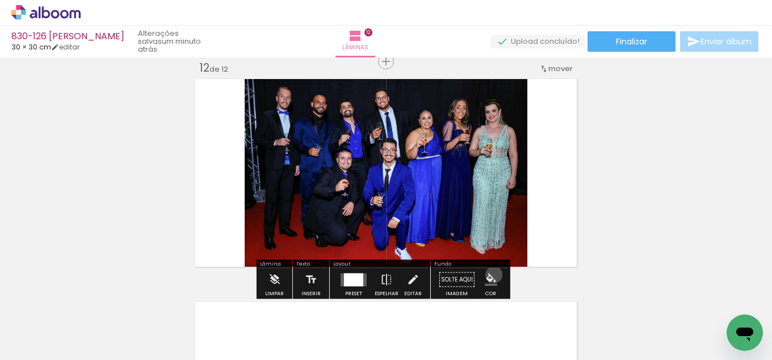
click at [491, 274] on iron-icon "color picker" at bounding box center [491, 279] width 12 height 12
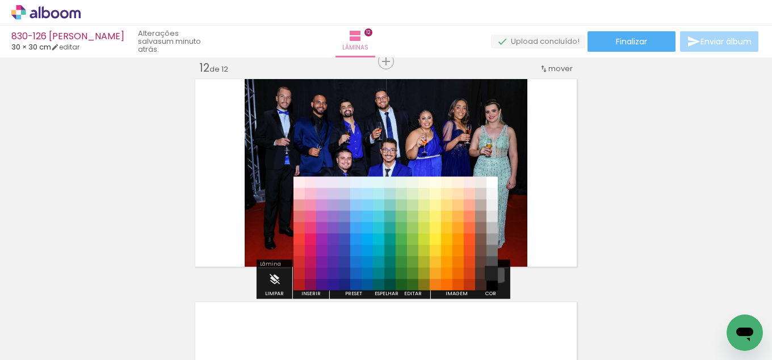
click at [495, 270] on paper-item "#212121" at bounding box center [492, 273] width 11 height 11
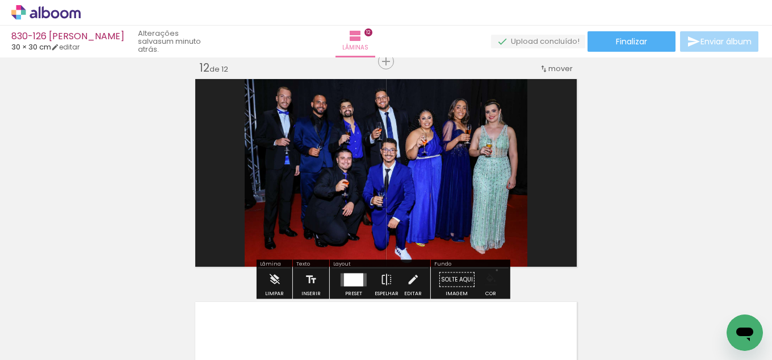
click at [493, 270] on paper-menu-button "#ffebee #ffcdd2 #ef9a9a #e57373 #ef5350 #f44336 #e53935 #d32f2f #c62828 #b71c1c…" at bounding box center [492, 280] width 22 height 22
drag, startPoint x: 487, startPoint y: 279, endPoint x: 490, endPoint y: 286, distance: 7.4
click at [488, 282] on iron-icon "color picker" at bounding box center [491, 279] width 12 height 12
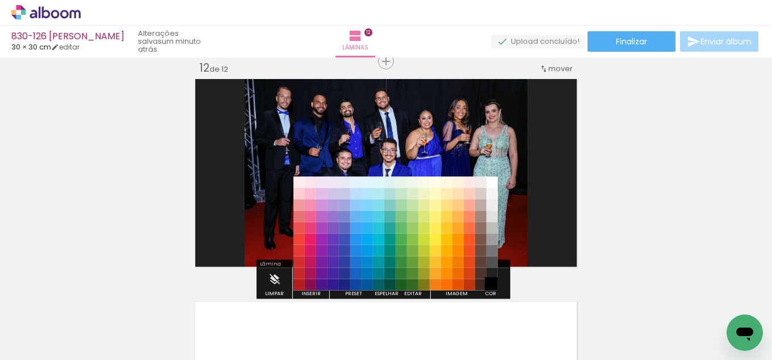
click at [493, 286] on paper-item "#000000" at bounding box center [492, 284] width 11 height 11
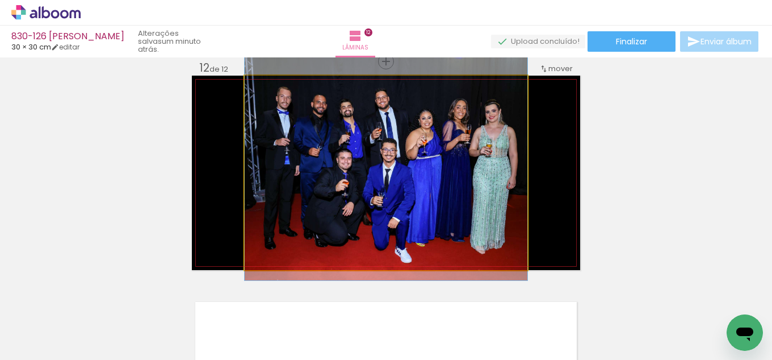
click at [457, 219] on quentale-photo at bounding box center [386, 173] width 283 height 194
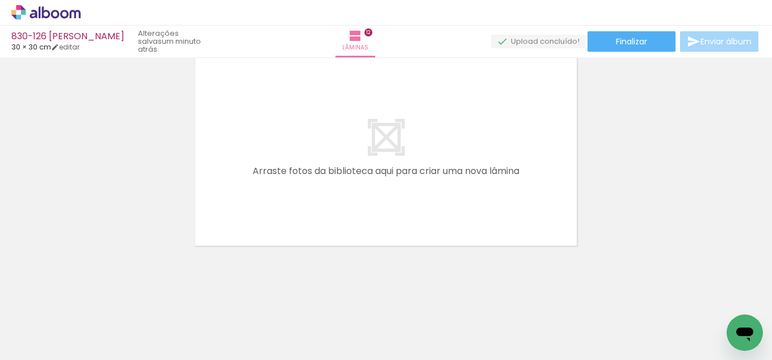
scroll to position [0, 0]
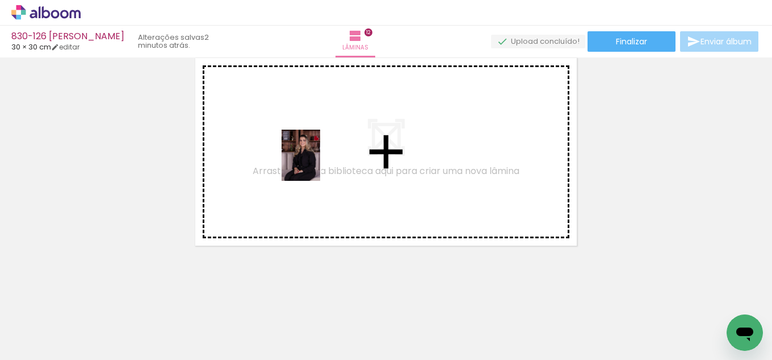
drag, startPoint x: 131, startPoint y: 324, endPoint x: 317, endPoint y: 162, distance: 247.6
click at [317, 162] on quentale-workspace at bounding box center [386, 180] width 772 height 360
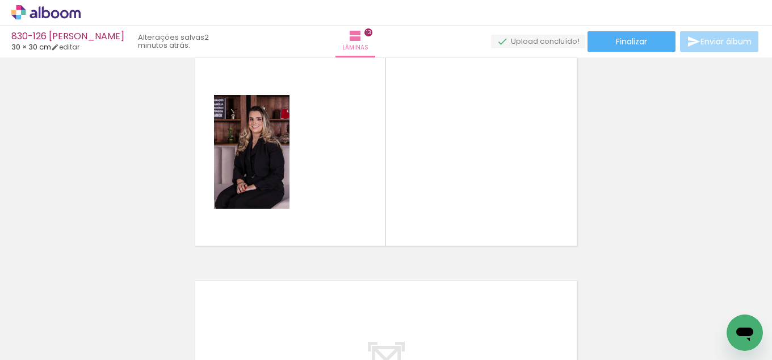
scroll to position [2686, 0]
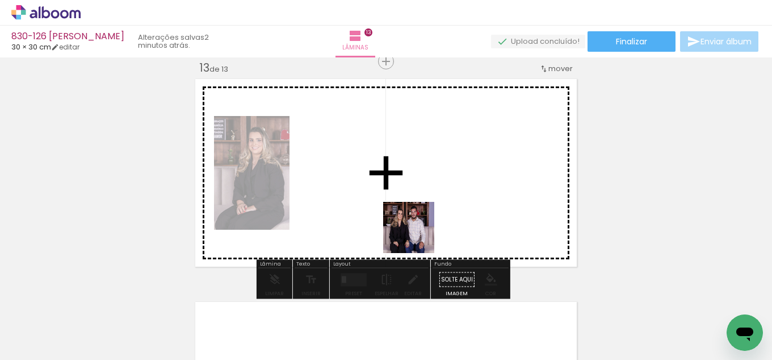
drag, startPoint x: 313, startPoint y: 312, endPoint x: 519, endPoint y: 141, distance: 267.8
click at [519, 141] on quentale-workspace at bounding box center [386, 180] width 772 height 360
